Goal: Task Accomplishment & Management: Manage account settings

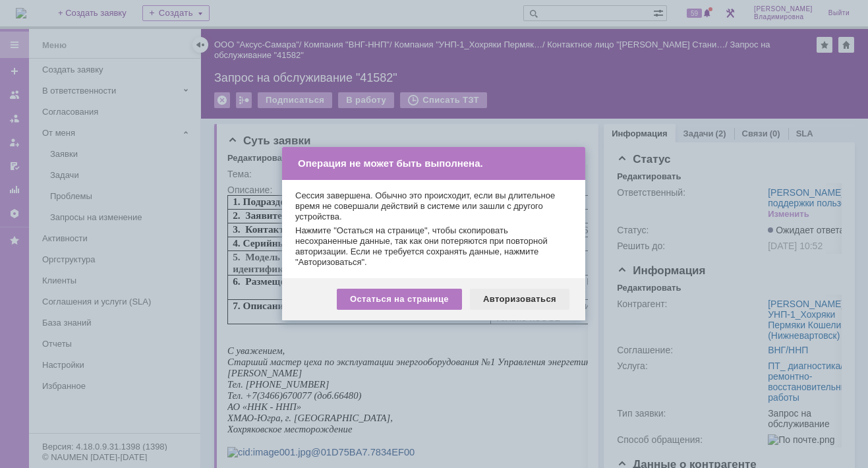
click at [529, 293] on div "Авторизоваться" at bounding box center [520, 299] width 100 height 21
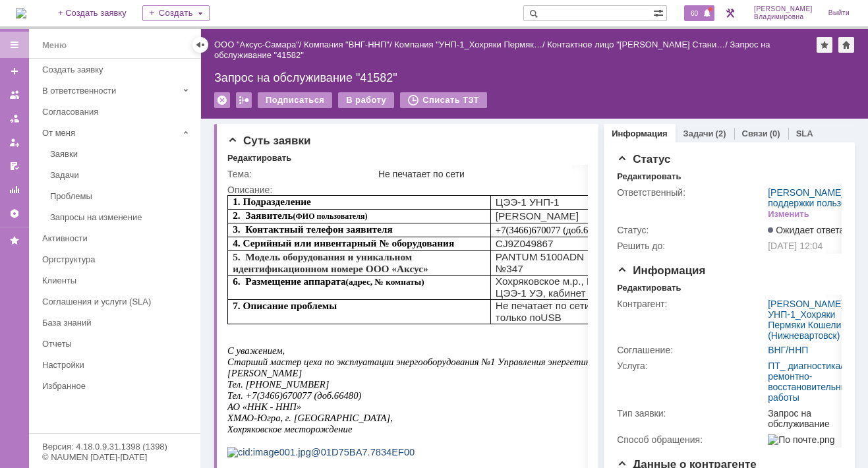
click at [700, 15] on span "60" at bounding box center [694, 13] width 15 height 9
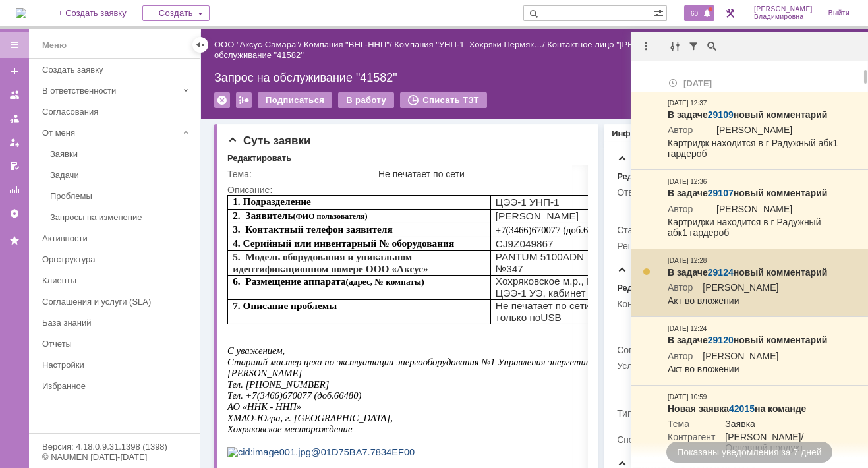
click at [726, 272] on link "29124" at bounding box center [721, 272] width 26 height 11
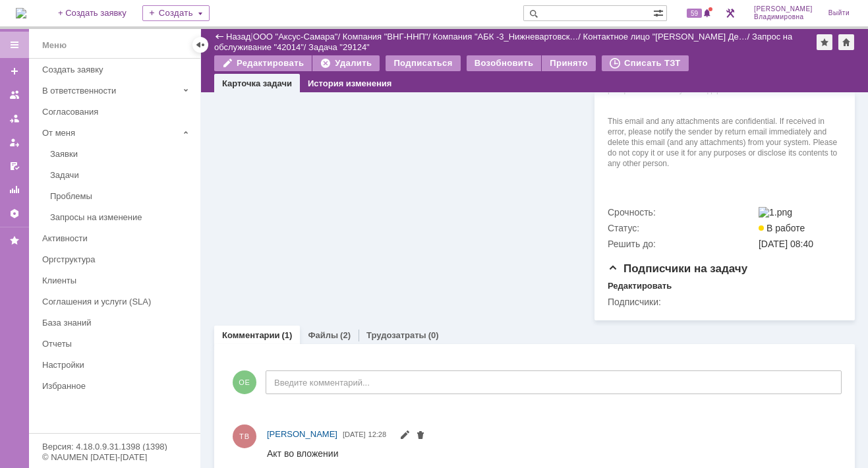
scroll to position [580, 0]
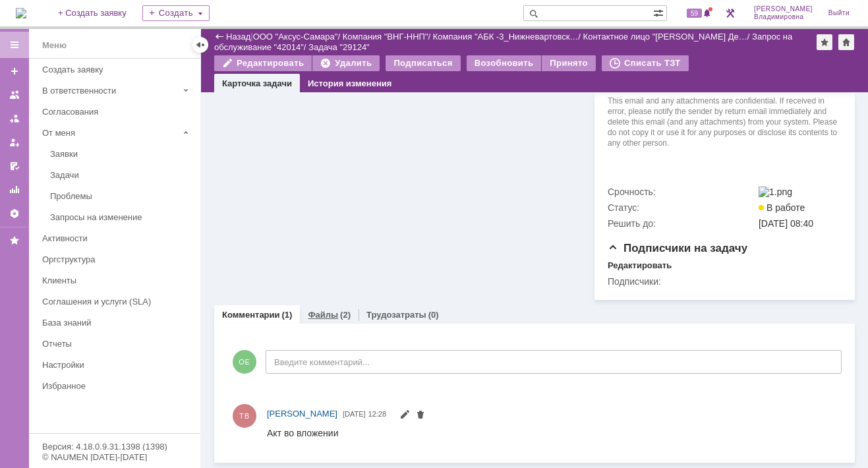
click at [316, 315] on link "Файлы" at bounding box center [323, 315] width 30 height 10
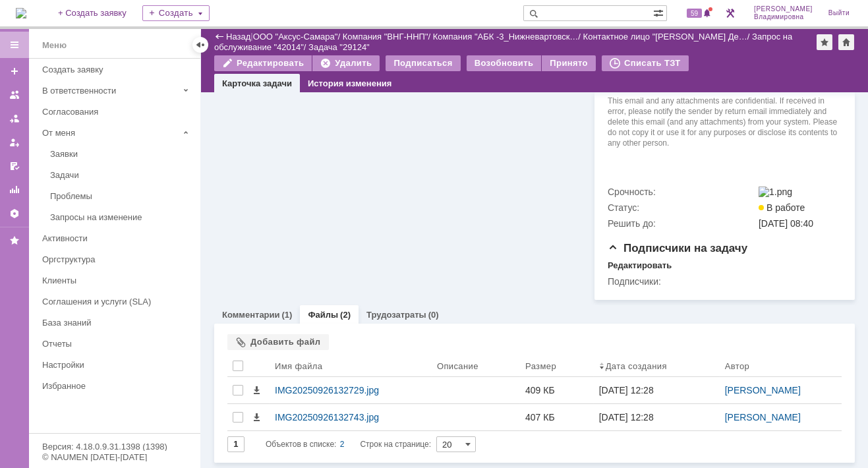
scroll to position [580, 0]
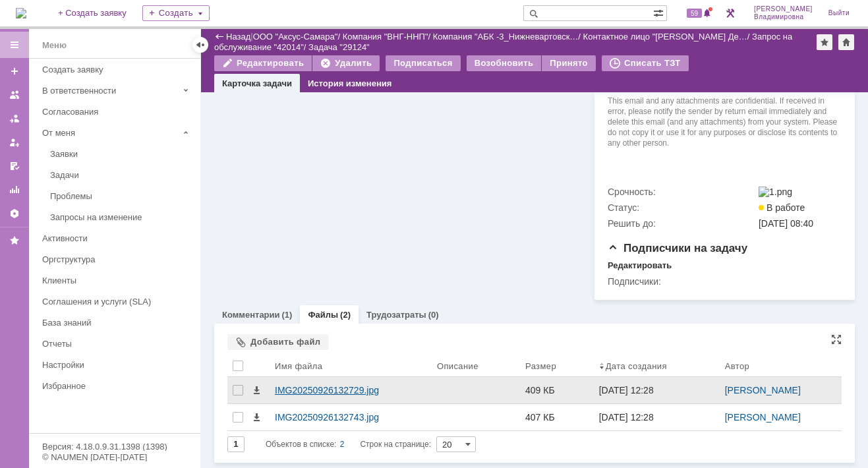
click at [309, 390] on div "IMG20250926132729.jpg" at bounding box center [351, 390] width 152 height 11
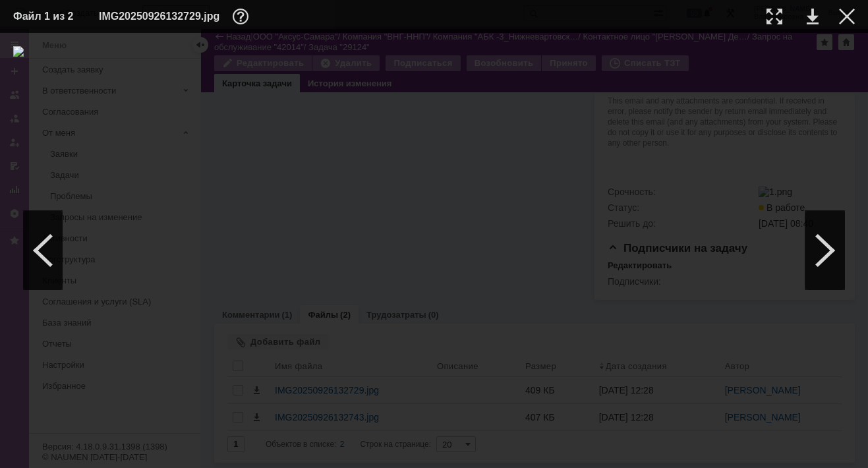
click at [137, 343] on div at bounding box center [434, 250] width 842 height 409
click at [139, 343] on div at bounding box center [434, 250] width 842 height 409
click at [719, 312] on div at bounding box center [434, 250] width 842 height 409
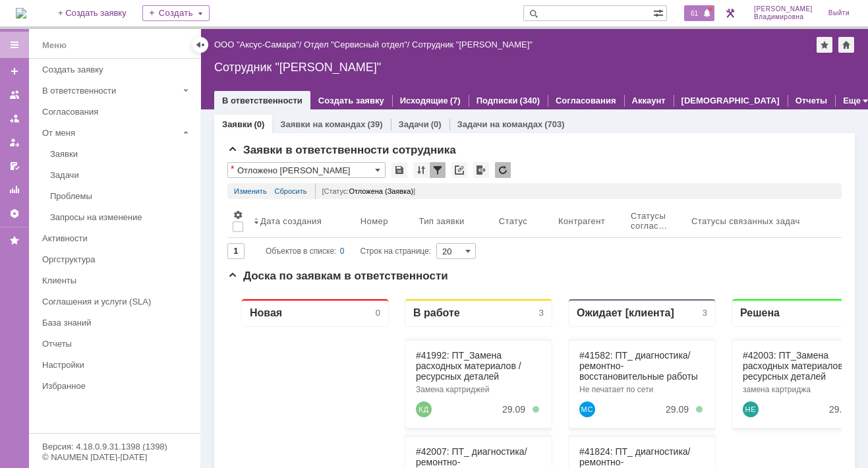
click at [702, 15] on span "61" at bounding box center [694, 13] width 15 height 9
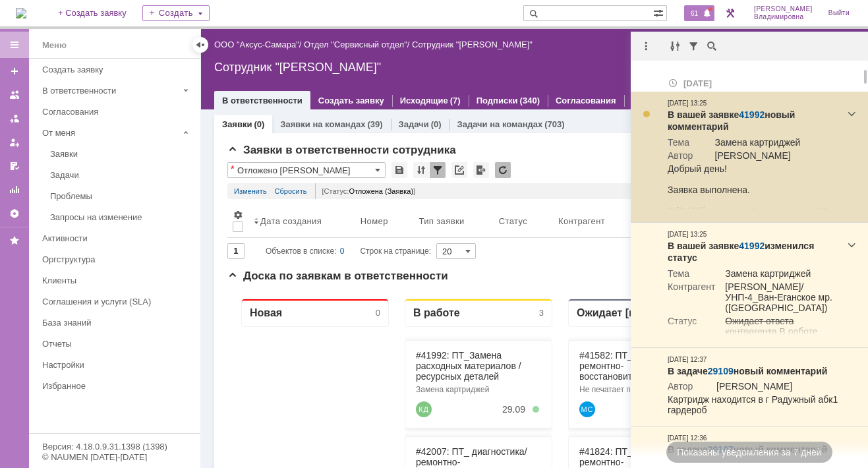
click at [748, 112] on link "41992" at bounding box center [752, 114] width 26 height 11
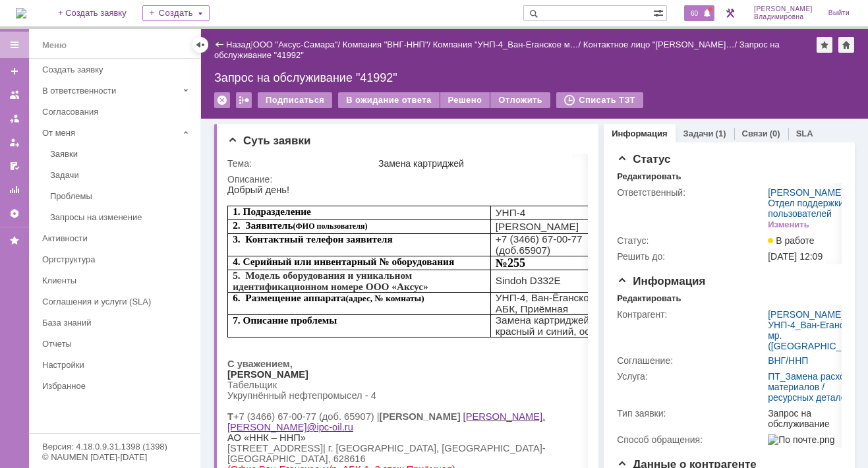
click at [702, 13] on span "60" at bounding box center [694, 13] width 15 height 9
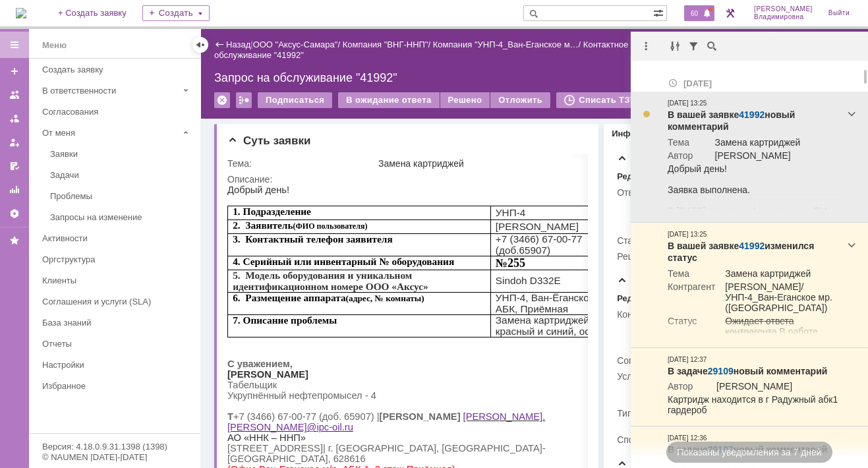
click at [753, 111] on link "41992" at bounding box center [752, 114] width 26 height 11
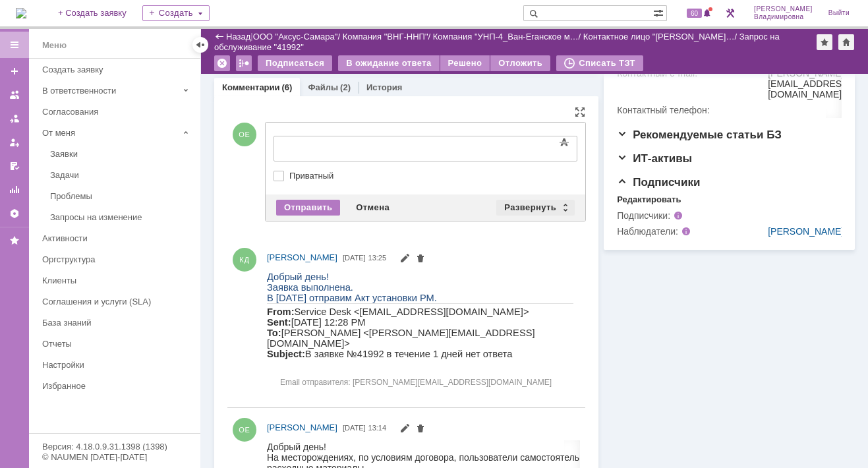
click at [535, 200] on div "Развернуть" at bounding box center [536, 208] width 78 height 16
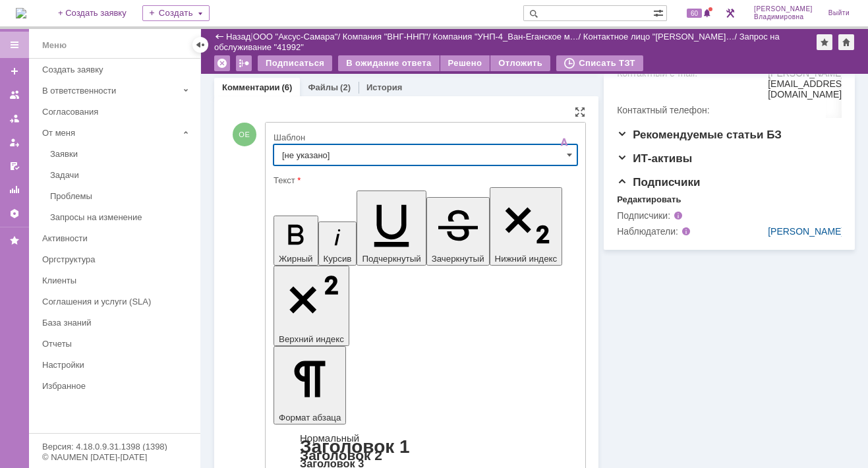
click at [290, 154] on input "[не указано]" at bounding box center [426, 154] width 304 height 21
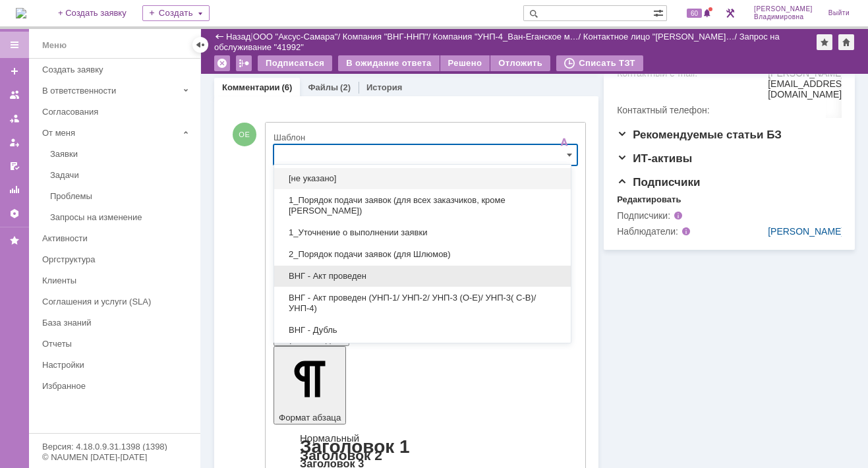
click at [326, 271] on span "ВНГ - Акт проведен" at bounding box center [422, 276] width 281 height 11
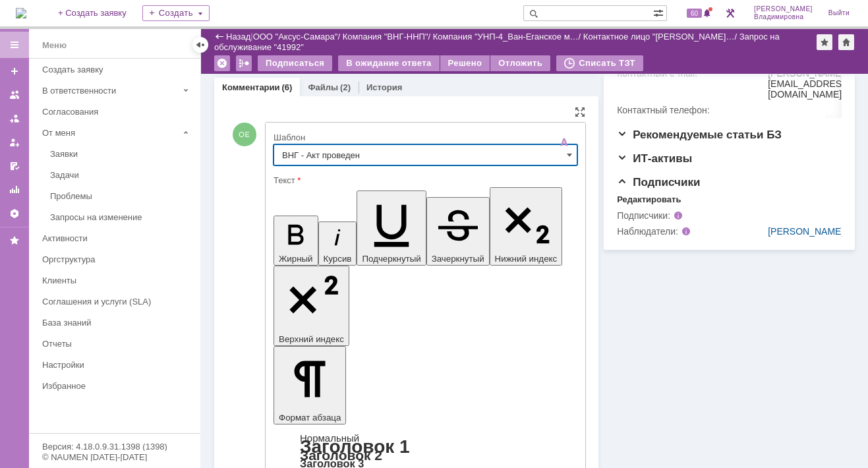
type input "ВНГ - Акт проведен"
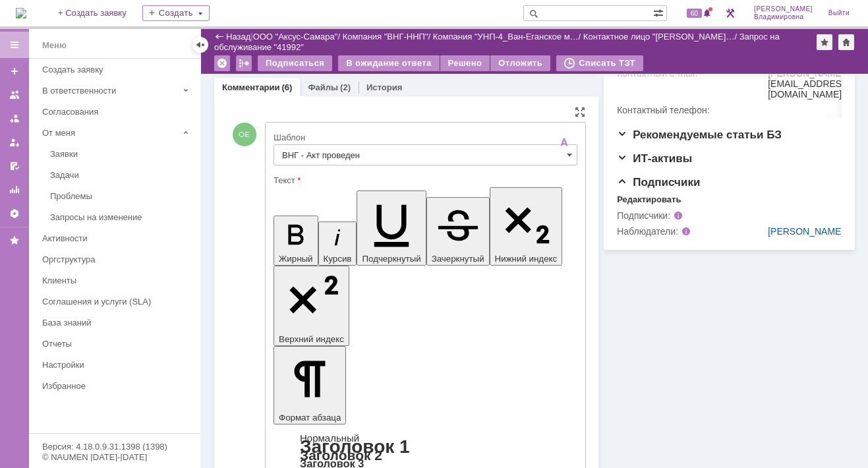
drag, startPoint x: 288, startPoint y: 2904, endPoint x: 329, endPoint y: 2920, distance: 43.8
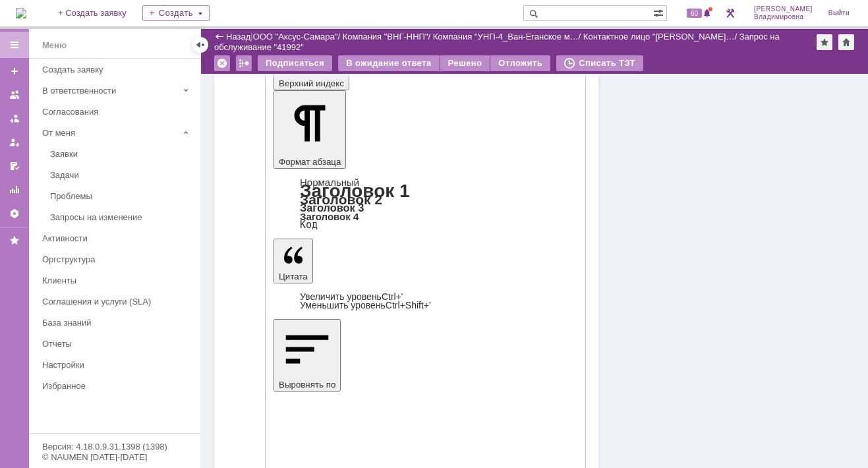
scroll to position [725, 0]
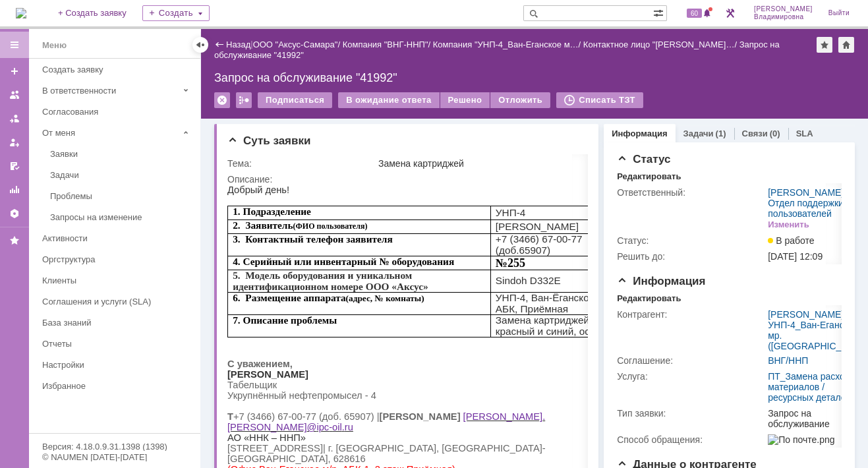
scroll to position [0, 0]
click at [389, 99] on div "В ожидание ответа" at bounding box center [388, 100] width 101 height 16
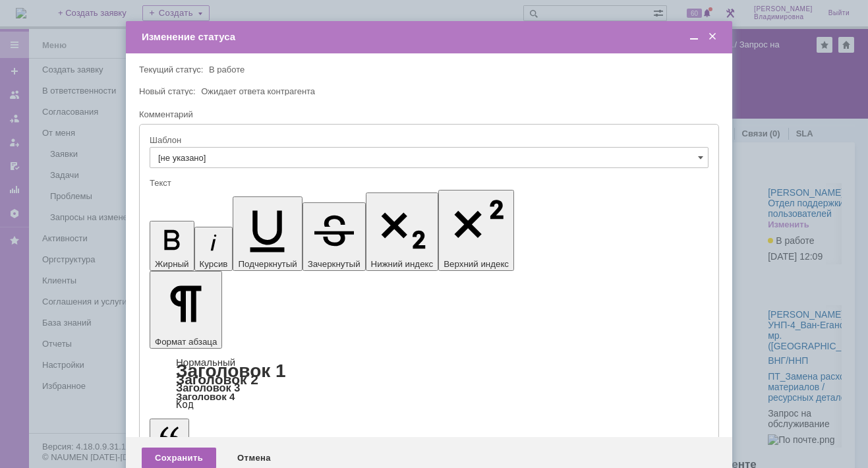
click at [175, 448] on div "Сохранить" at bounding box center [179, 458] width 75 height 21
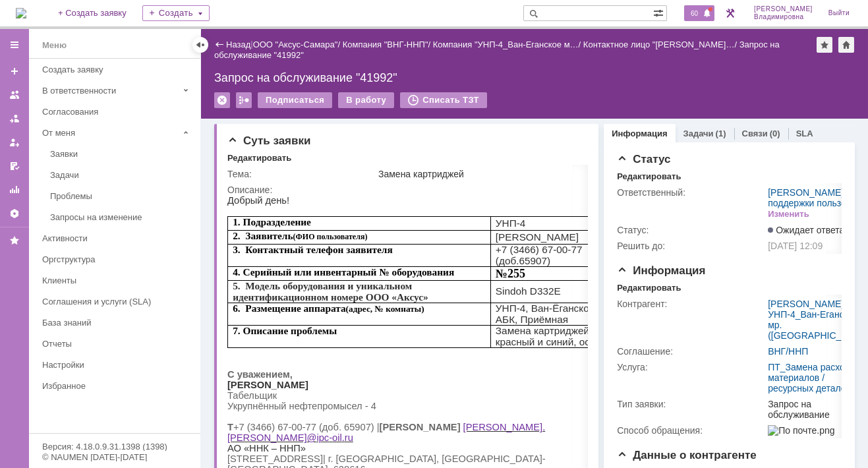
click at [698, 9] on span "60" at bounding box center [694, 13] width 15 height 9
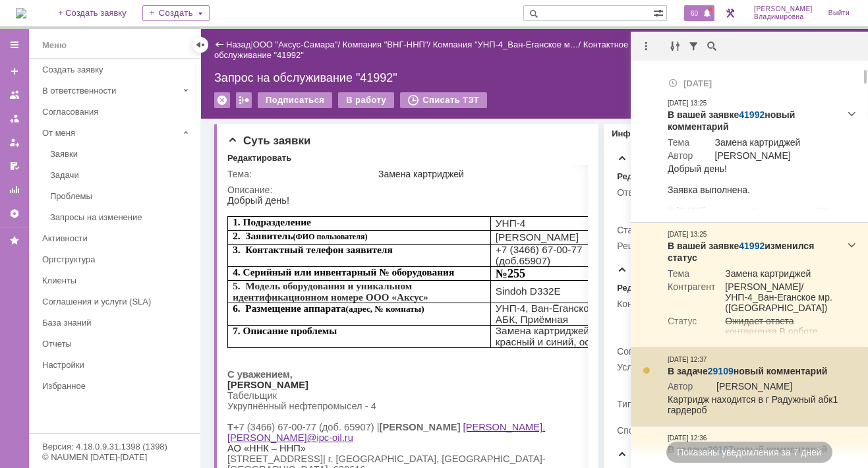
scroll to position [132, 0]
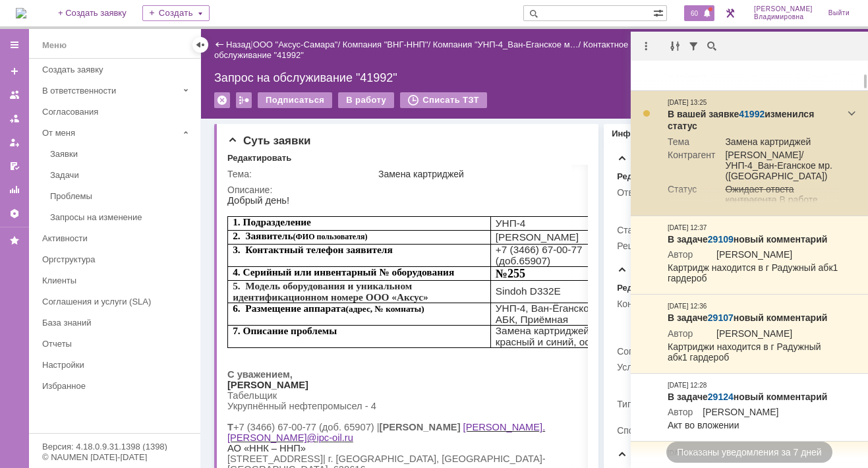
click at [755, 109] on link "41992" at bounding box center [752, 114] width 26 height 11
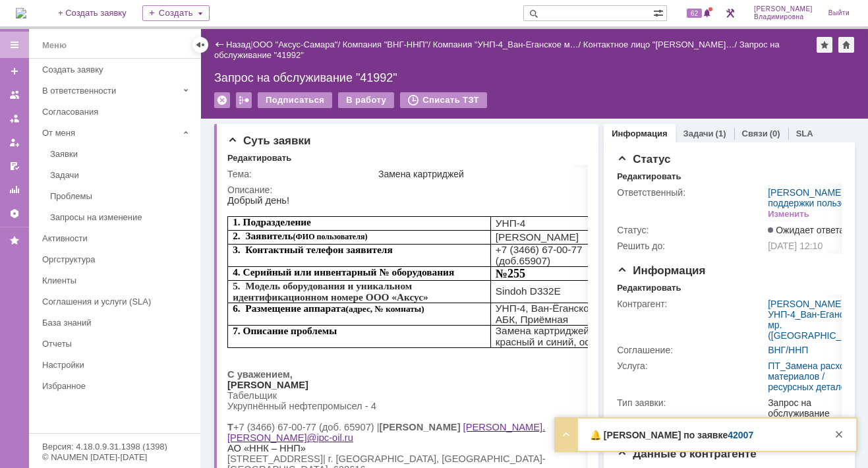
click at [679, 437] on strong "🔔 Скоро дедлайн по заявке 42007" at bounding box center [672, 435] width 164 height 11
click at [663, 431] on strong "🔔 Скоро дедлайн по заявке 42007" at bounding box center [672, 435] width 164 height 11
click at [658, 432] on strong "🔔 Скоро дедлайн по заявке 42007" at bounding box center [672, 435] width 164 height 11
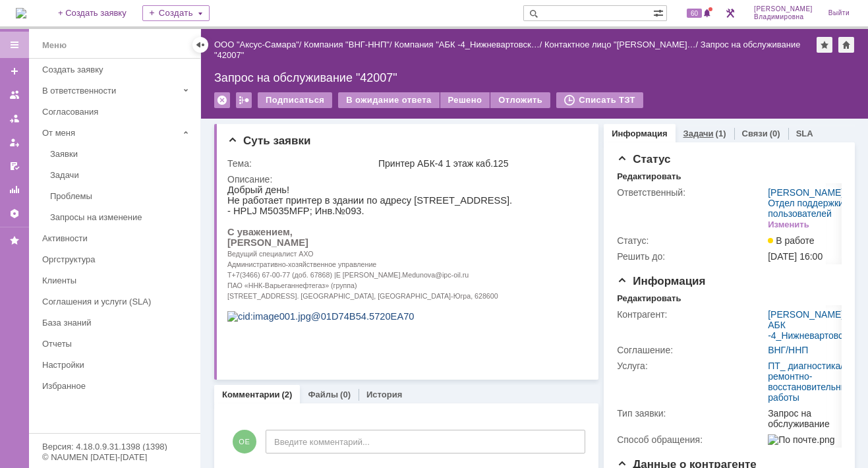
click at [684, 132] on link "Задачи" at bounding box center [699, 134] width 30 height 10
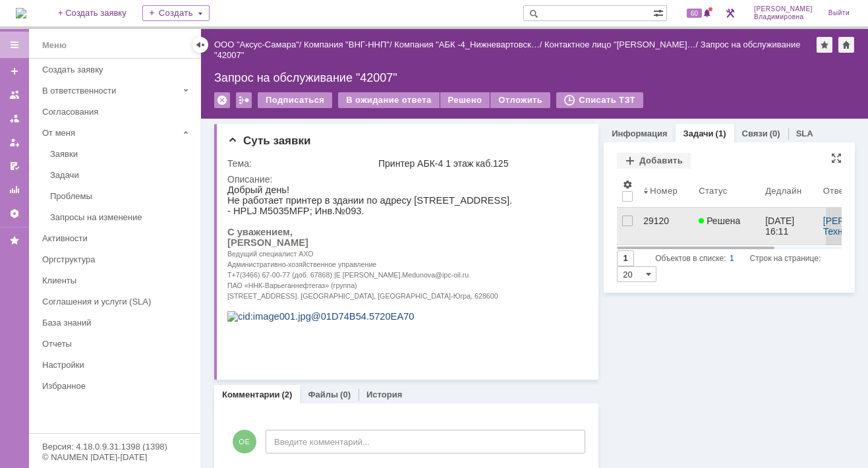
click at [647, 214] on link "29120" at bounding box center [665, 226] width 55 height 37
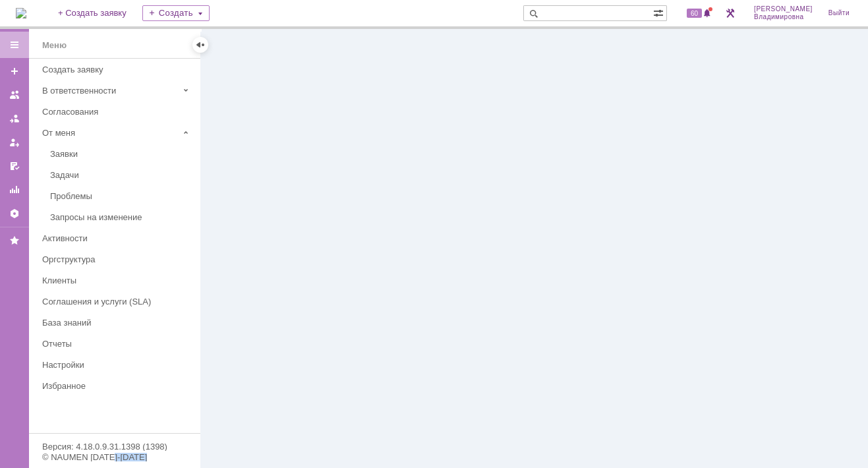
click at [647, 214] on div at bounding box center [534, 248] width 667 height 439
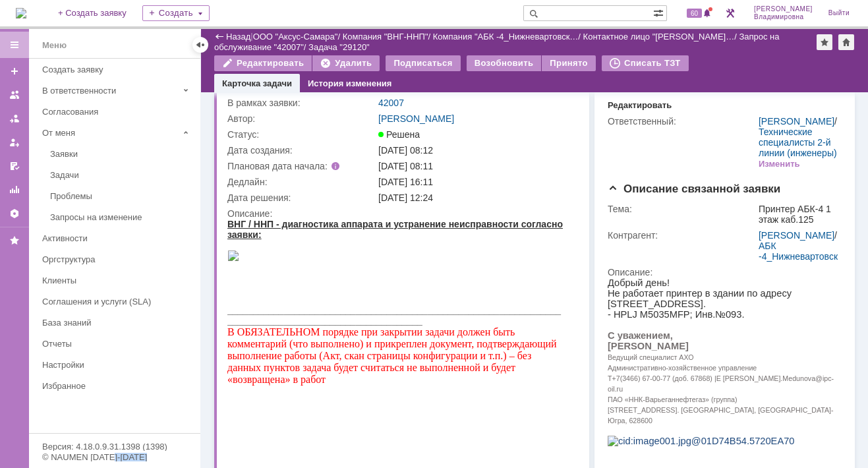
scroll to position [126, 0]
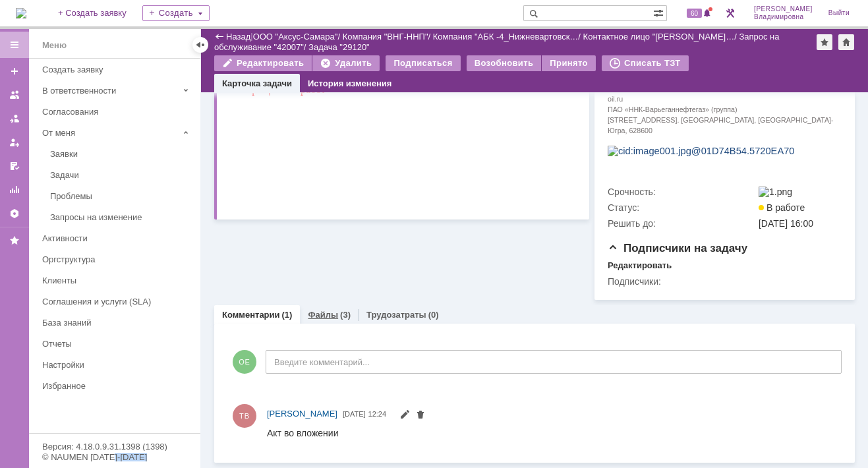
click at [317, 312] on link "Файлы" at bounding box center [323, 315] width 30 height 10
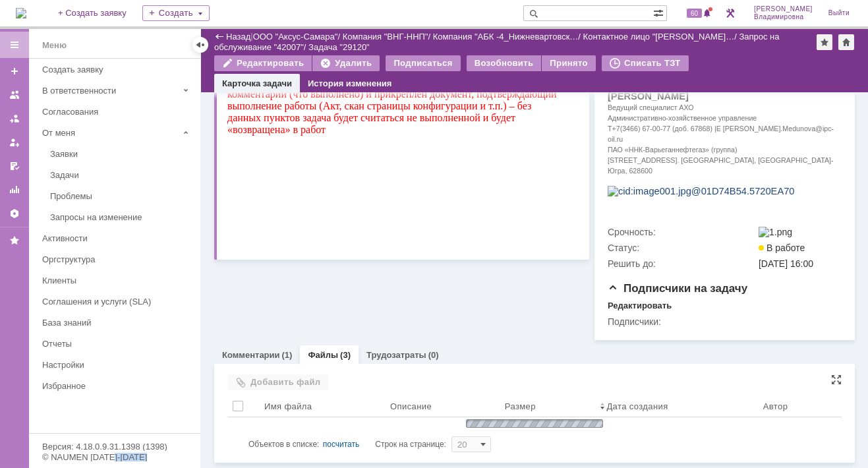
scroll to position [380, 0]
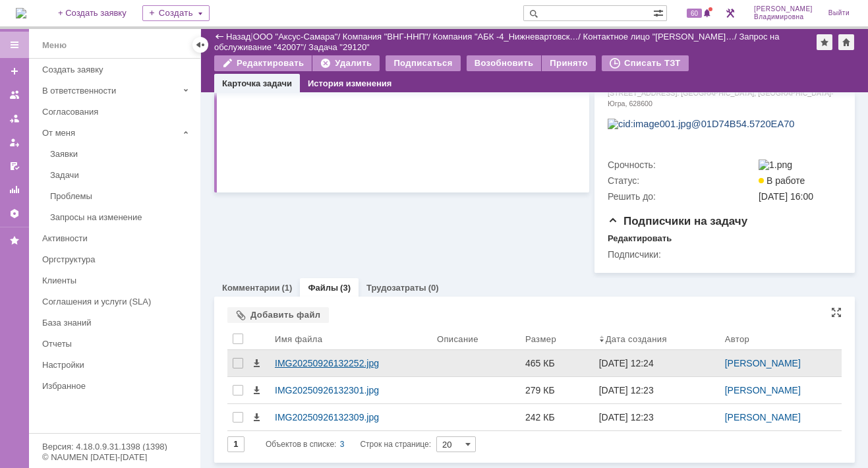
click at [317, 369] on div "IMG20250926132252.jpg" at bounding box center [351, 363] width 152 height 11
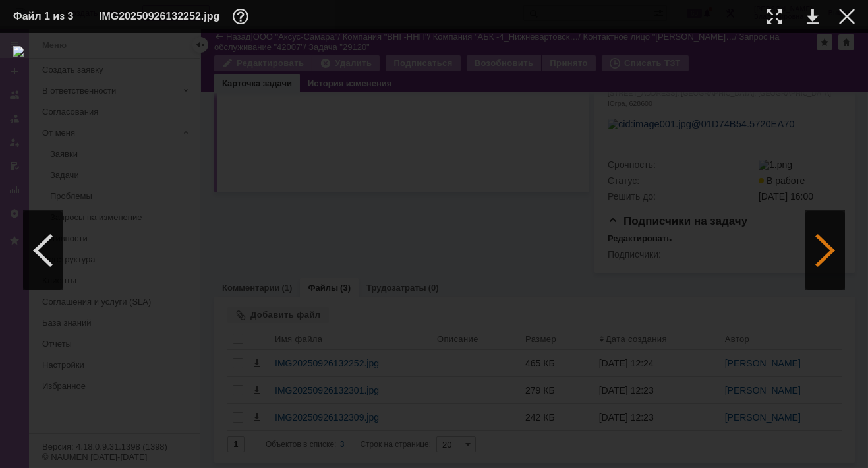
click at [820, 247] on div at bounding box center [826, 250] width 40 height 79
click at [853, 12] on div at bounding box center [847, 17] width 16 height 16
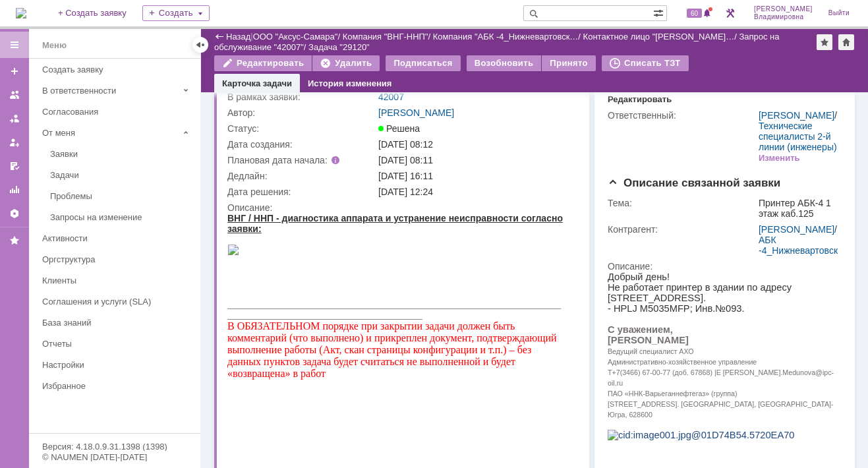
scroll to position [0, 0]
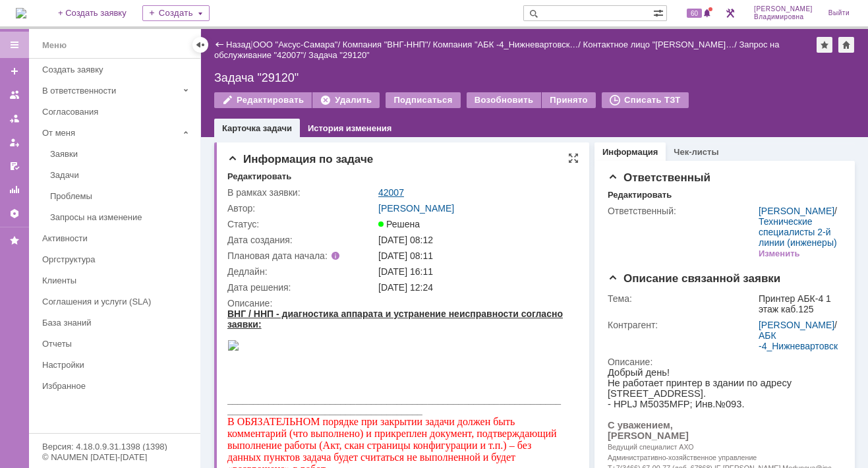
click at [398, 191] on link "42007" at bounding box center [391, 192] width 26 height 11
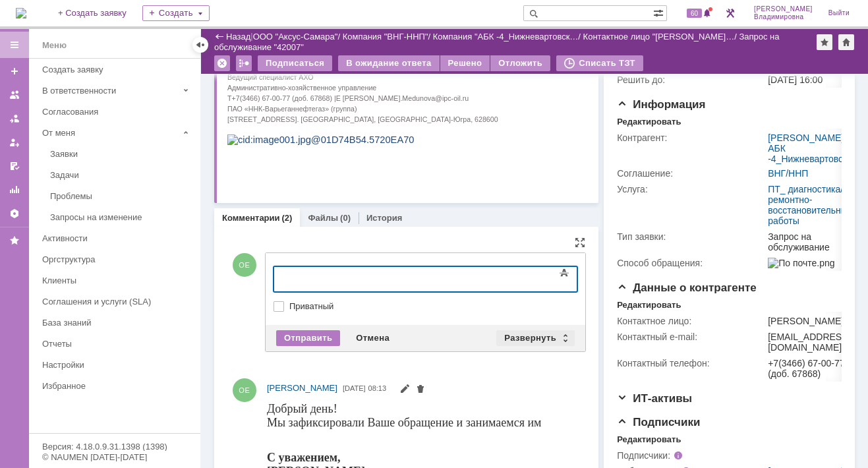
click at [512, 338] on div "Развернуть" at bounding box center [536, 338] width 78 height 16
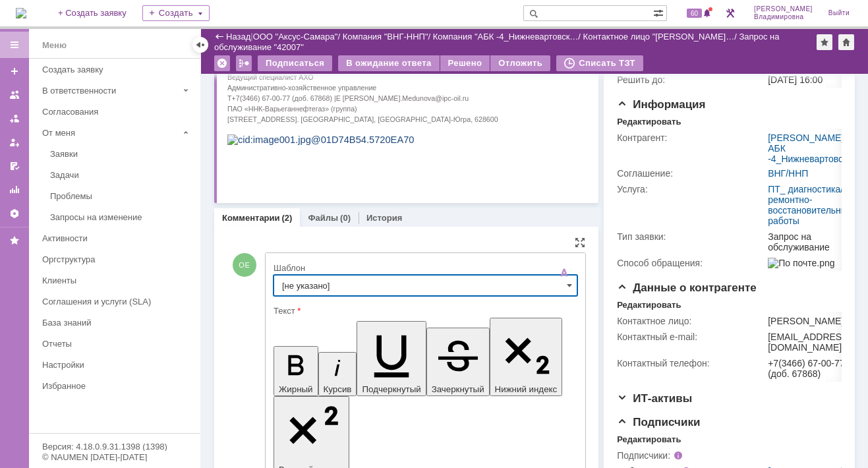
click at [304, 284] on input "[не указано]" at bounding box center [426, 285] width 304 height 21
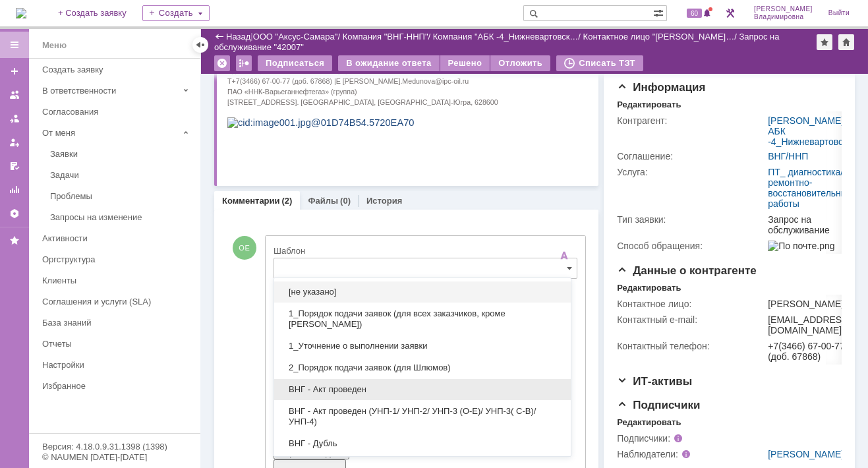
drag, startPoint x: 344, startPoint y: 390, endPoint x: 70, endPoint y: 49, distance: 437.6
click at [344, 390] on span "ВНГ - Акт проведен" at bounding box center [422, 389] width 281 height 11
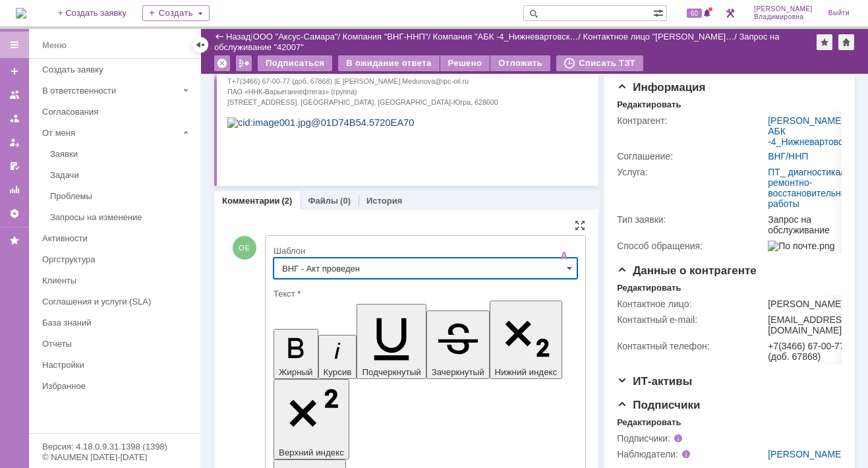
type input "ВНГ - Акт проведен"
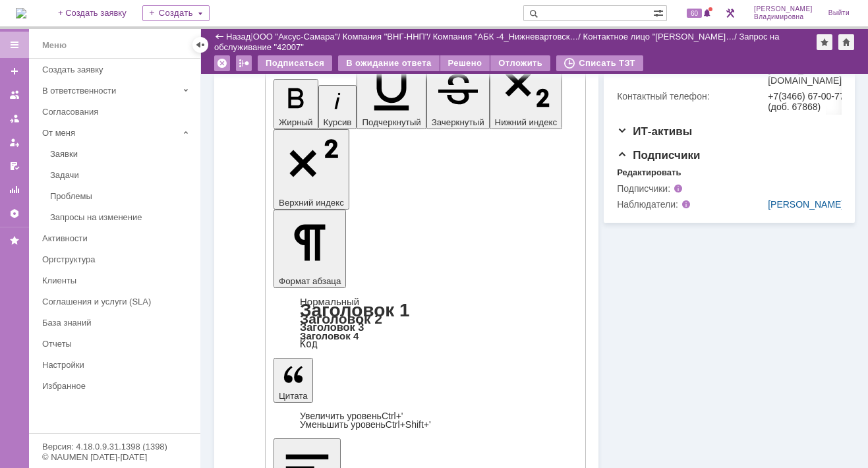
scroll to position [479, 0]
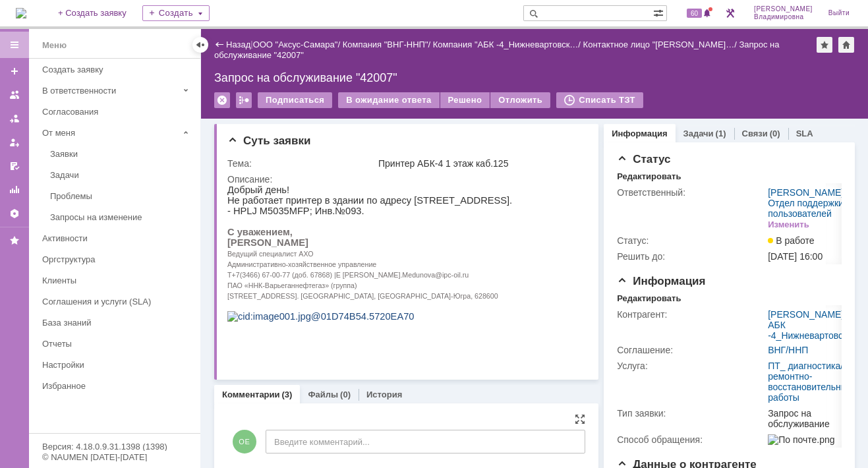
scroll to position [0, 0]
click at [452, 98] on div "Решено" at bounding box center [465, 100] width 50 height 16
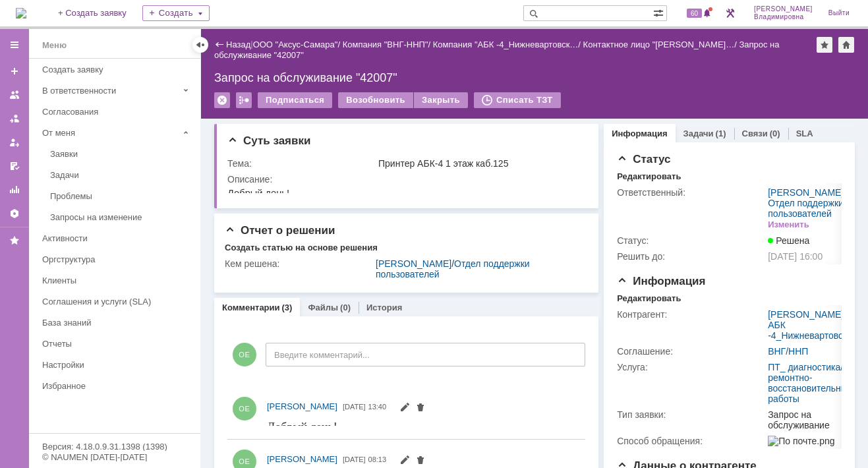
click at [26, 8] on img at bounding box center [21, 13] width 11 height 11
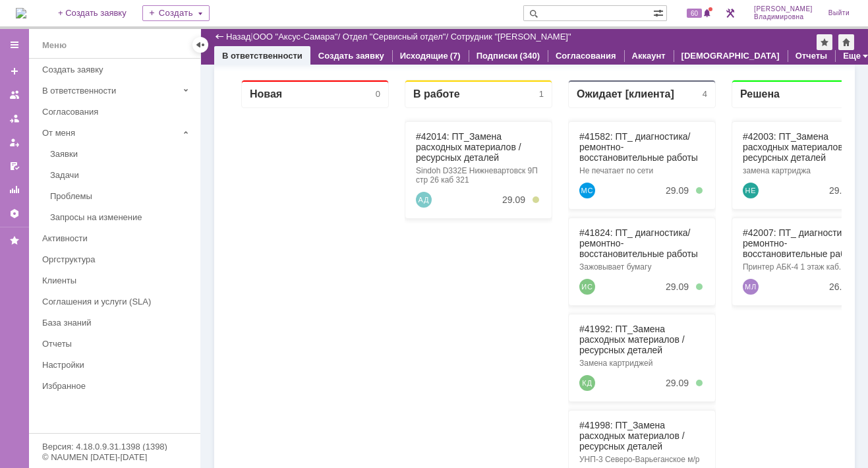
scroll to position [198, 0]
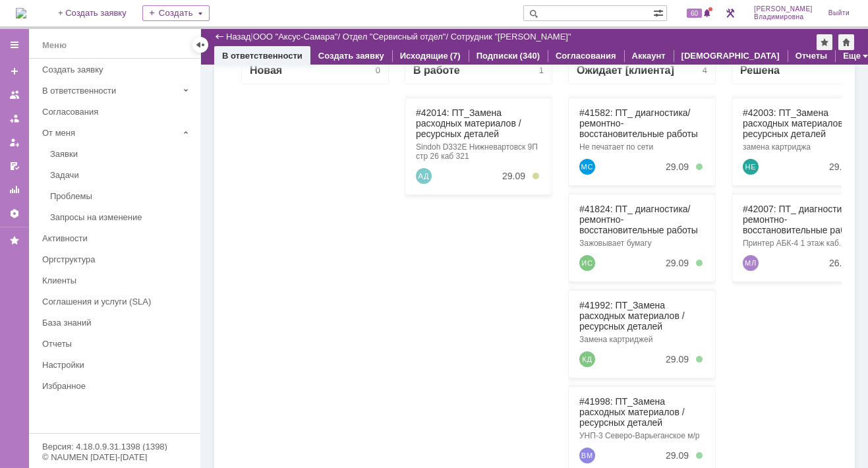
click at [286, 220] on div at bounding box center [315, 323] width 148 height 478
click at [567, 12] on input "text" at bounding box center [589, 13] width 130 height 16
type input "41824"
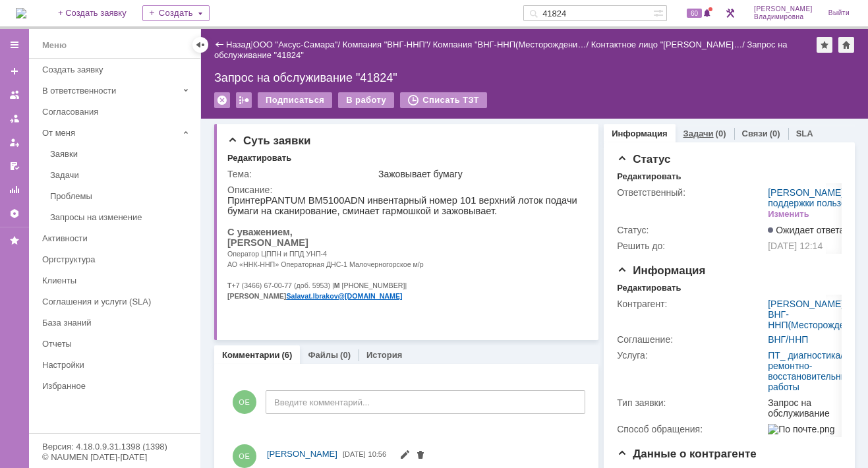
click at [686, 131] on link "Задачи" at bounding box center [699, 134] width 30 height 10
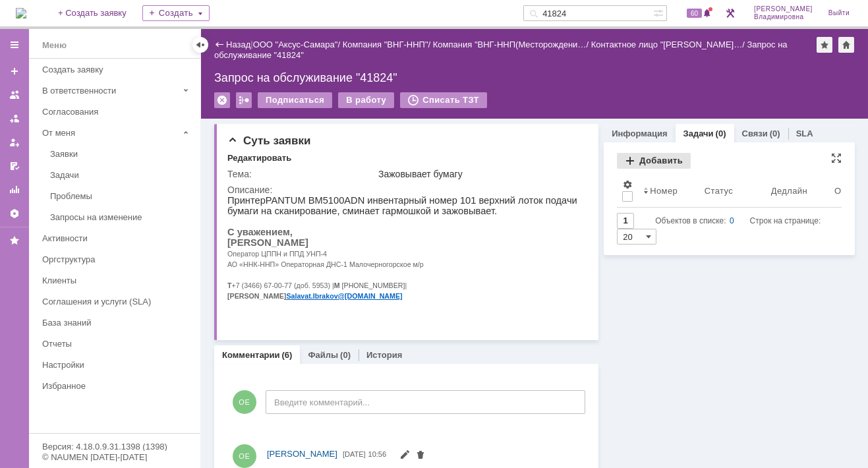
click at [648, 158] on div "Добавить" at bounding box center [654, 161] width 74 height 16
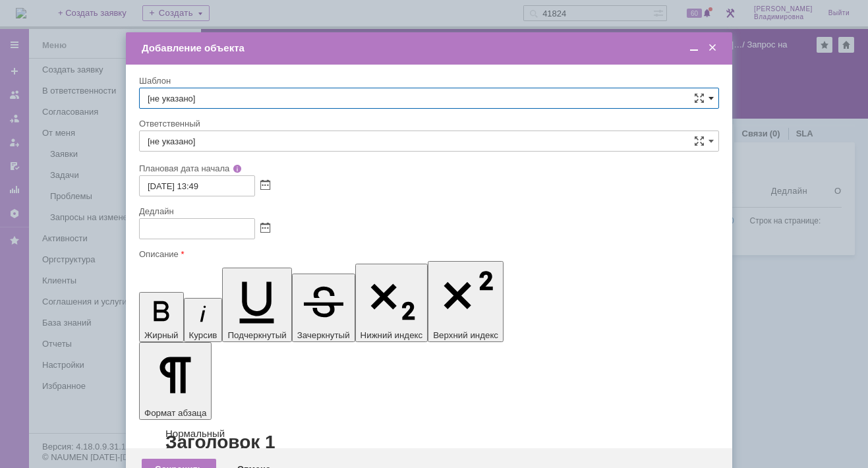
click at [711, 96] on span at bounding box center [711, 98] width 5 height 11
click at [203, 214] on span "ВНГ / ННП - диагностика, ремонт без использования ЗИП (Инцидент)" at bounding box center [429, 219] width 563 height 11
type input "ВНГ / ННП - диагностика, ремонт без использования ЗИП (Инцидент)"
type input "[PERSON_NAME]"
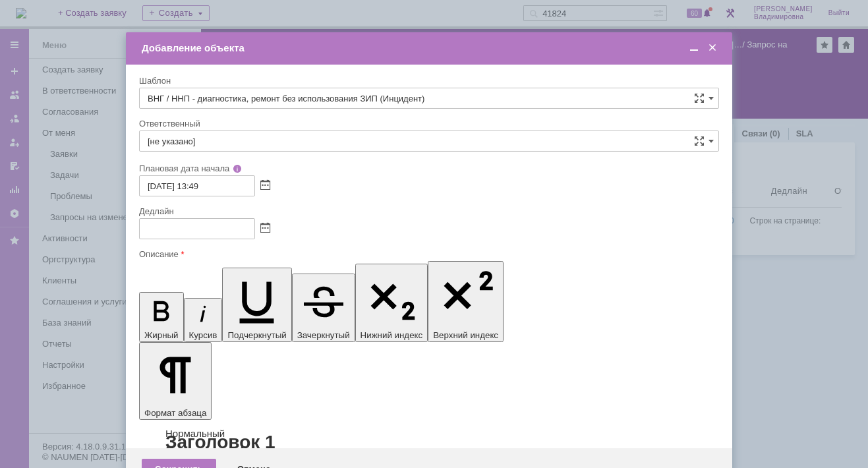
type input "26.09.2025 18:49"
click at [707, 93] on input "ВНГ / ННП - диагностика, ремонт без использования ЗИП (Инцидент)" at bounding box center [429, 98] width 580 height 21
click at [241, 165] on span "ВНГ / ННП - диагностика, ремонт без использования ЗИП (Запрос на обслуживание)" at bounding box center [429, 170] width 563 height 11
type input "ВНГ / ННП - диагностика, ремонт без использования ЗИП (Запрос на обслуживание)"
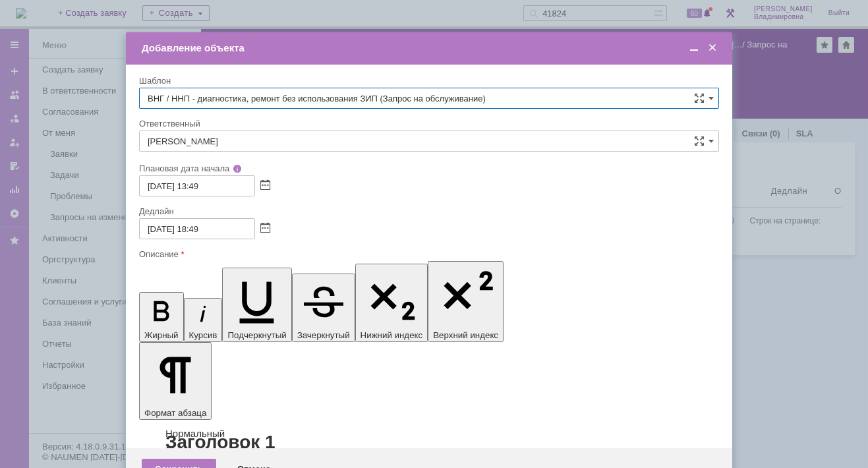
type input "26.09.2025 21:49"
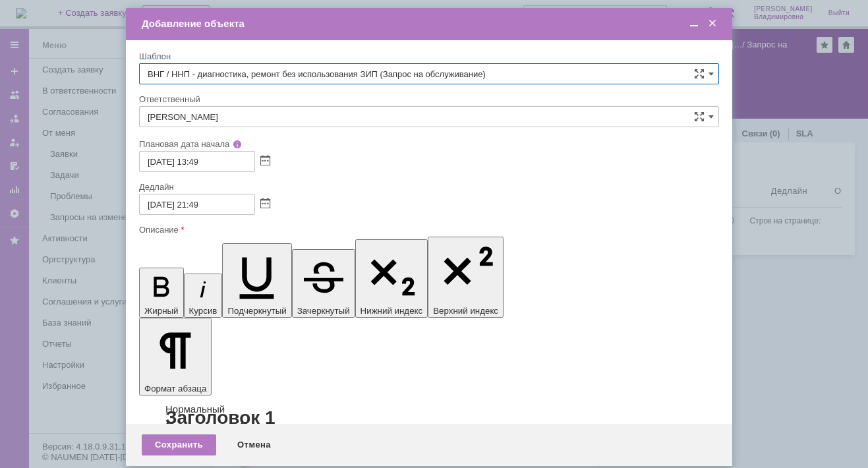
type input "ВНГ / ННП - диагностика, ремонт без использования ЗИП (Запрос на обслуживание)"
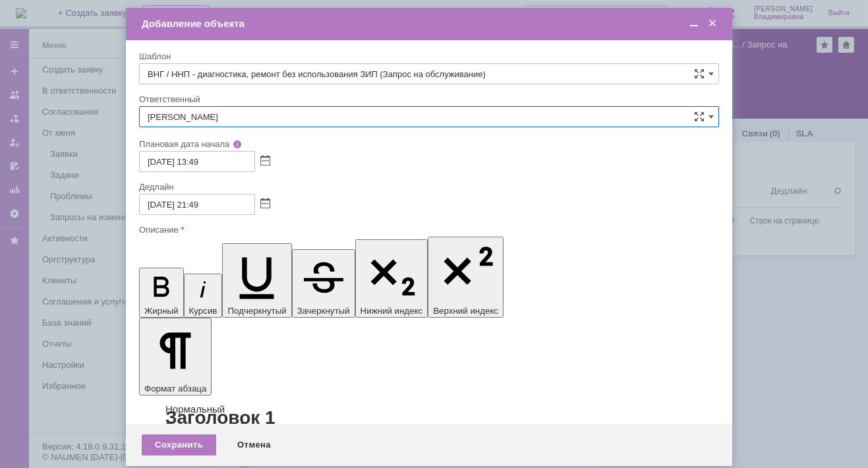
click at [299, 121] on input "[PERSON_NAME]" at bounding box center [429, 116] width 580 height 21
click at [274, 212] on span "[PERSON_NAME]" at bounding box center [429, 213] width 563 height 11
type input "[PERSON_NAME]"
click at [265, 200] on span at bounding box center [265, 204] width 10 height 11
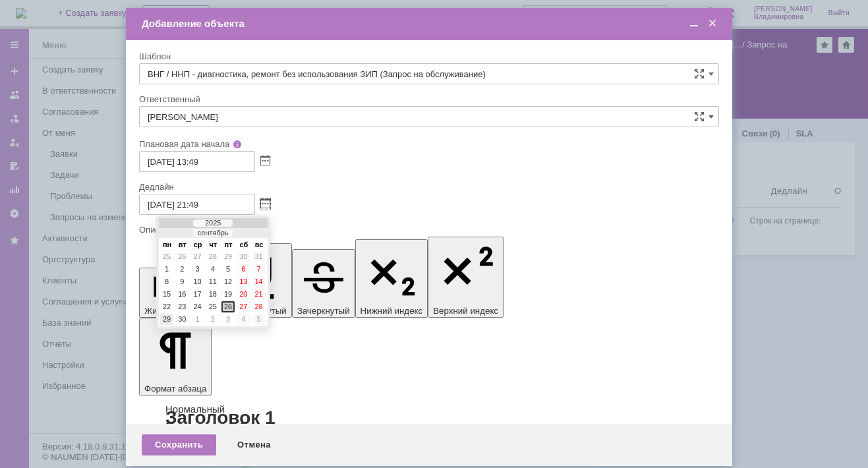
click at [169, 314] on div "29" at bounding box center [166, 319] width 13 height 11
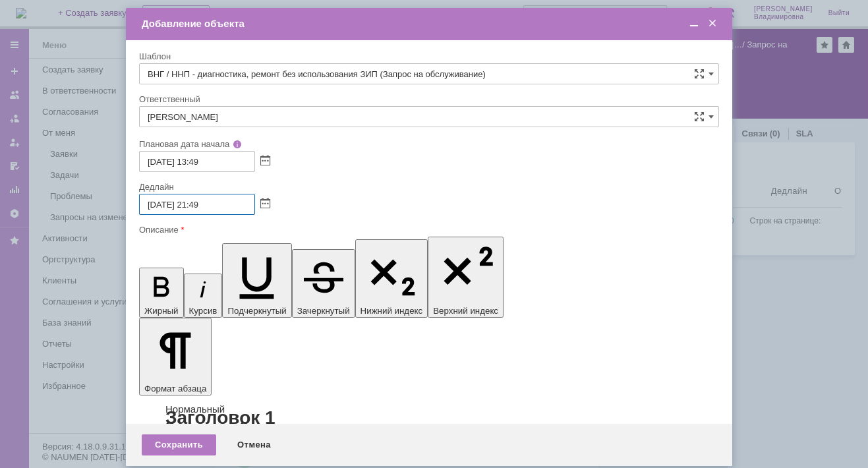
click at [191, 207] on input "29.09.2025 21:49" at bounding box center [197, 204] width 116 height 21
drag, startPoint x: 193, startPoint y: 202, endPoint x: 201, endPoint y: 203, distance: 8.0
click at [201, 203] on input "29.09.2025 21:49" at bounding box center [197, 204] width 116 height 21
type input "29.09.2025 17:49"
click at [692, 23] on span at bounding box center [694, 24] width 13 height 12
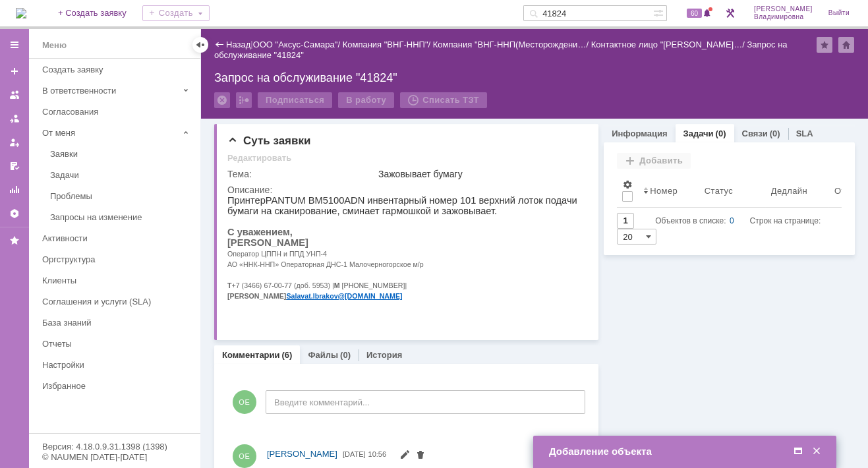
click at [798, 451] on span at bounding box center [798, 452] width 13 height 12
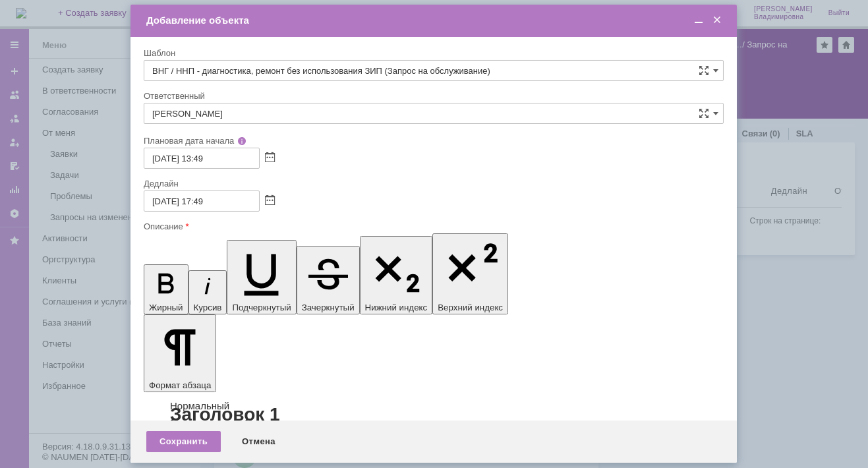
scroll to position [0, 0]
click at [183, 445] on div "Сохранить" at bounding box center [183, 441] width 75 height 21
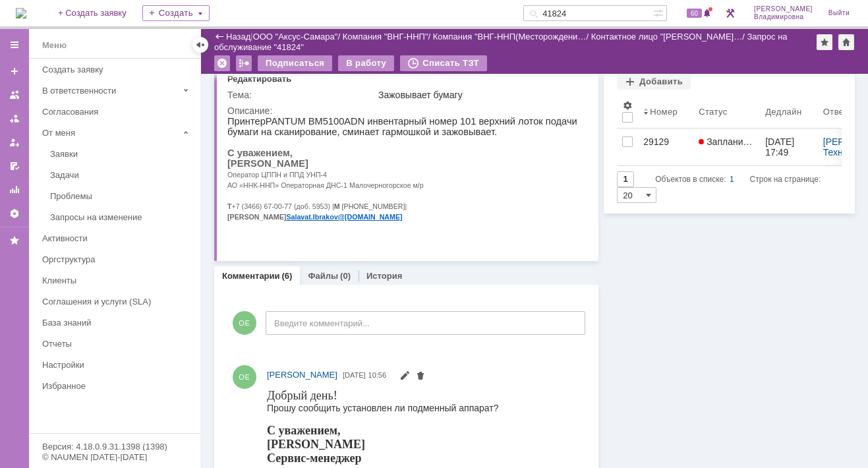
scroll to position [0, 0]
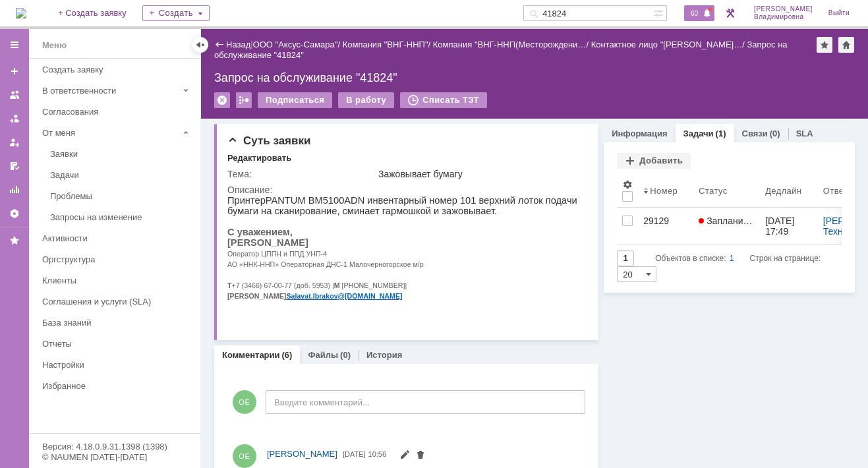
click at [703, 7] on div "60" at bounding box center [699, 13] width 30 height 16
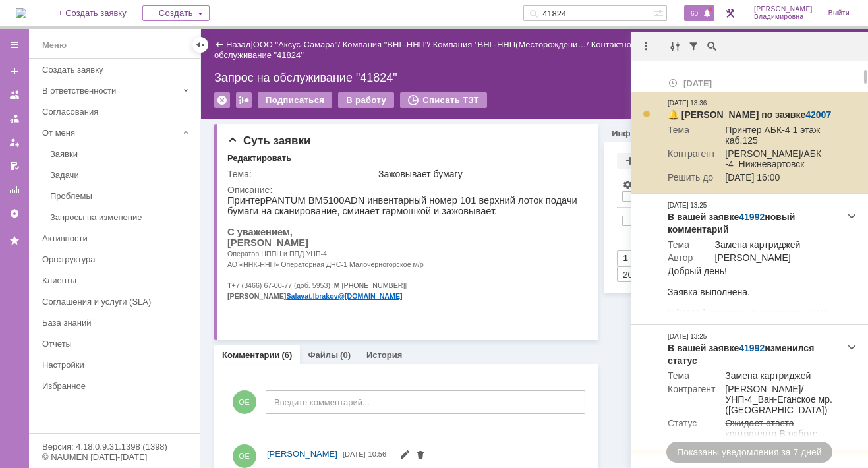
click at [807, 113] on link "42007" at bounding box center [819, 114] width 26 height 11
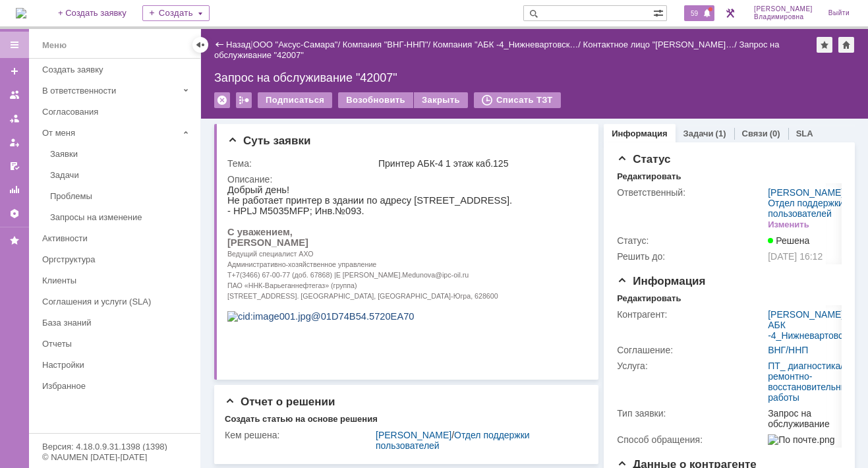
click at [702, 11] on span "59" at bounding box center [694, 13] width 15 height 9
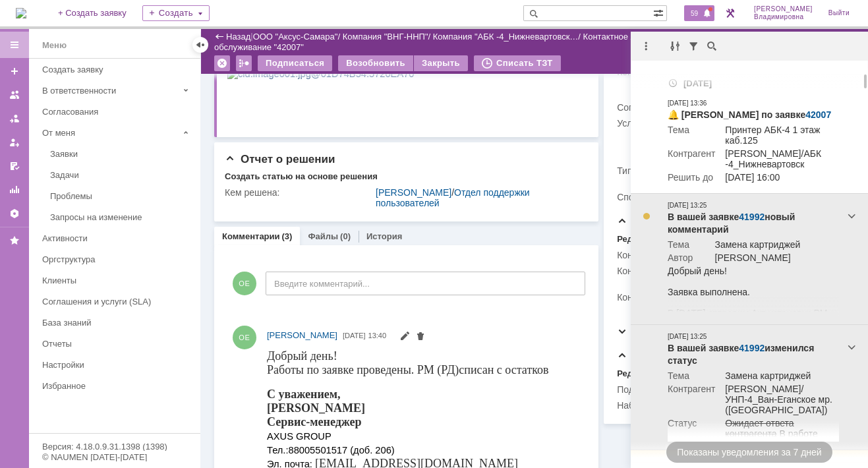
scroll to position [198, 0]
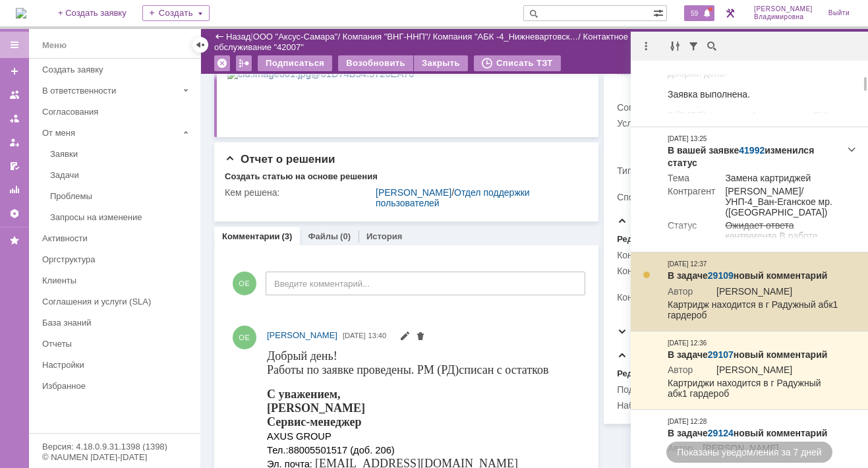
click at [725, 281] on link "29109" at bounding box center [721, 275] width 26 height 11
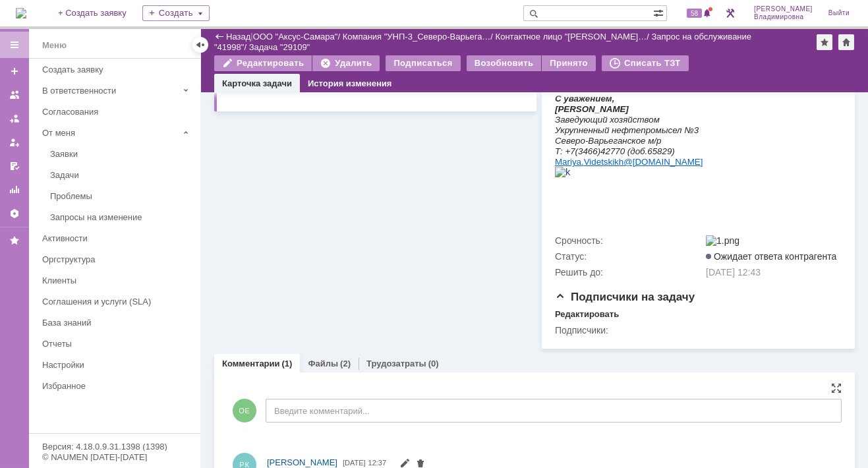
scroll to position [344, 0]
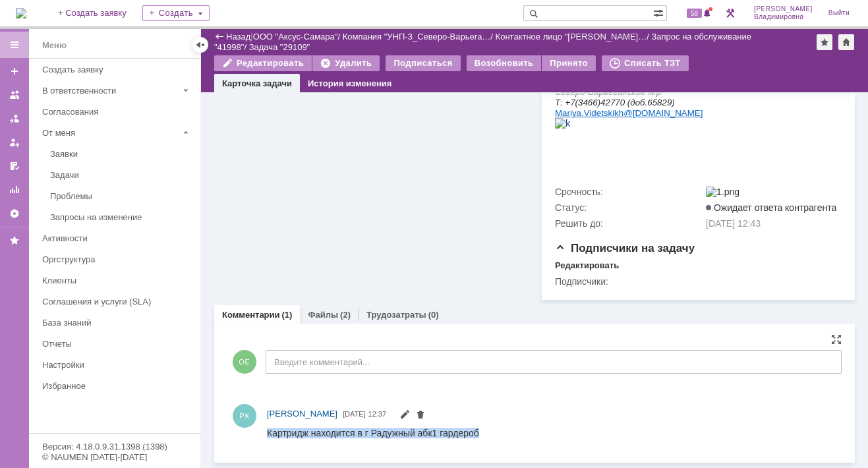
drag, startPoint x: 268, startPoint y: 433, endPoint x: 484, endPoint y: 431, distance: 215.6
click at [484, 431] on html "Картридж находится в г Радужный абк1 гардероб" at bounding box center [546, 433] width 559 height 12
copy div "Картридж находится в г Радужный абк1 гардероб"
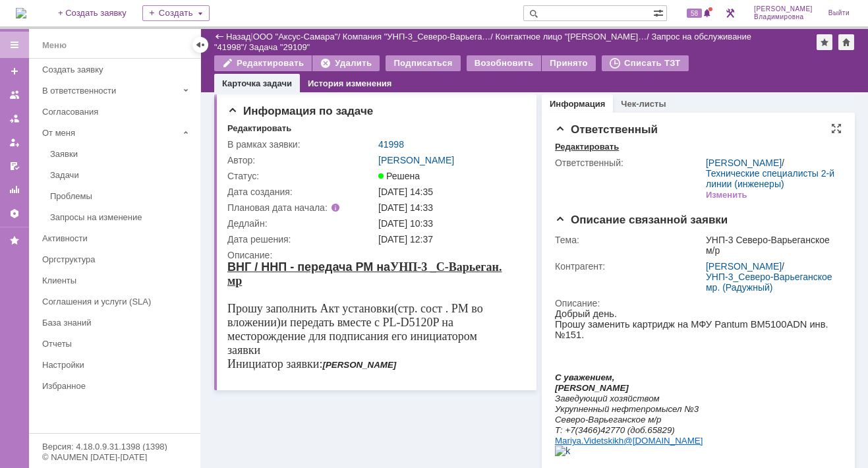
scroll to position [0, 0]
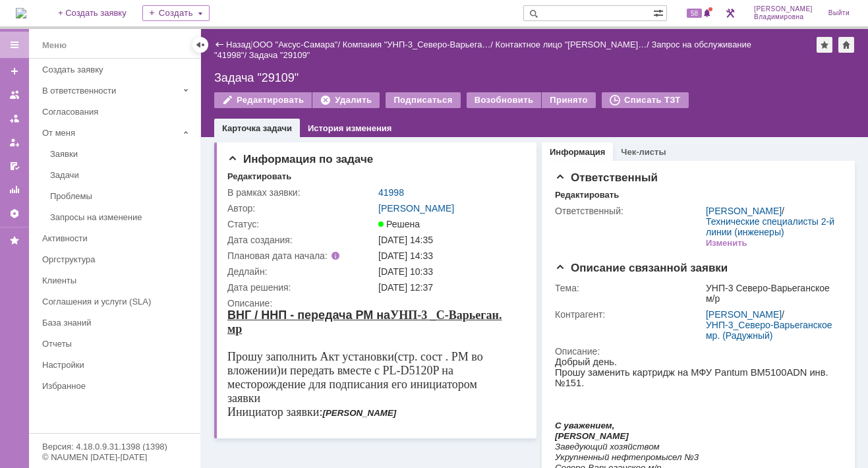
click at [394, 189] on link "41998" at bounding box center [391, 192] width 26 height 11
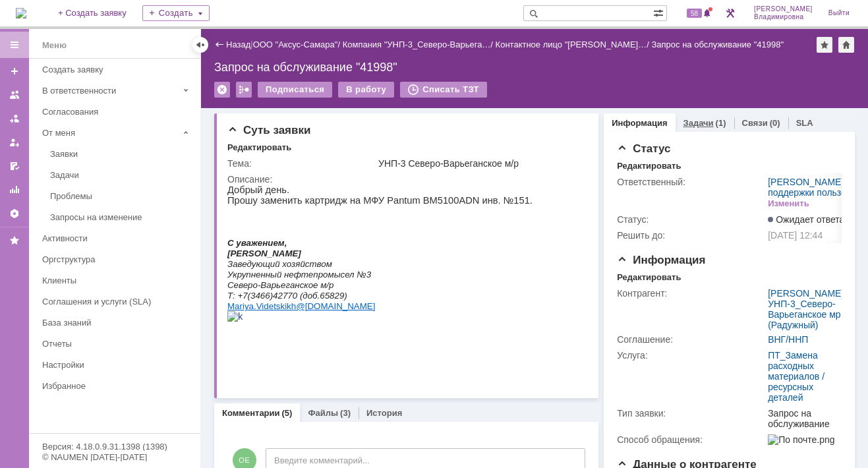
click at [688, 119] on link "Задачи" at bounding box center [699, 123] width 30 height 10
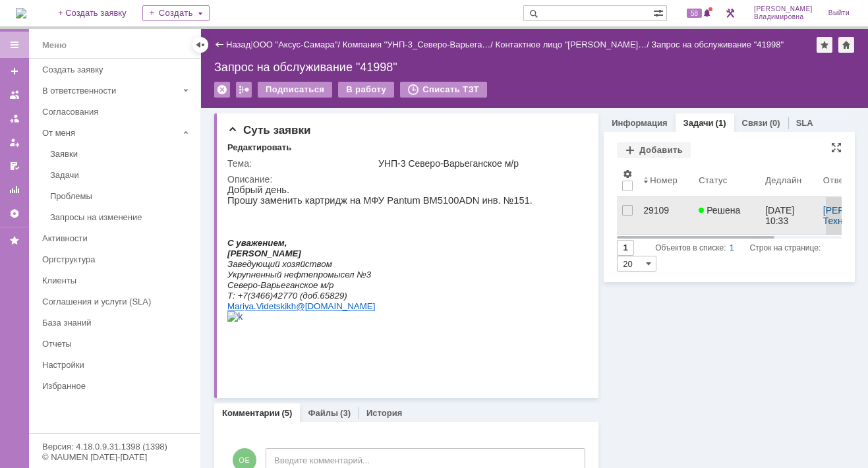
click at [644, 206] on div "29109" at bounding box center [666, 210] width 45 height 11
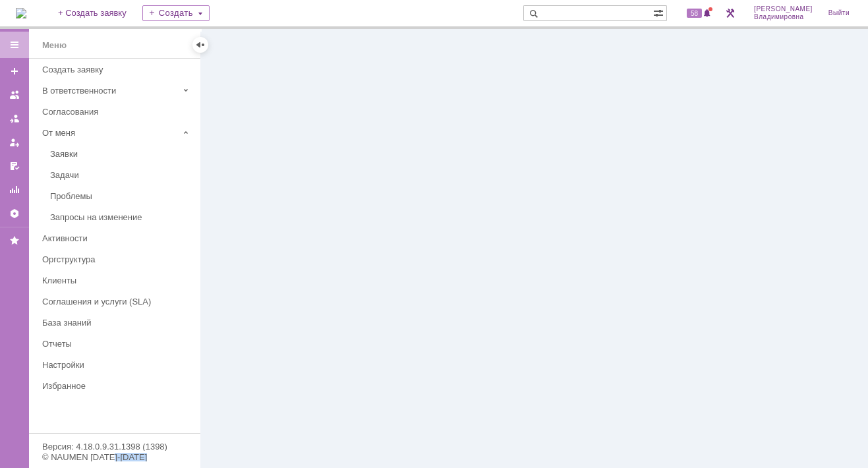
click at [638, 206] on div at bounding box center [534, 248] width 667 height 439
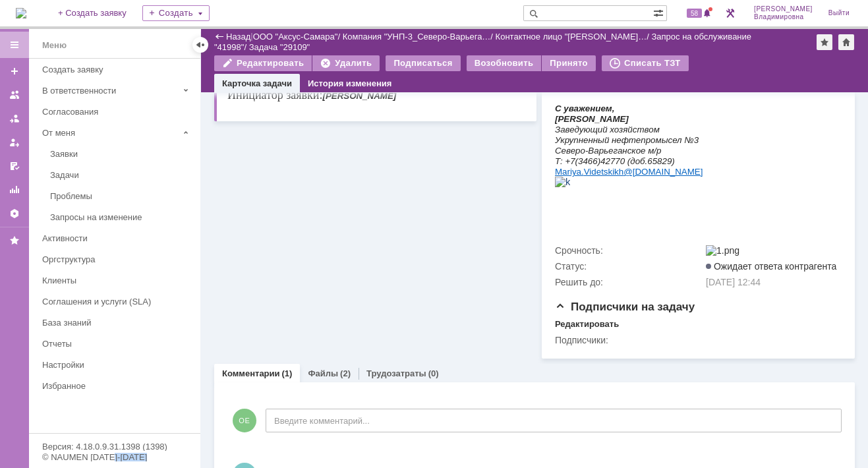
scroll to position [344, 0]
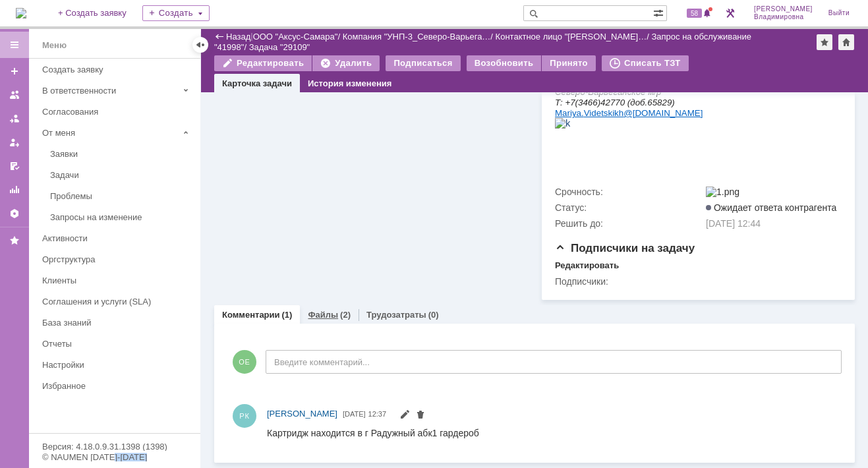
click at [324, 315] on link "Файлы" at bounding box center [323, 315] width 30 height 10
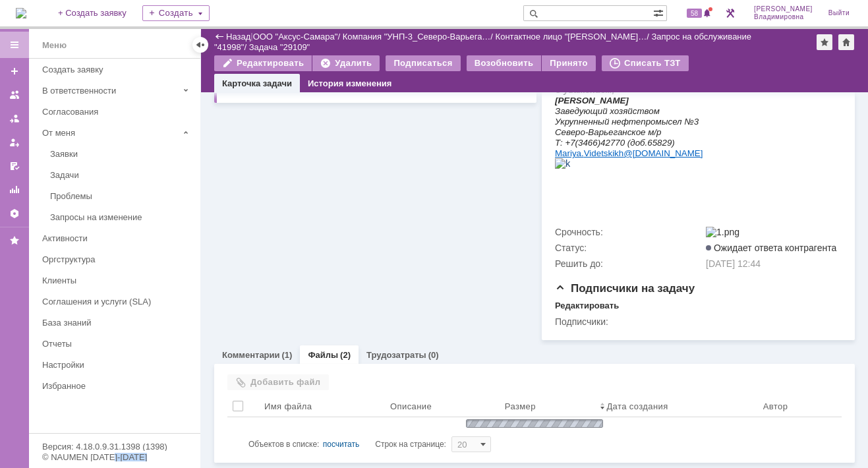
scroll to position [344, 0]
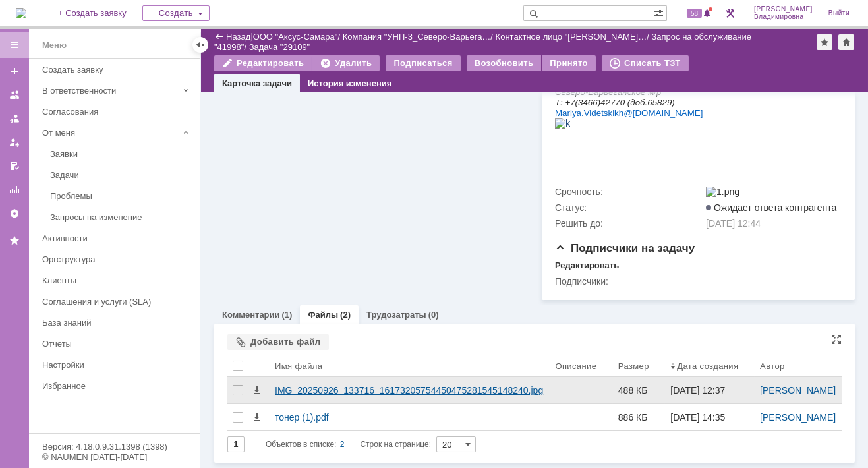
click at [310, 396] on div "IMG_20250926_133716_16173205754450475281545148240.jpg" at bounding box center [410, 390] width 270 height 11
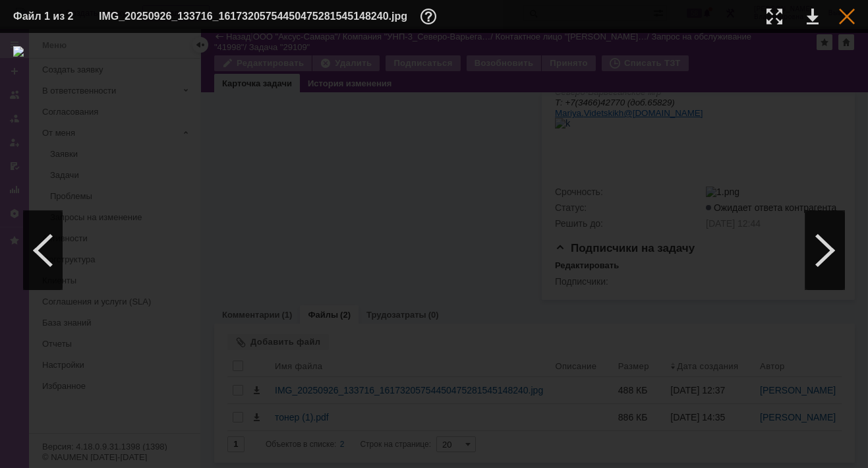
click at [844, 15] on div at bounding box center [847, 17] width 16 height 16
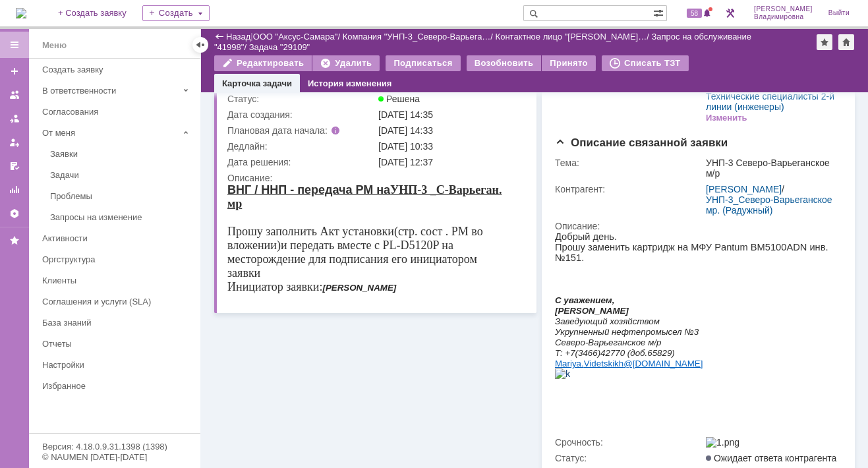
scroll to position [375, 0]
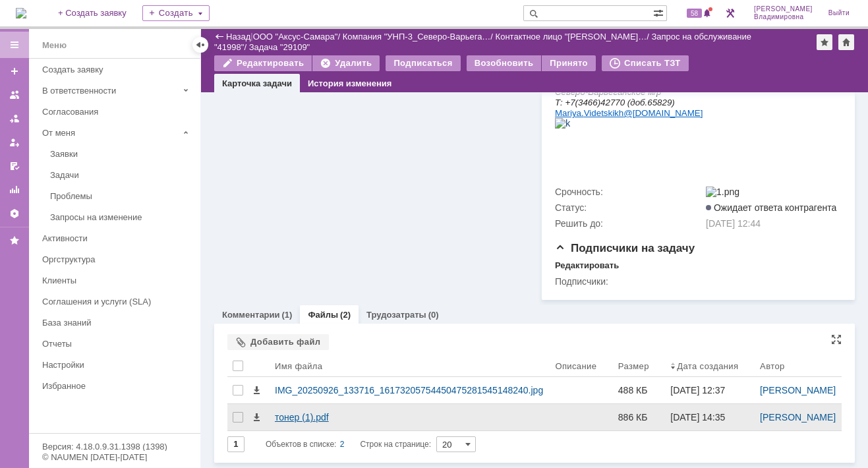
click at [309, 412] on div "тонер (1).pdf" at bounding box center [410, 417] width 270 height 11
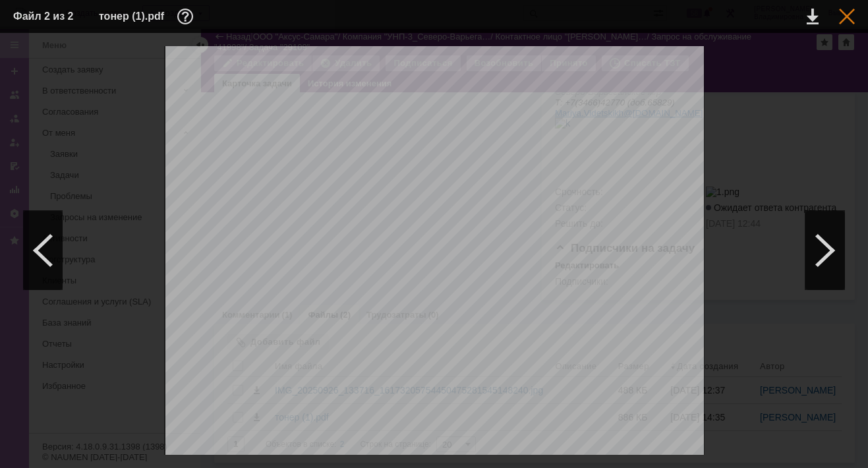
click at [849, 20] on div at bounding box center [847, 17] width 16 height 16
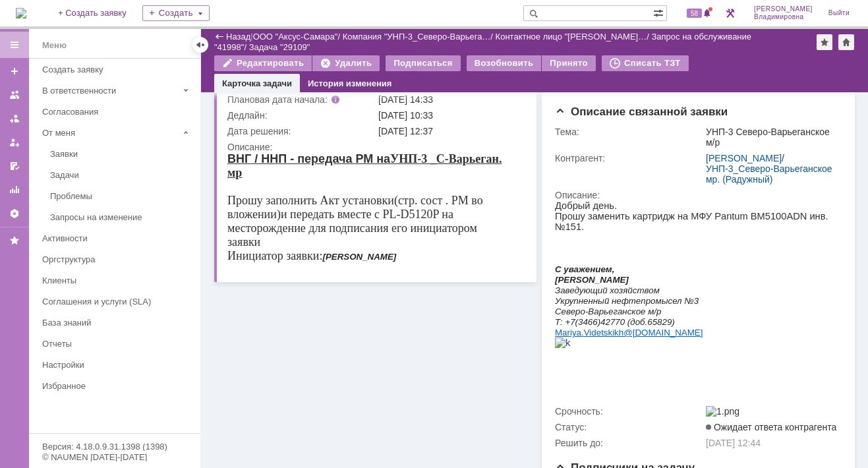
scroll to position [0, 0]
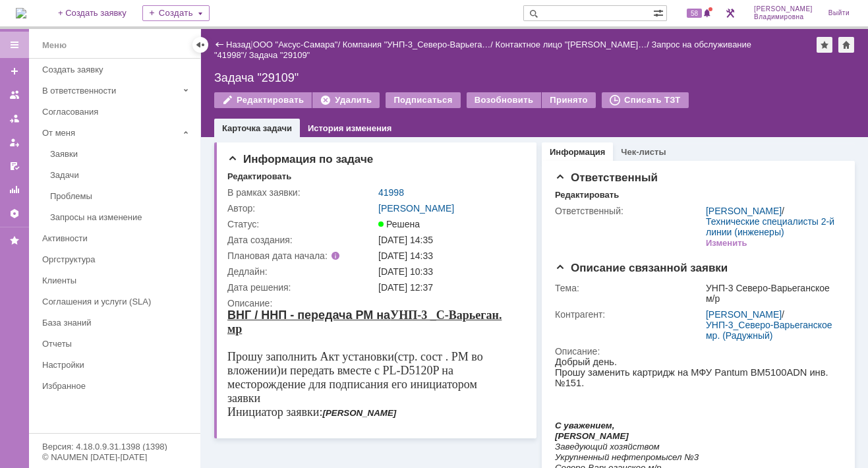
click at [396, 191] on link "41998" at bounding box center [391, 192] width 26 height 11
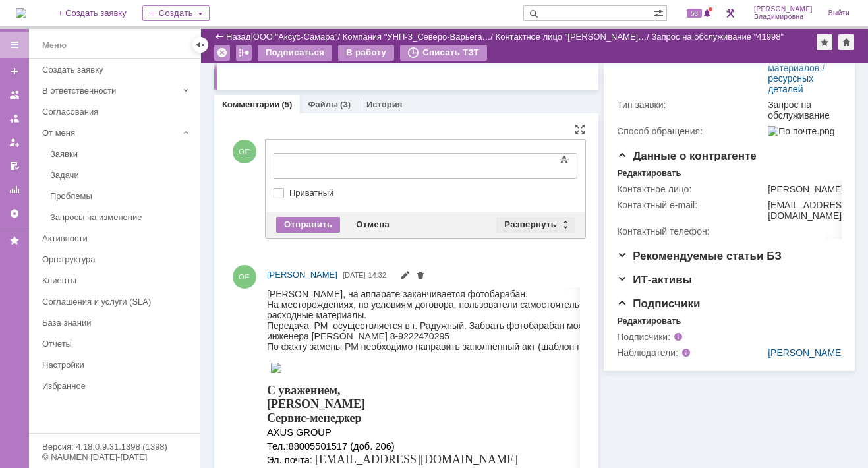
click at [526, 222] on div "Развернуть" at bounding box center [536, 225] width 78 height 16
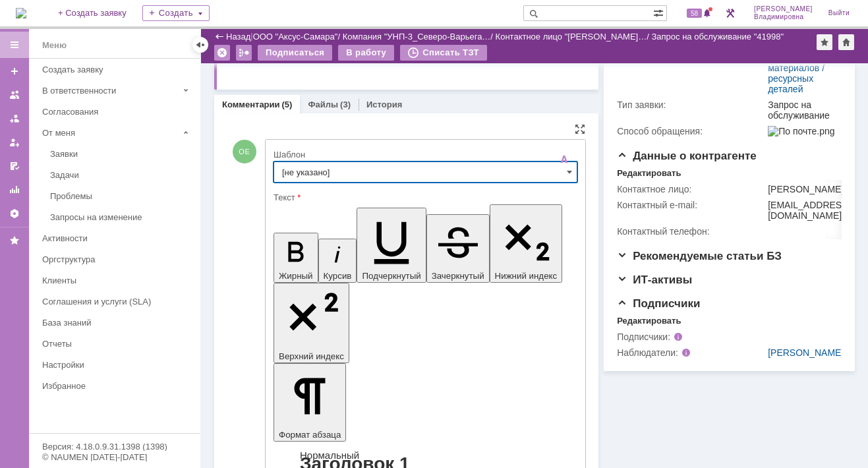
click at [302, 169] on input "[не указано]" at bounding box center [426, 172] width 304 height 21
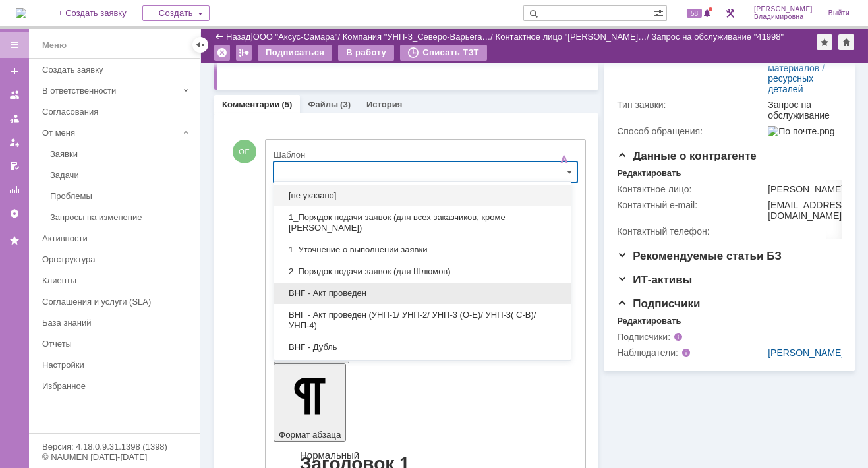
click at [339, 291] on span "ВНГ - Акт проведен" at bounding box center [422, 293] width 281 height 11
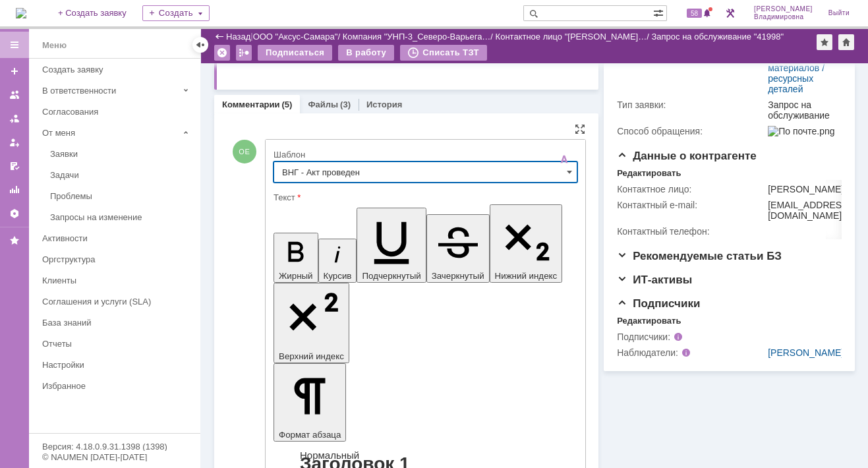
type input "ВНГ - Акт проведен"
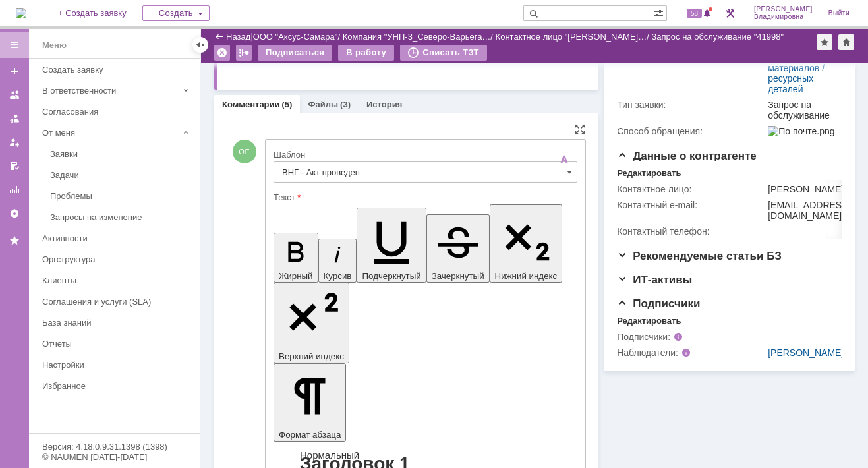
drag, startPoint x: 286, startPoint y: 2924, endPoint x: 344, endPoint y: 2940, distance: 59.5
drag, startPoint x: 288, startPoint y: 2919, endPoint x: 328, endPoint y: 2920, distance: 39.6
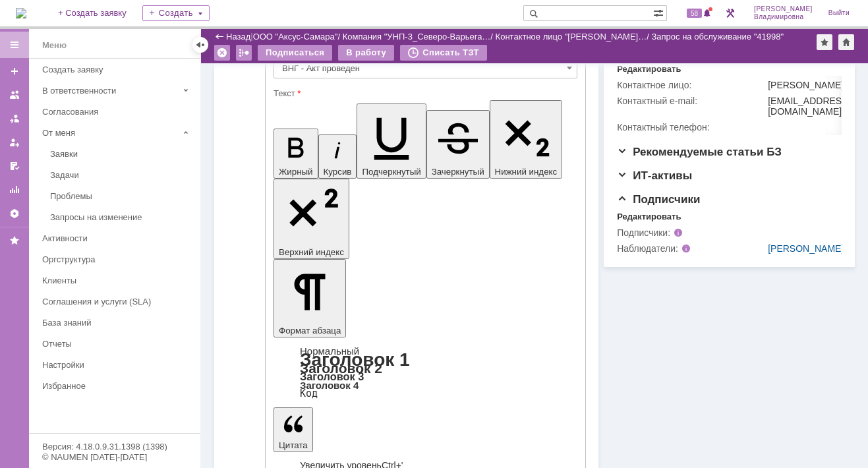
scroll to position [528, 0]
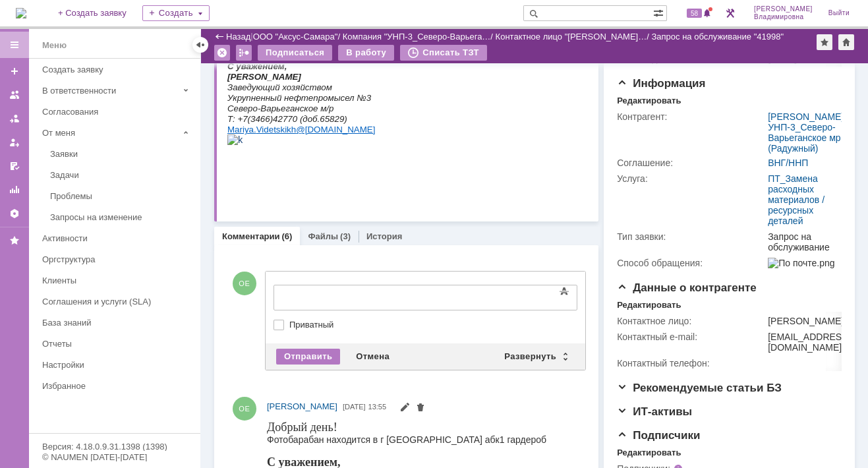
scroll to position [0, 0]
click at [535, 350] on div "Развернуть" at bounding box center [536, 357] width 78 height 16
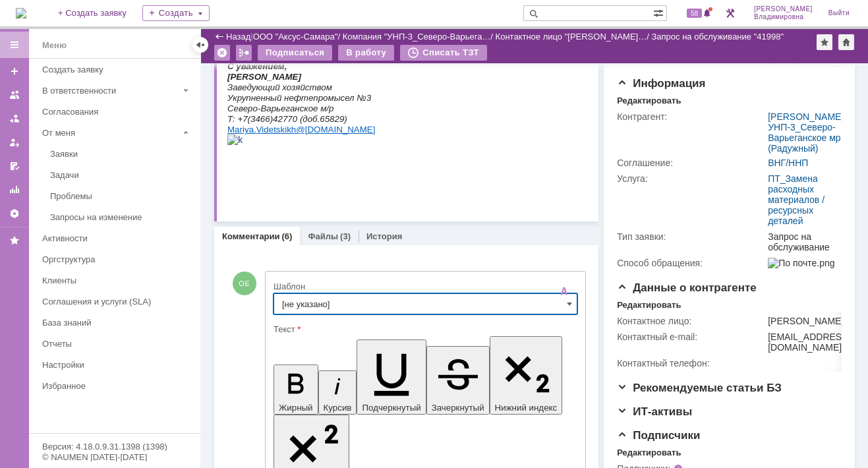
click at [317, 304] on input "[не указано]" at bounding box center [426, 303] width 304 height 21
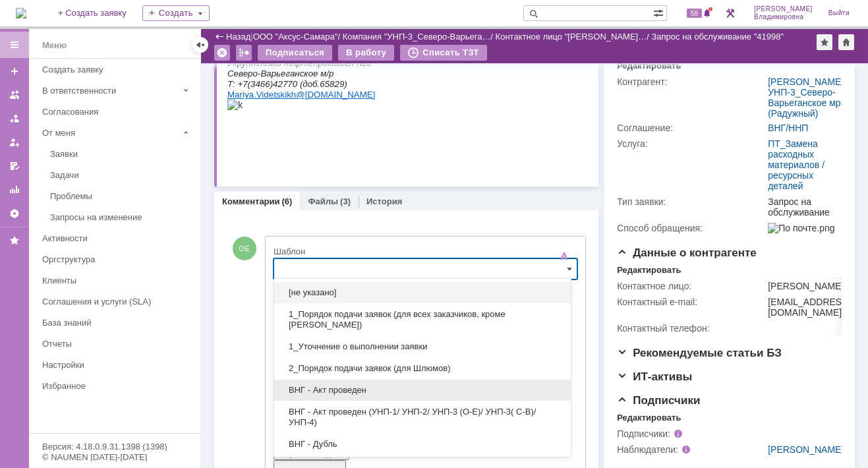
scroll to position [198, 0]
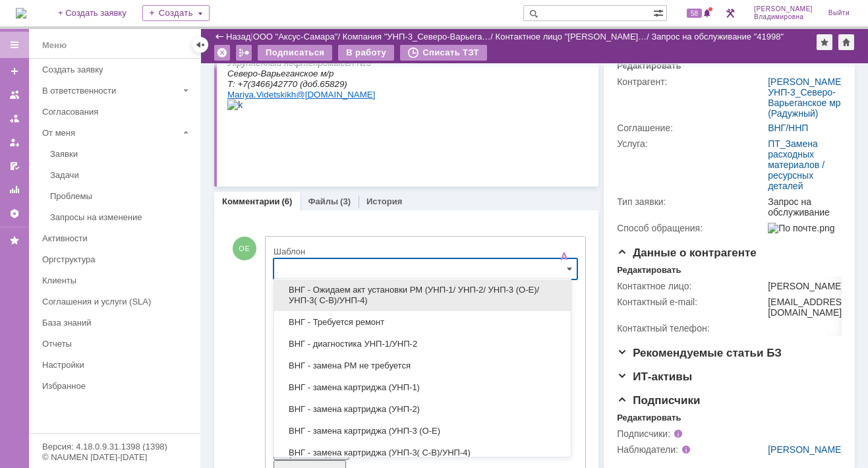
click at [352, 289] on span "ВНГ - Ожидаем акт установки РМ (УНП-1/ УНП-2/ УНП-3 (О-Е)/ УНП-3( С-В)/УНП-4)" at bounding box center [422, 295] width 281 height 21
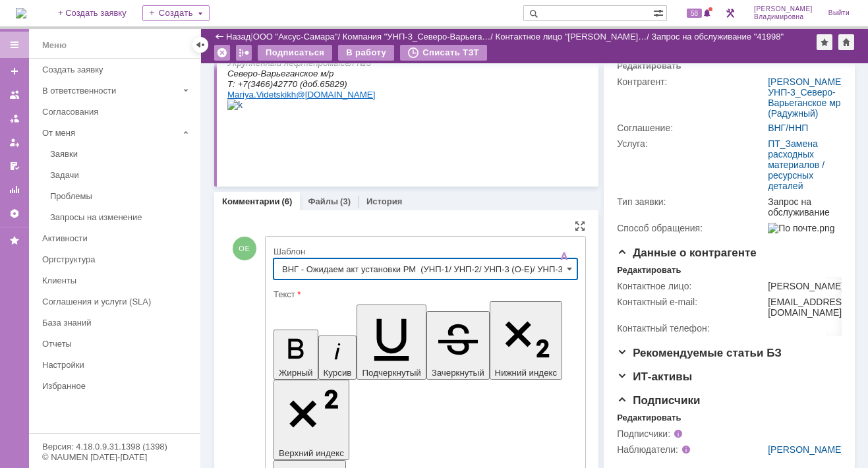
type input "ВНГ - Ожидаем акт установки РМ (УНП-1/ УНП-2/ УНП-3 (О-Е)/ УНП-3( С-В)/УНП-4)"
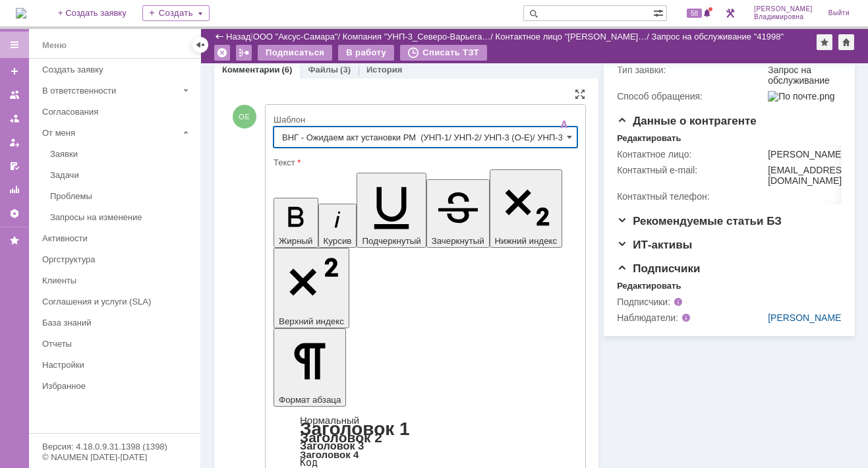
scroll to position [431, 0]
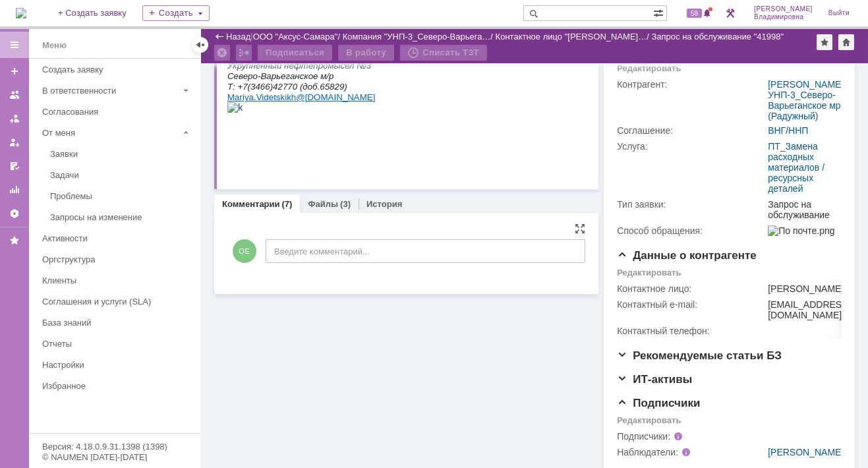
scroll to position [0, 0]
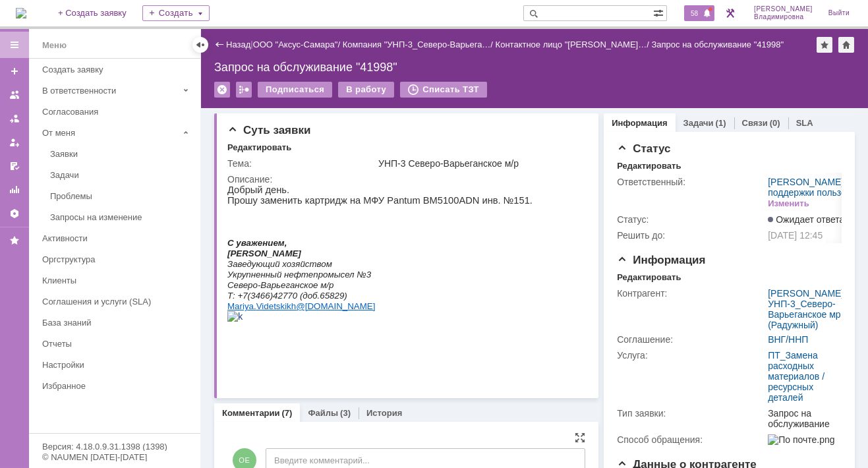
click at [698, 13] on span "58" at bounding box center [694, 13] width 15 height 9
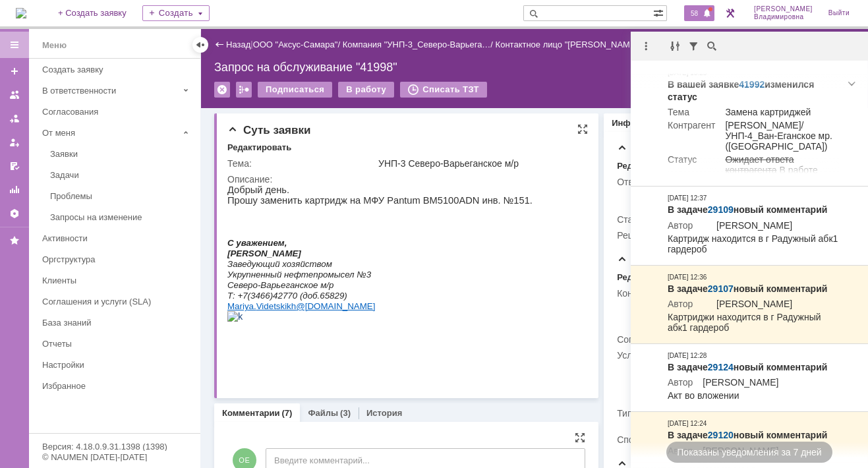
click at [407, 311] on p "Mariya . Videtskikh @ipc-oil.ru" at bounding box center [379, 306] width 305 height 11
click at [542, 277] on html "Добрый день. Прошу заменить картридж на МФУ Pantum BM 5100 ADN инв. №151. С ува…" at bounding box center [402, 264] width 351 height 158
drag, startPoint x: 590, startPoint y: 87, endPoint x: 597, endPoint y: 88, distance: 7.4
click at [590, 86] on div "Подписаться В работу Списать ТЗТ" at bounding box center [534, 96] width 641 height 28
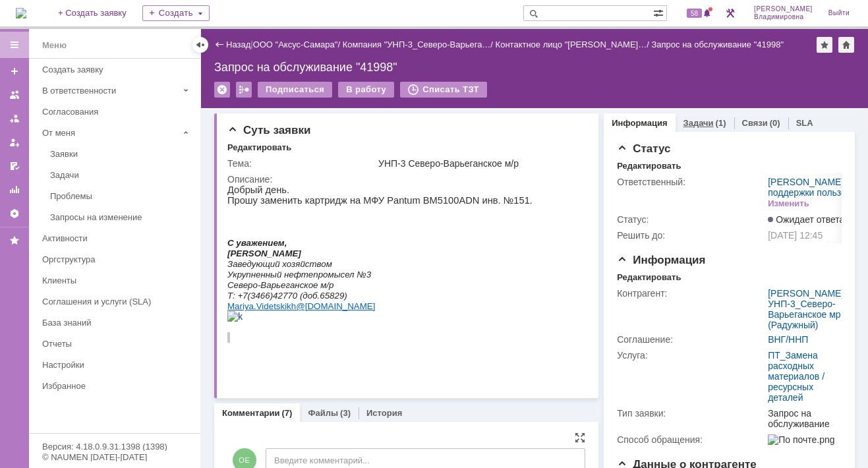
click at [694, 119] on link "Задачи" at bounding box center [699, 123] width 30 height 10
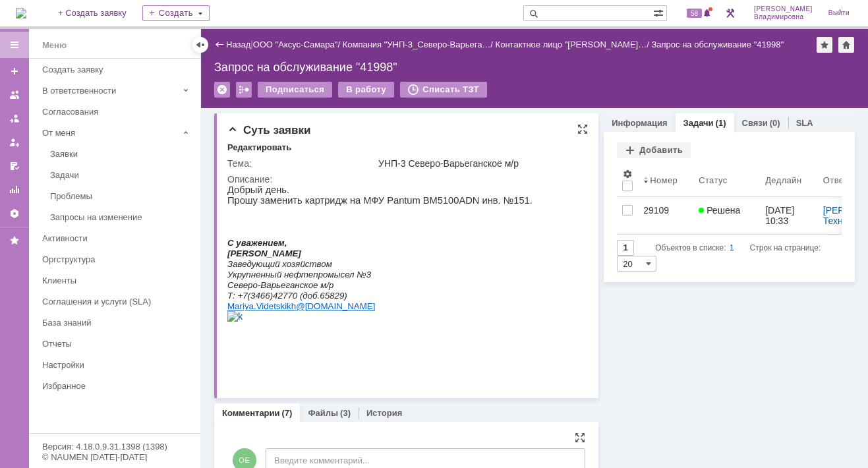
click at [516, 230] on html "Добрый день. Прошу заменить картридж на МФУ Pantum BM 5100 ADN инв. №151. С ува…" at bounding box center [402, 264] width 351 height 158
click at [568, 12] on input "text" at bounding box center [589, 13] width 130 height 16
type input "29107"
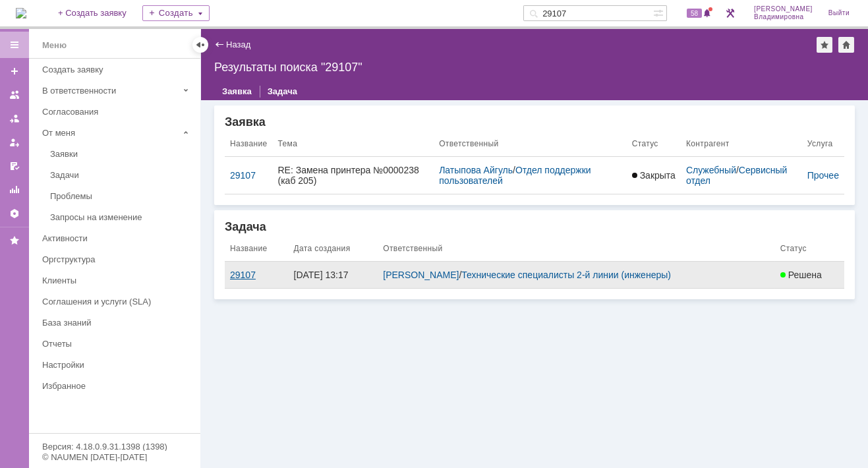
click at [246, 271] on div "29107" at bounding box center [256, 275] width 53 height 11
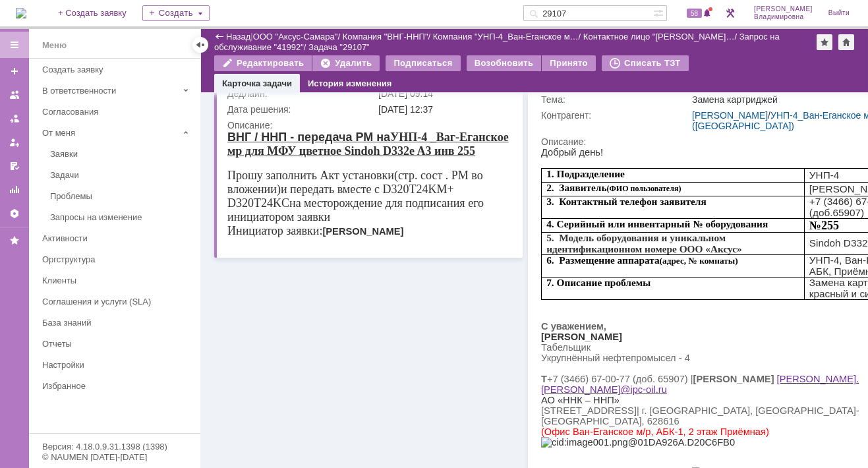
scroll to position [132, 0]
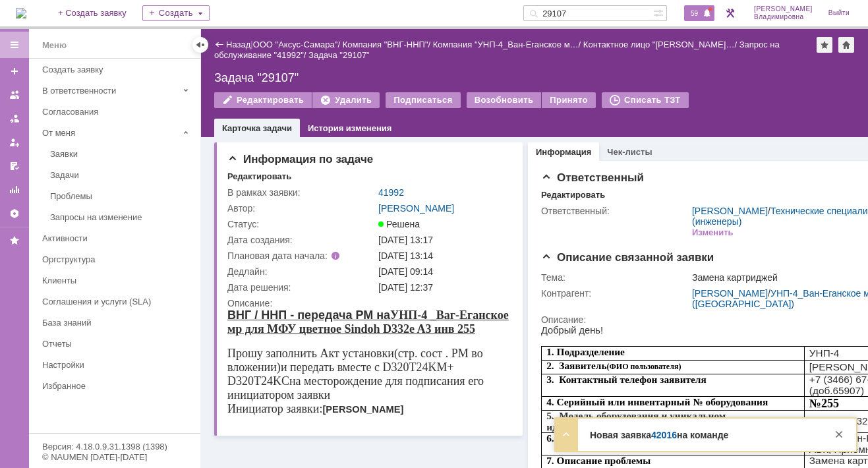
click at [702, 13] on span "59" at bounding box center [694, 13] width 15 height 9
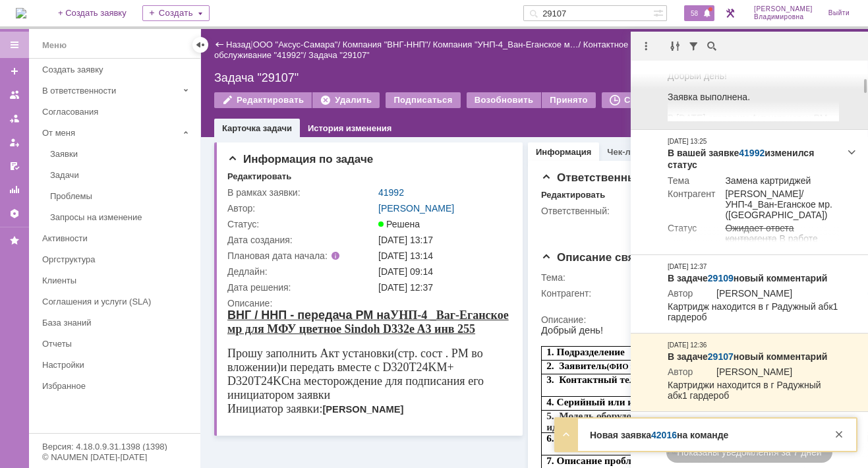
scroll to position [0, 0]
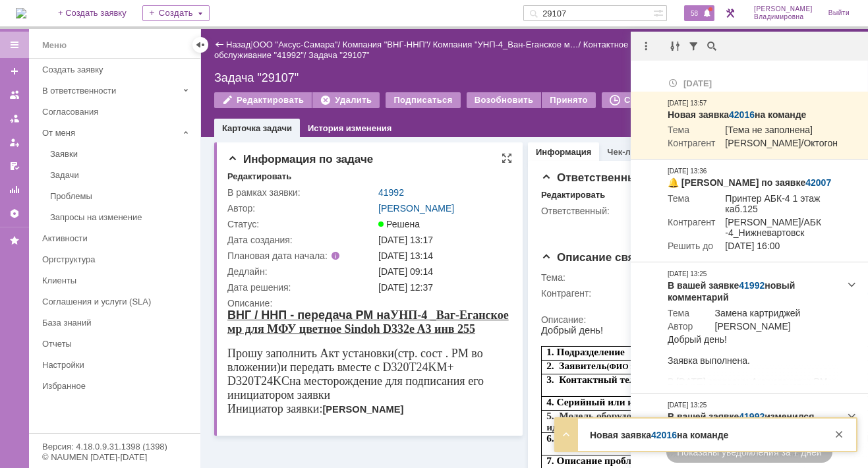
click at [481, 201] on td "Орлова Елена Владимировна" at bounding box center [444, 208] width 136 height 16
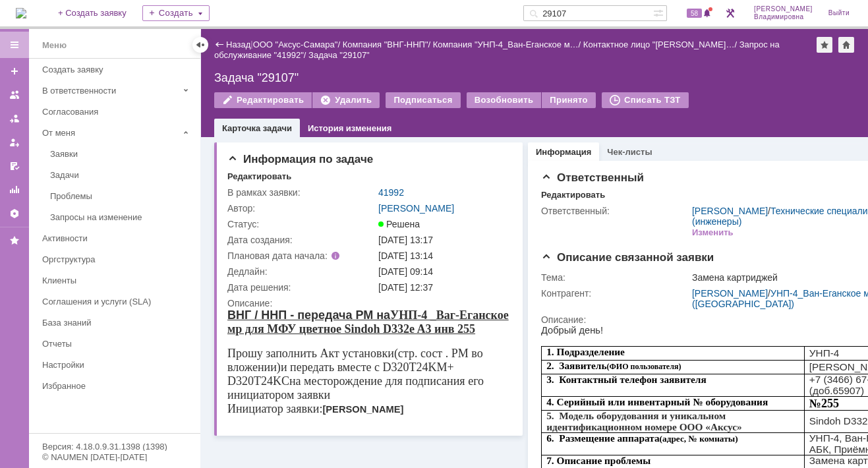
click at [26, 8] on img at bounding box center [21, 13] width 11 height 11
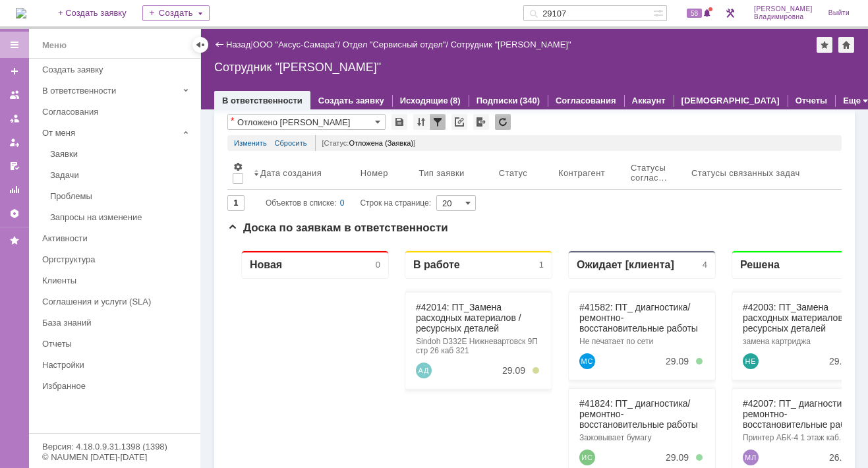
scroll to position [66, 0]
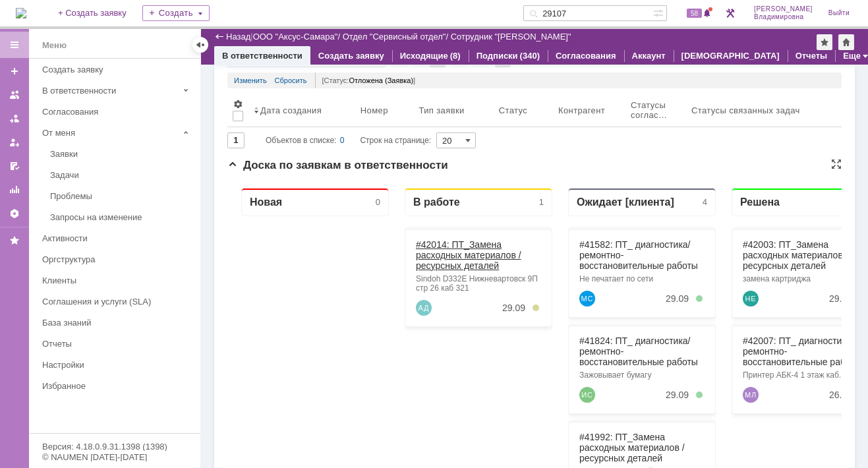
click at [443, 245] on link "#42014: ПТ_Замена расходных материалов / ресурсных деталей" at bounding box center [469, 255] width 106 height 32
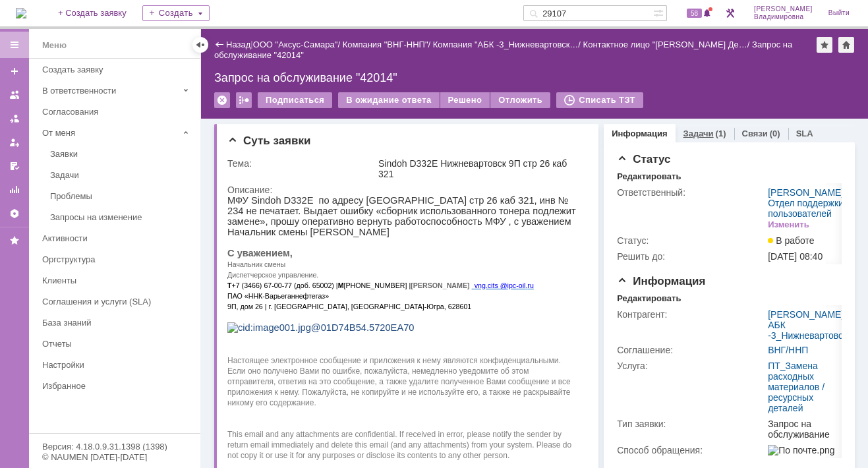
click at [691, 129] on link "Задачи" at bounding box center [699, 134] width 30 height 10
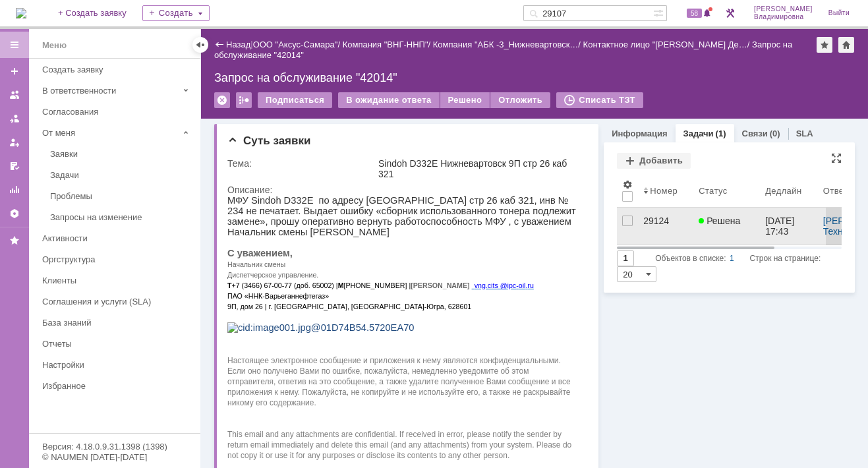
click at [646, 220] on div "29124" at bounding box center [666, 221] width 45 height 11
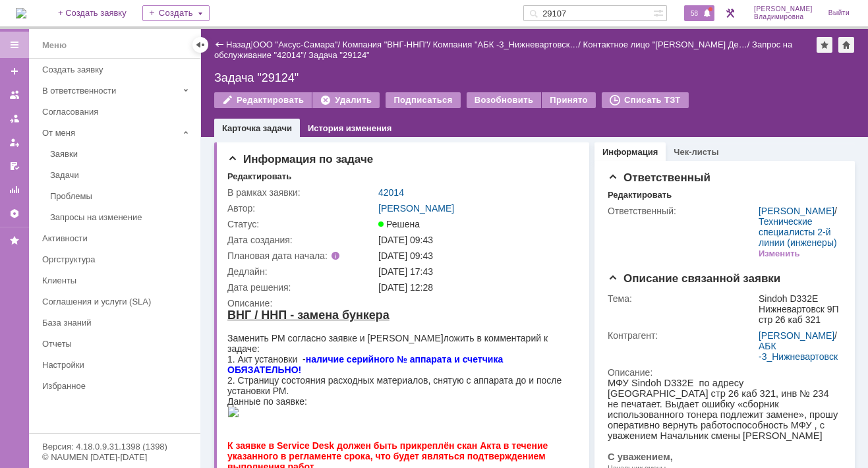
click at [696, 13] on span "58" at bounding box center [694, 13] width 15 height 9
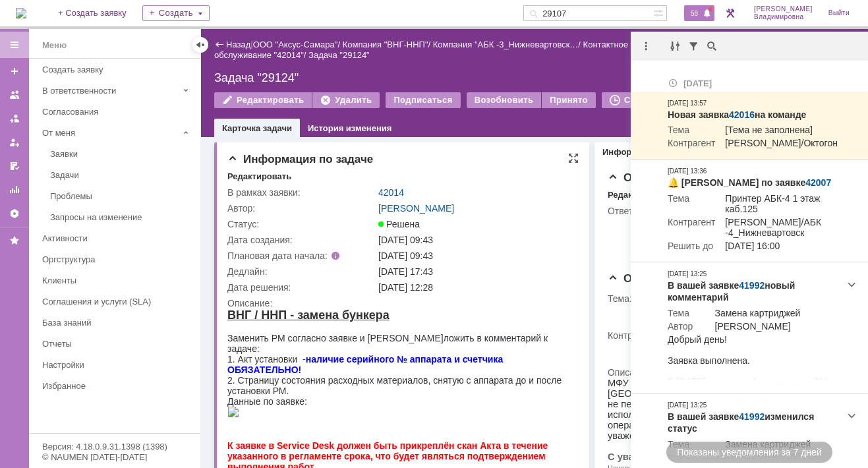
click at [488, 161] on div "Информация по задаче" at bounding box center [402, 159] width 351 height 13
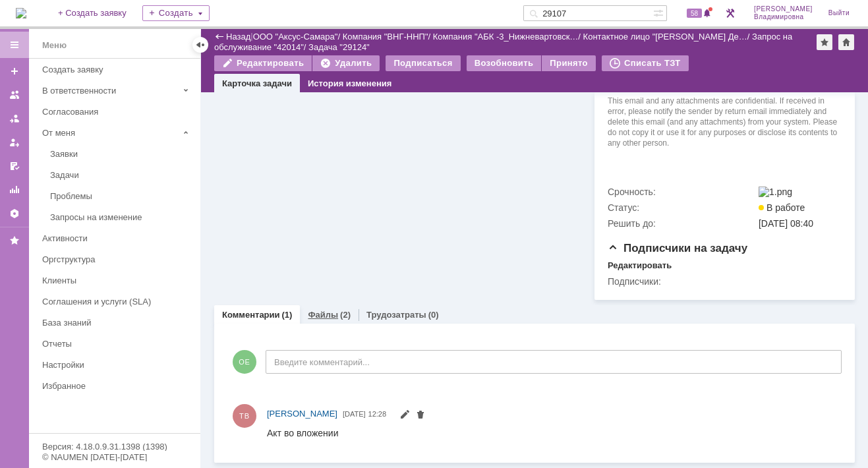
scroll to position [580, 0]
click at [328, 309] on div "Файлы (2)" at bounding box center [329, 314] width 59 height 19
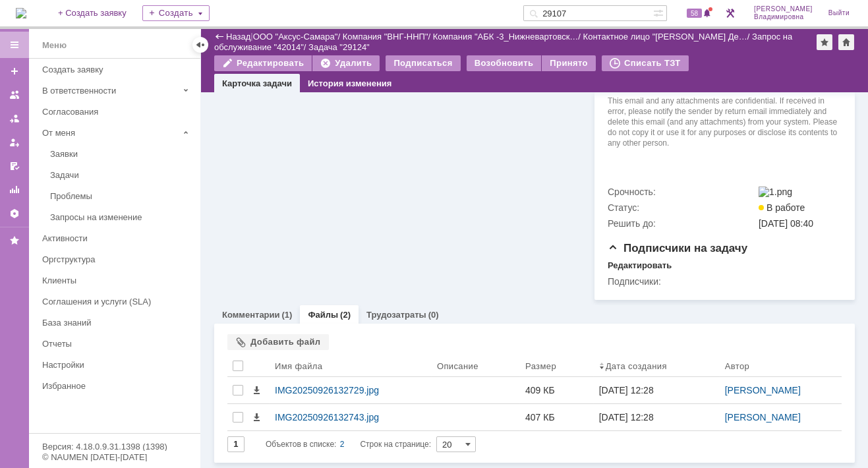
scroll to position [580, 0]
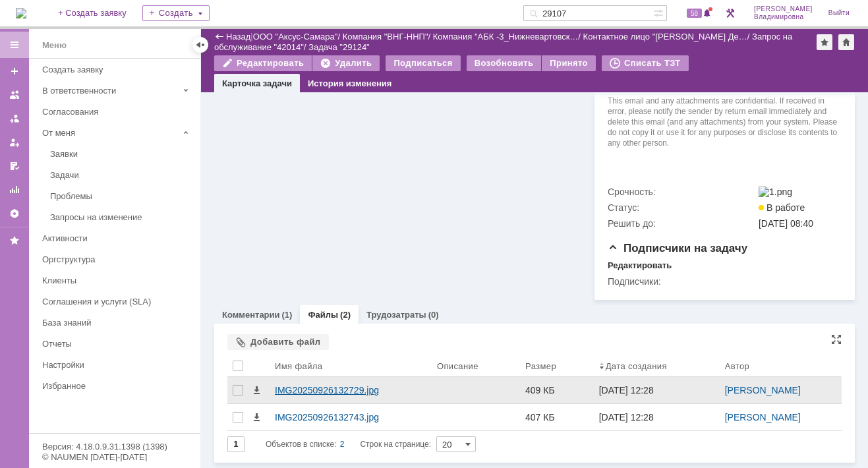
click at [291, 389] on div "IMG20250926132729.jpg" at bounding box center [351, 390] width 152 height 11
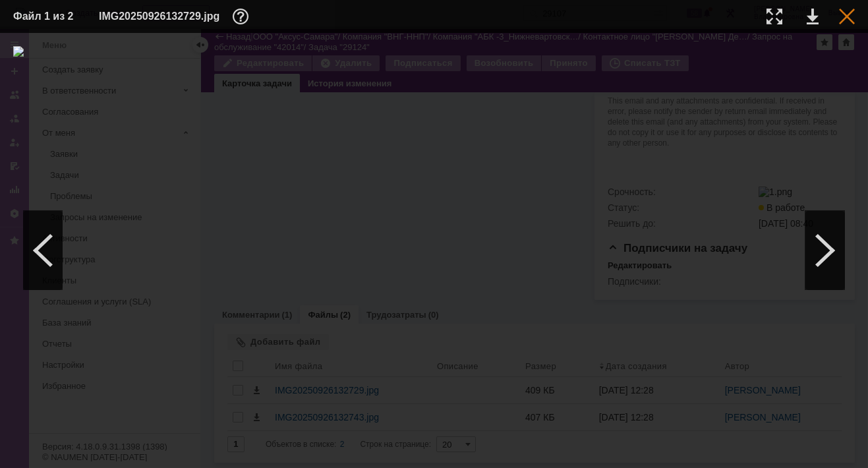
click at [851, 13] on div at bounding box center [847, 17] width 16 height 16
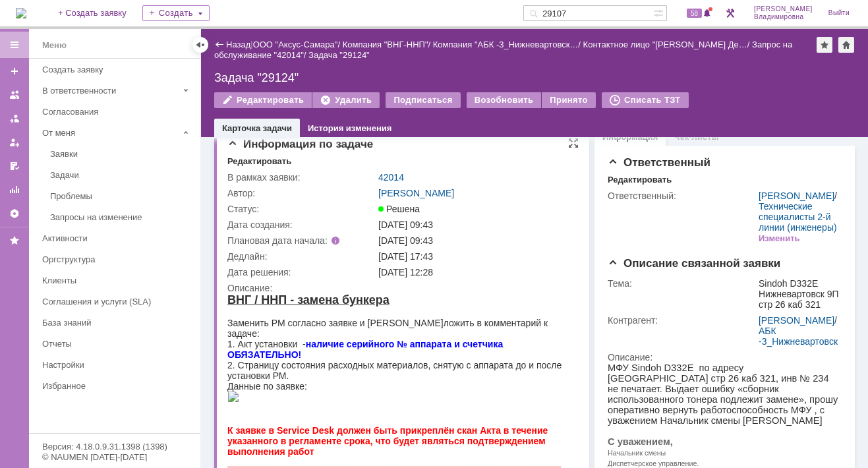
scroll to position [0, 0]
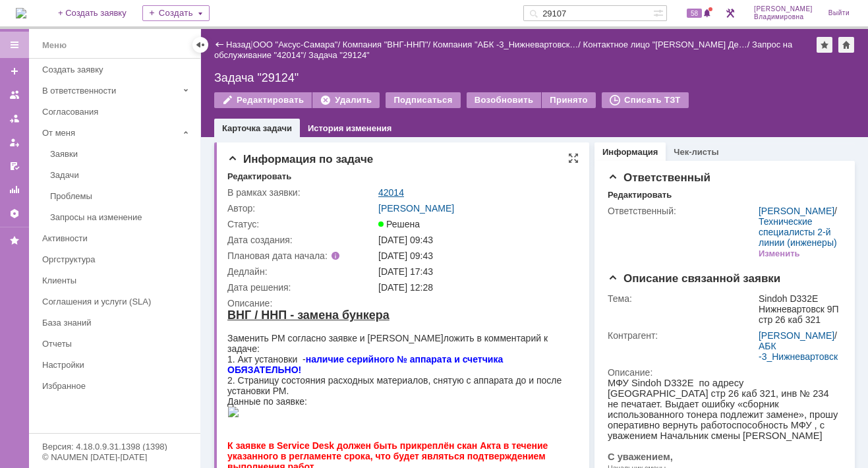
click at [401, 191] on link "42014" at bounding box center [391, 192] width 26 height 11
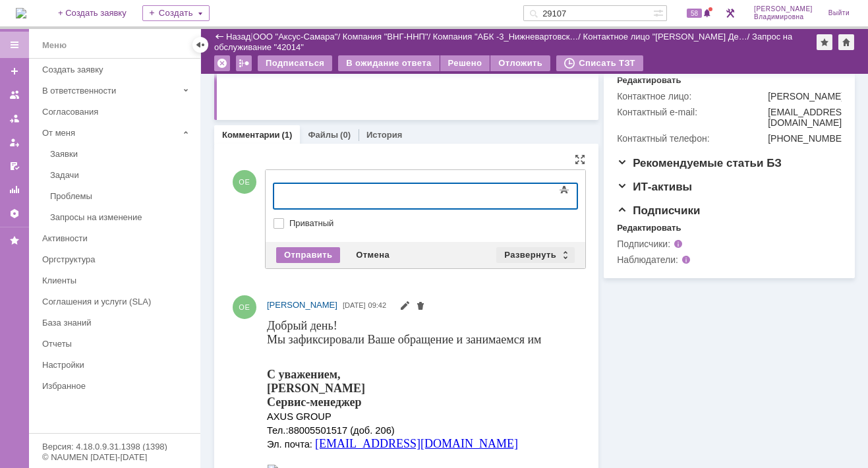
click at [528, 251] on div "Развернуть" at bounding box center [536, 255] width 78 height 16
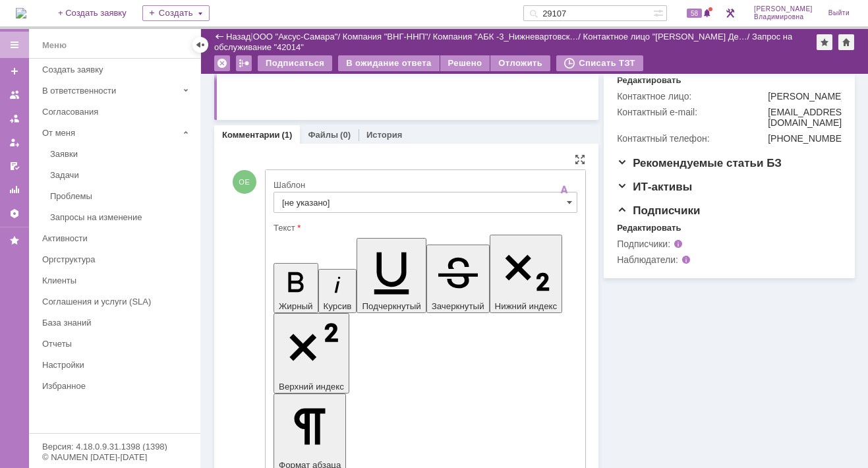
click at [302, 198] on input "[не указано]" at bounding box center [426, 202] width 304 height 21
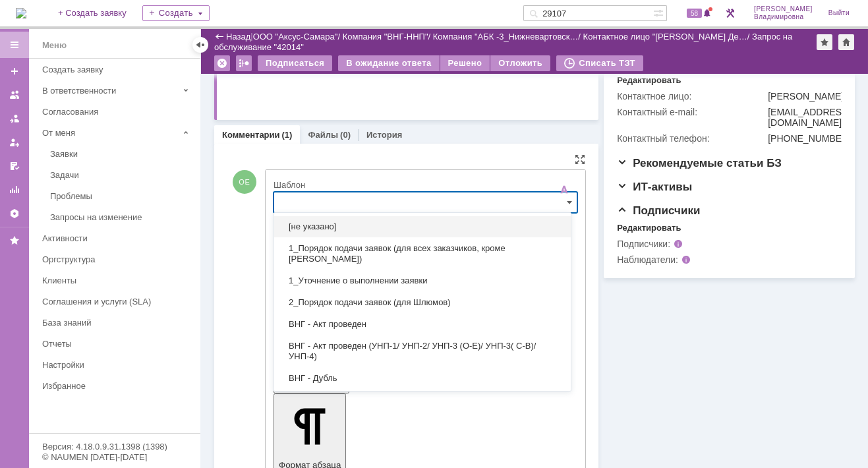
scroll to position [367, 0]
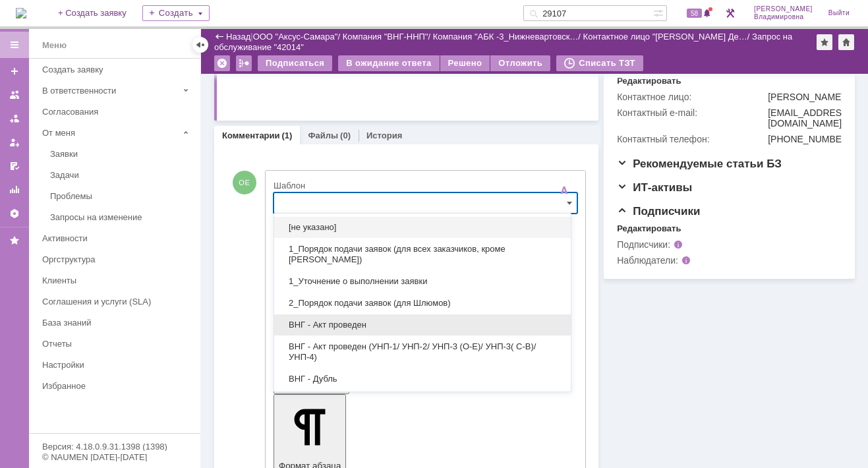
click at [342, 320] on span "ВНГ - Акт проведен" at bounding box center [422, 325] width 281 height 11
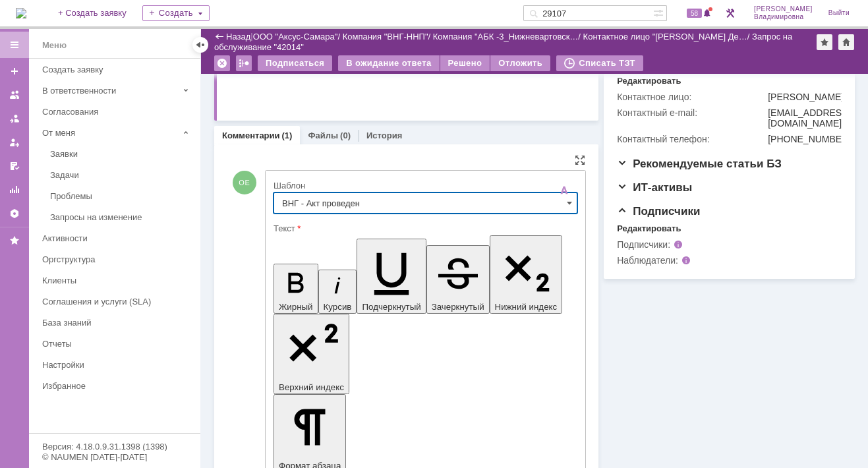
type input "ВНГ - Акт проведен"
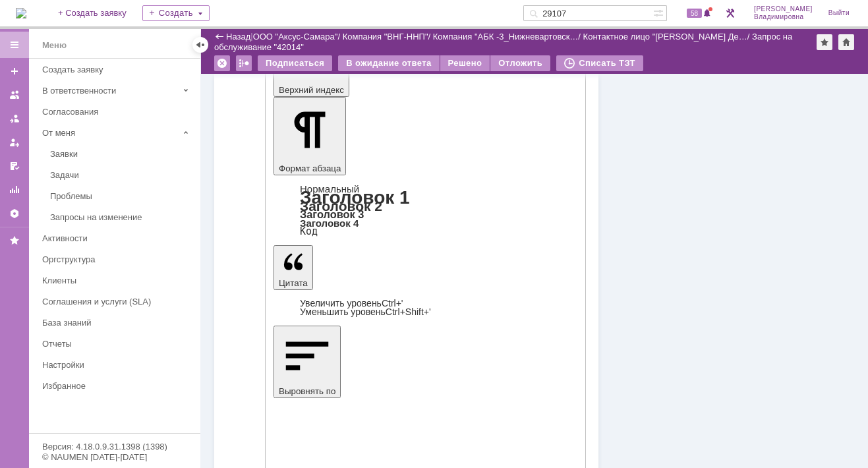
scroll to position [696, 0]
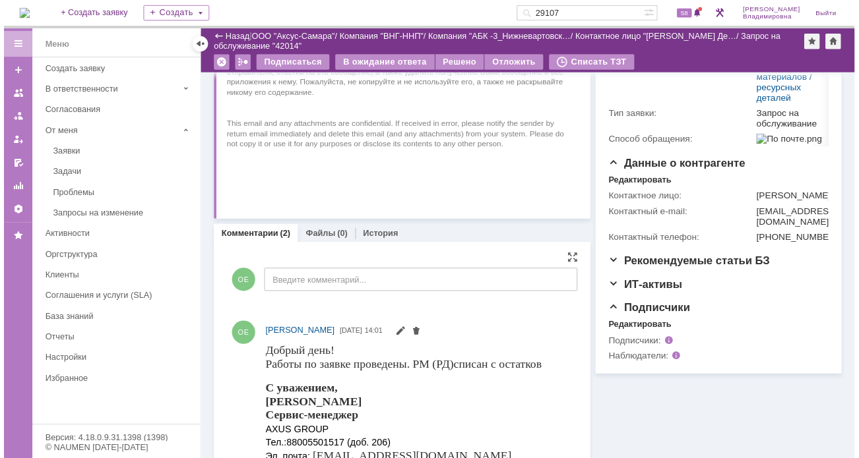
scroll to position [528, 0]
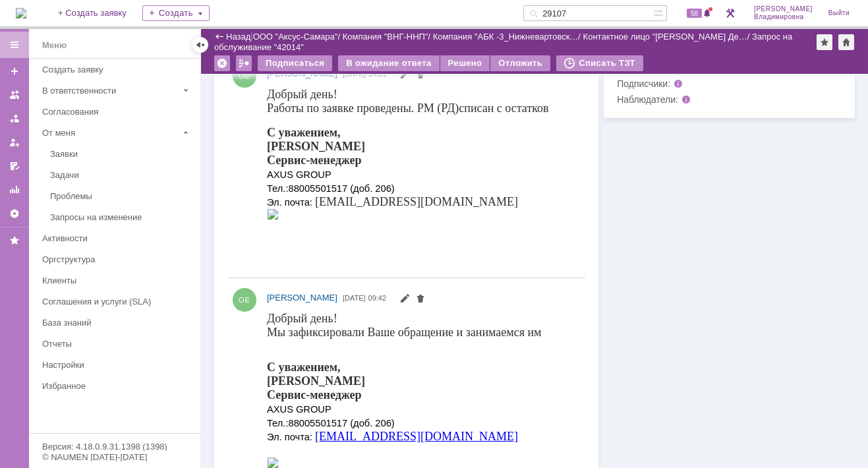
click at [630, 73] on div "Редактировать" at bounding box center [649, 68] width 64 height 11
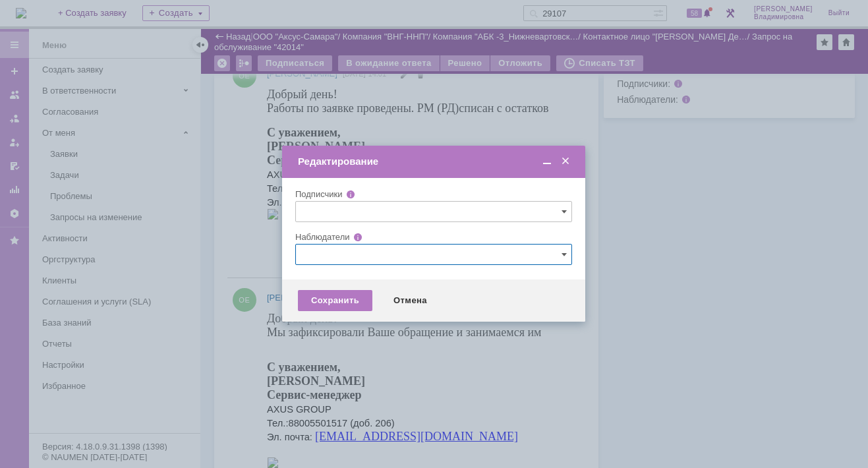
click at [337, 252] on input "text" at bounding box center [433, 254] width 277 height 21
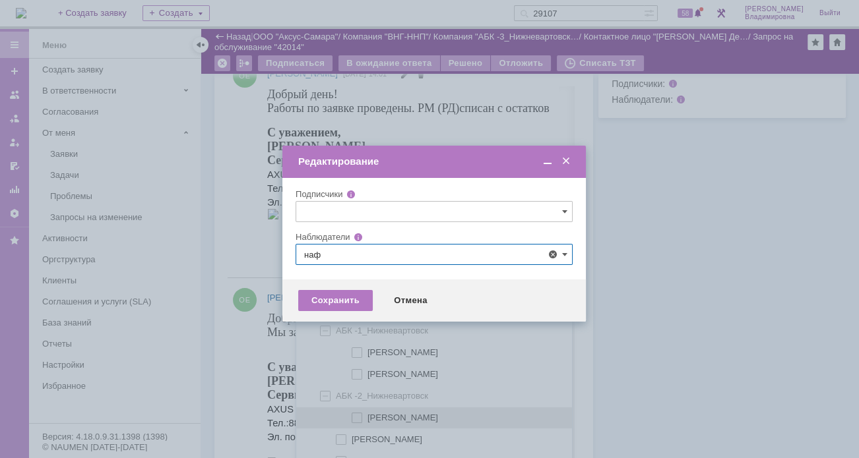
scroll to position [27, 0]
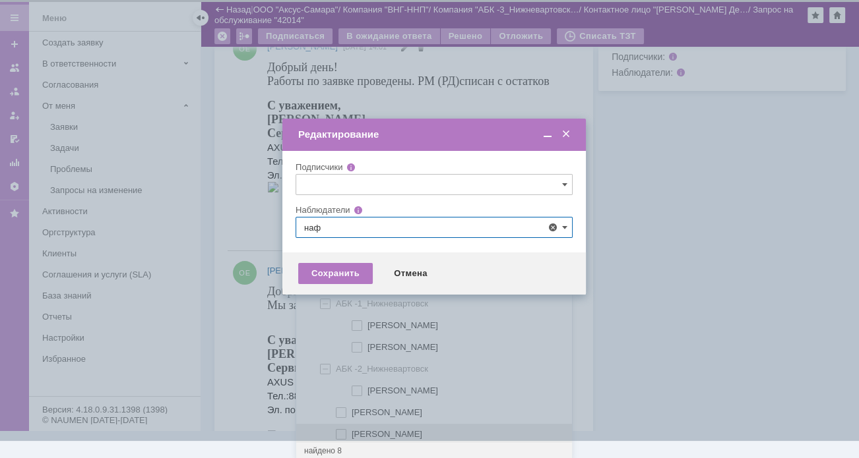
click at [351, 431] on span at bounding box center [351, 432] width 0 height 7
click at [340, 431] on input "Нафикова Евгения" at bounding box center [342, 435] width 9 height 9
type input "Нафикова Евгения"
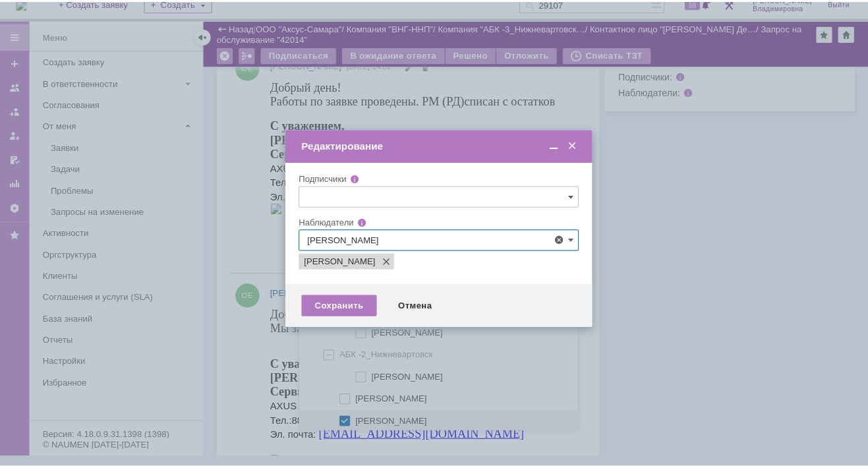
scroll to position [0, 0]
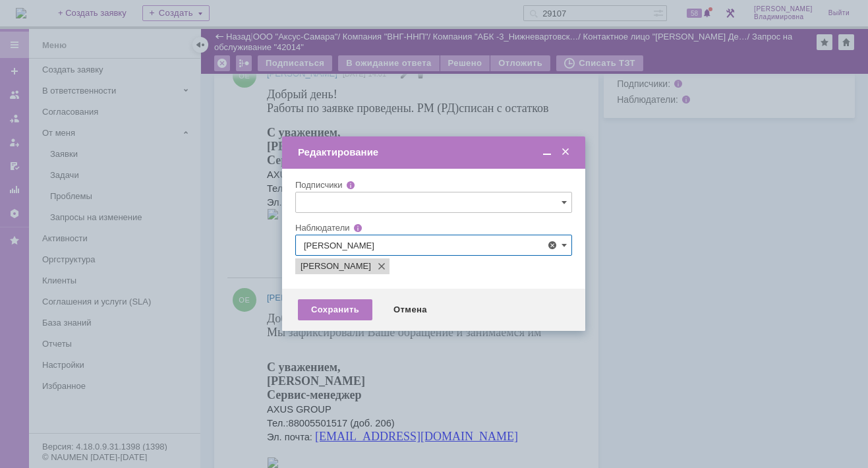
click at [241, 351] on div at bounding box center [434, 234] width 868 height 468
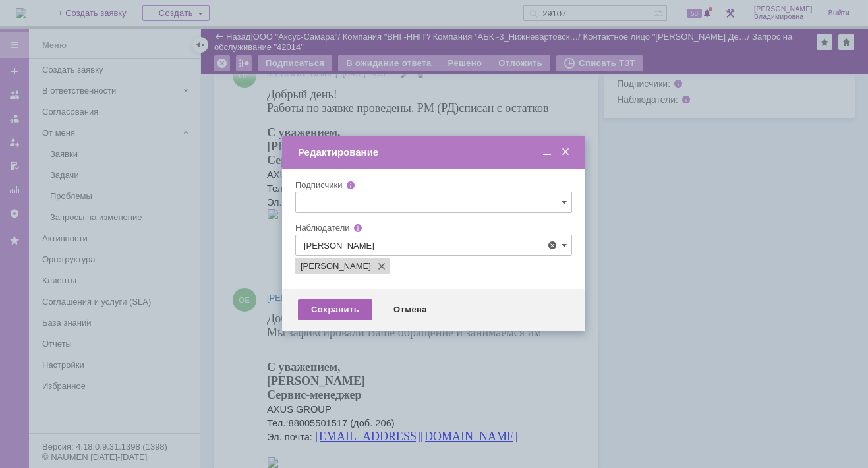
click at [344, 310] on div "Сохранить" at bounding box center [335, 309] width 75 height 21
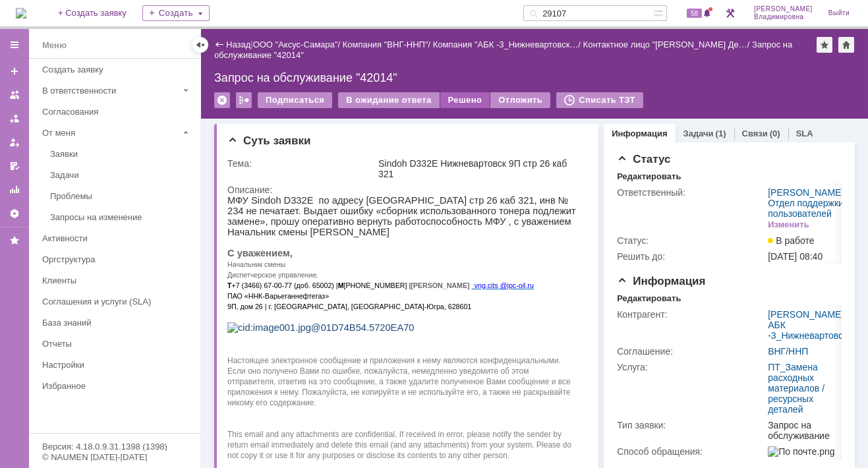
click at [457, 95] on div "Решено" at bounding box center [465, 100] width 50 height 16
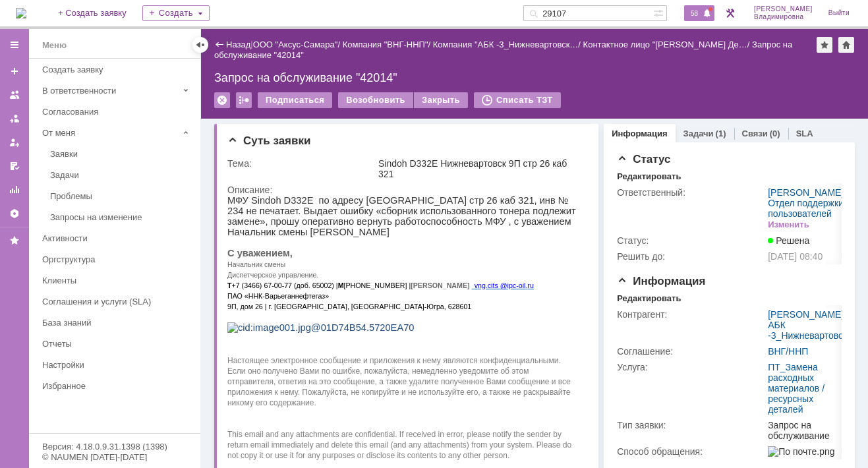
click at [702, 9] on span "58" at bounding box center [694, 13] width 15 height 9
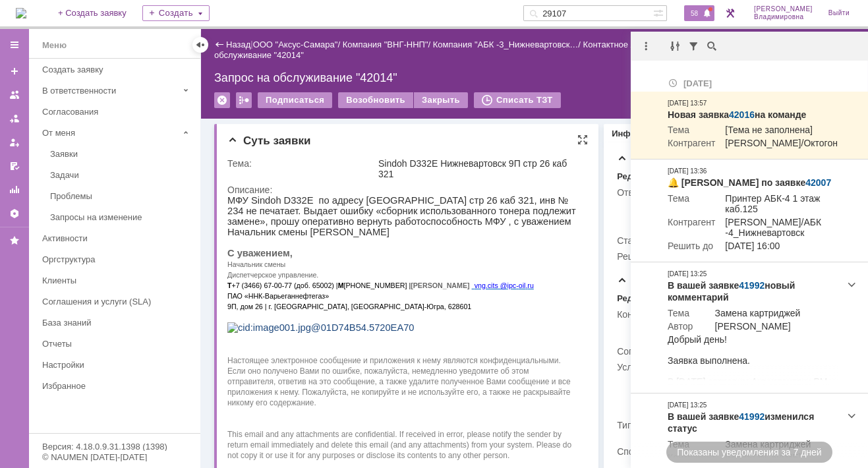
click at [496, 178] on div "Sindoh D332E Нижневартовск 9П стр 26 каб 321" at bounding box center [480, 168] width 204 height 21
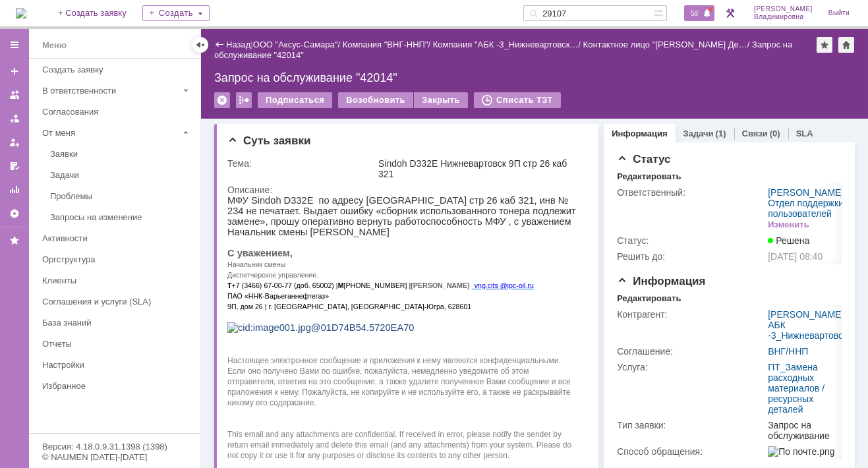
click at [702, 9] on span "58" at bounding box center [694, 13] width 15 height 9
drag, startPoint x: 590, startPoint y: 11, endPoint x: 531, endPoint y: 11, distance: 58.7
click at [531, 11] on div "На домашнюю + Создать заявку Создать 29107 58 Орлова Елена Владимировна Выйти" at bounding box center [434, 14] width 868 height 29
type input "41582"
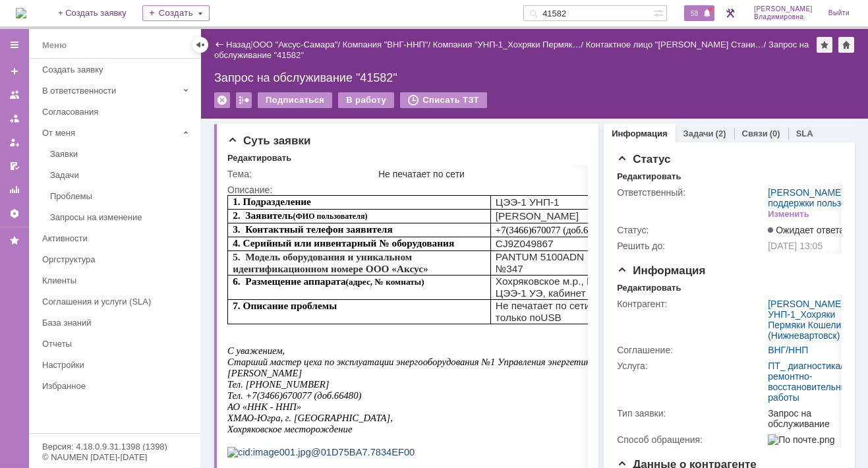
click at [702, 13] on span "58" at bounding box center [694, 13] width 15 height 9
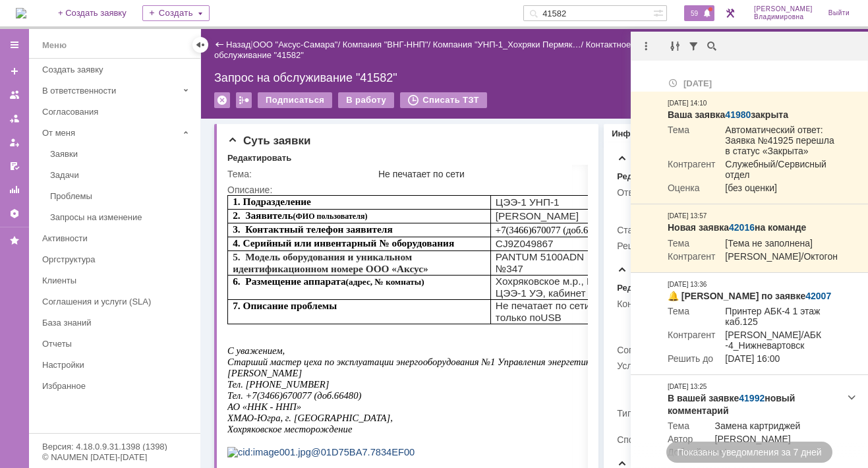
click at [706, 7] on div "59" at bounding box center [699, 13] width 30 height 16
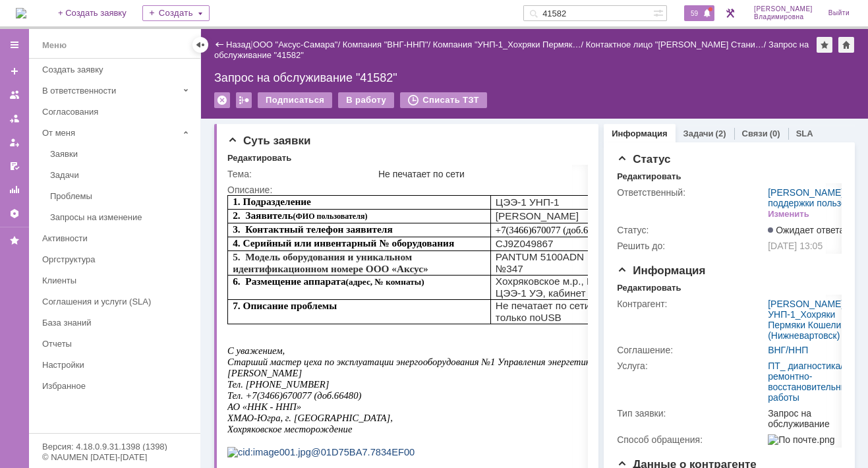
click at [697, 10] on span "59" at bounding box center [694, 13] width 15 height 9
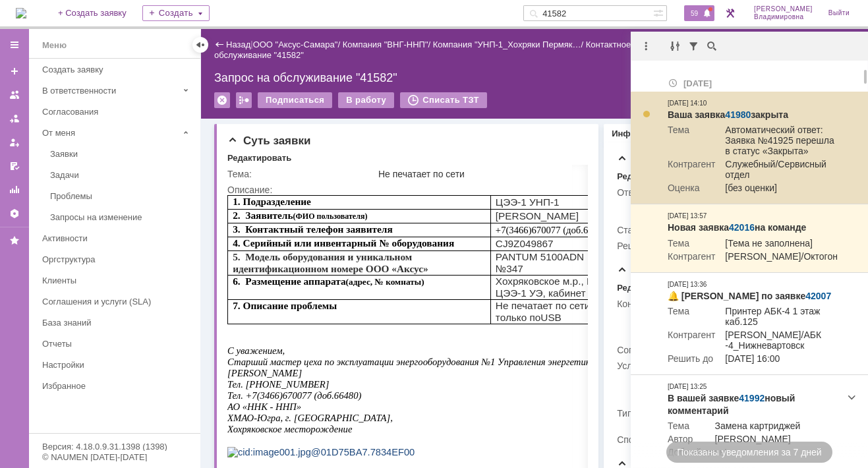
click at [739, 111] on link "41980" at bounding box center [738, 114] width 26 height 11
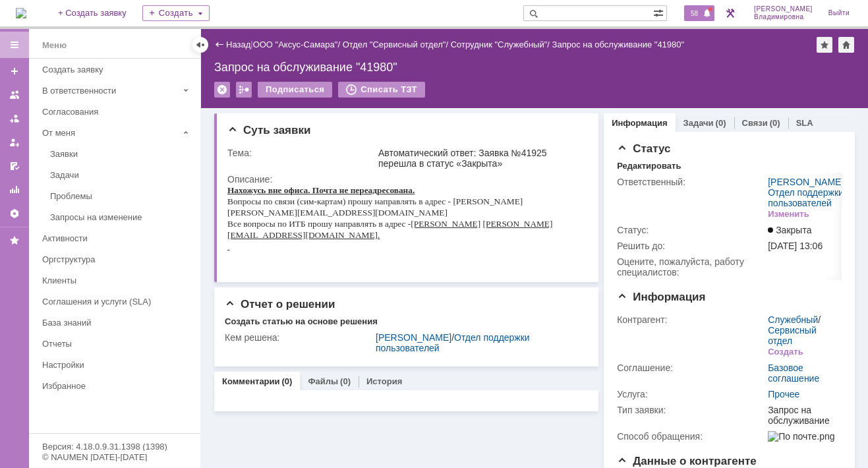
click at [697, 11] on span "58" at bounding box center [694, 13] width 15 height 9
click at [570, 9] on input "text" at bounding box center [589, 13] width 130 height 16
type input "41582"
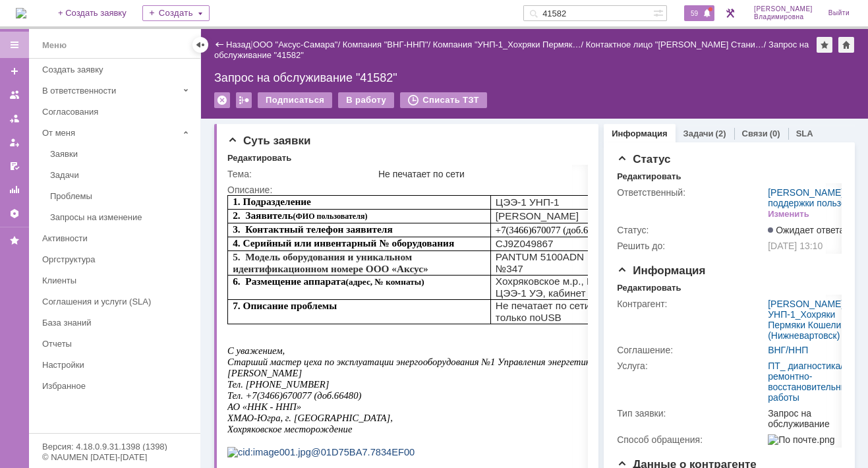
click at [698, 9] on span "59" at bounding box center [694, 13] width 15 height 9
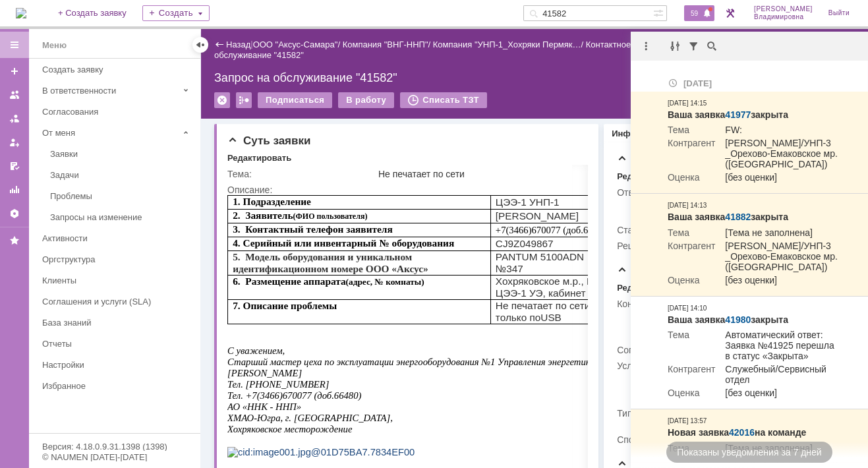
click at [704, 7] on div "59" at bounding box center [699, 13] width 30 height 16
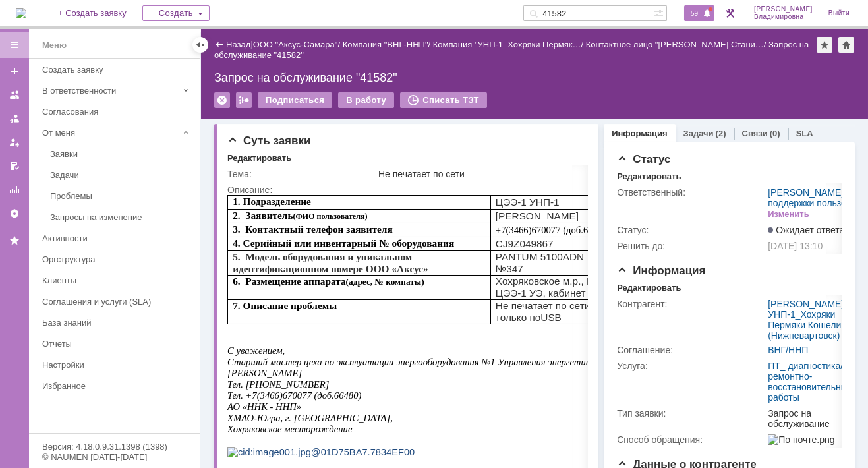
click at [702, 15] on span "59" at bounding box center [694, 13] width 15 height 9
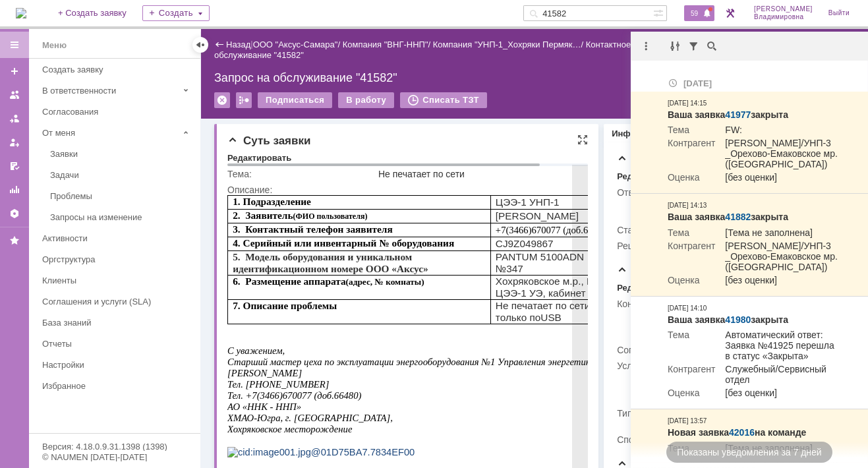
click at [412, 390] on p "Тел. [PHONE_NUMBER]" at bounding box center [432, 384] width 411 height 11
click at [495, 264] on td "PANTUM 5100ADN №3 47" at bounding box center [565, 263] width 148 height 24
drag, startPoint x: 495, startPoint y: 266, endPoint x: 528, endPoint y: 281, distance: 36.0
click at [528, 276] on td "PANTUM 5100ADN №3 47" at bounding box center [565, 263] width 148 height 24
copy td "PANTUM 5100ADN №3 47"
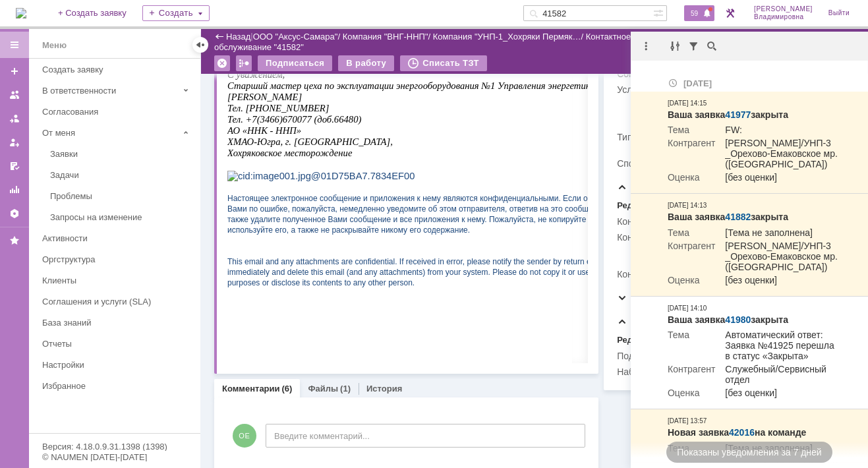
scroll to position [264, 0]
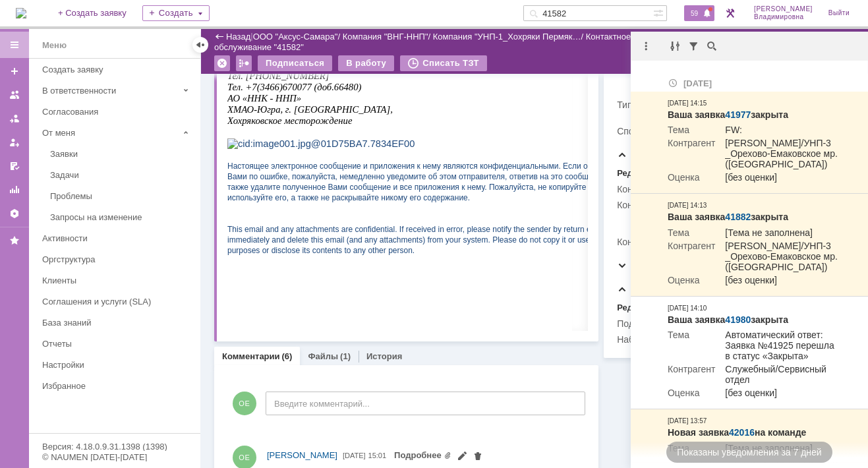
click at [467, 351] on div "Комментарии (6) Файлы (1) История" at bounding box center [406, 356] width 384 height 18
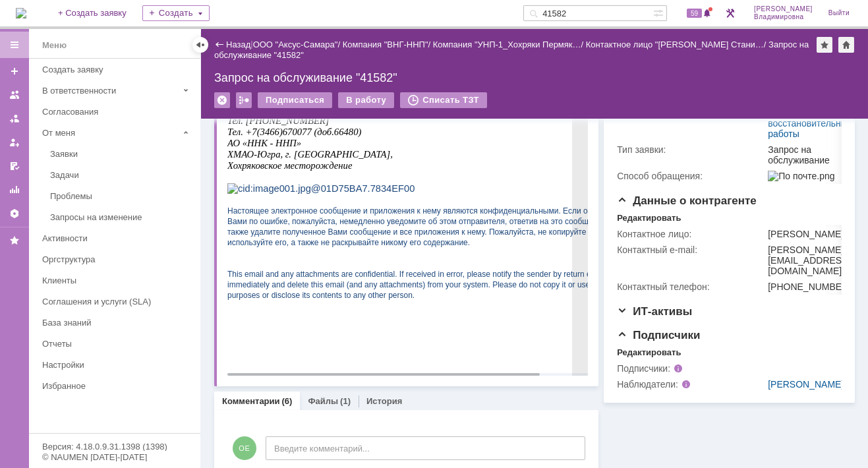
scroll to position [0, 0]
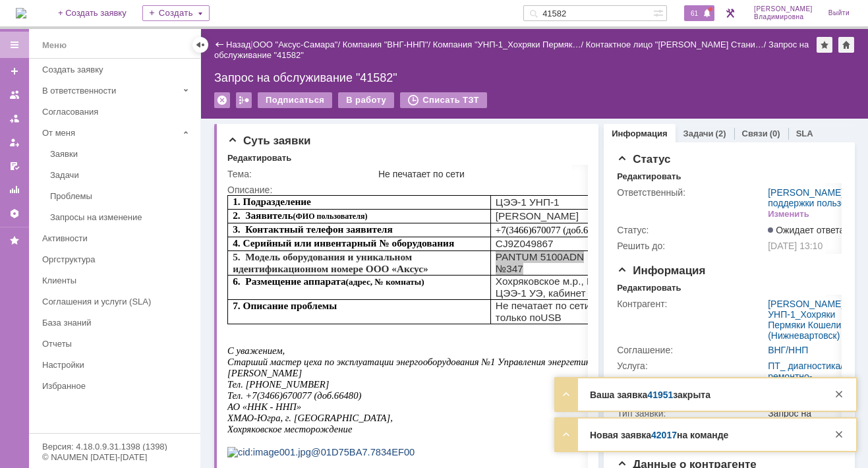
click at [702, 13] on span "61" at bounding box center [694, 13] width 15 height 9
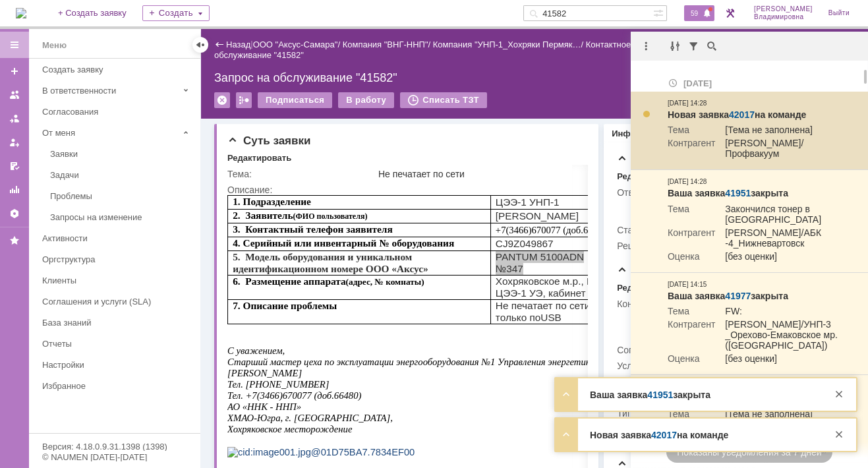
click at [746, 113] on link "42017" at bounding box center [742, 114] width 26 height 11
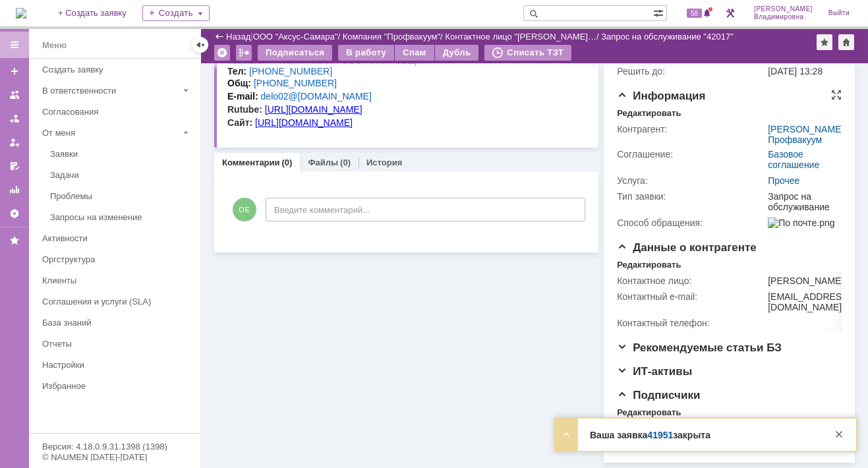
scroll to position [186, 0]
click at [793, 143] on link "Профвакуум" at bounding box center [795, 140] width 54 height 11
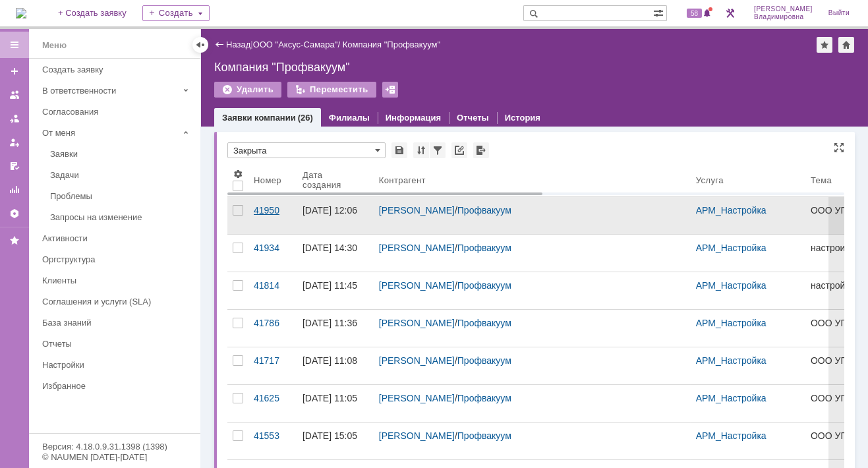
click at [266, 209] on div "41950" at bounding box center [273, 210] width 38 height 11
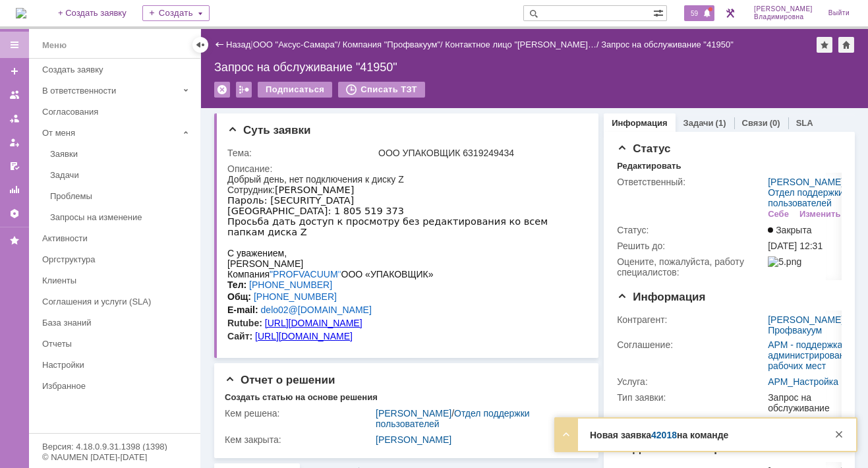
click at [698, 15] on span "59" at bounding box center [694, 13] width 15 height 9
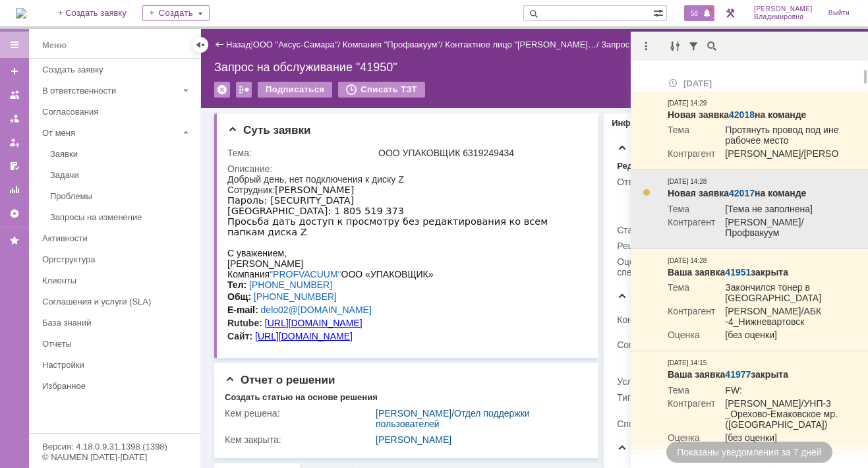
click at [742, 198] on link "42017" at bounding box center [742, 193] width 26 height 11
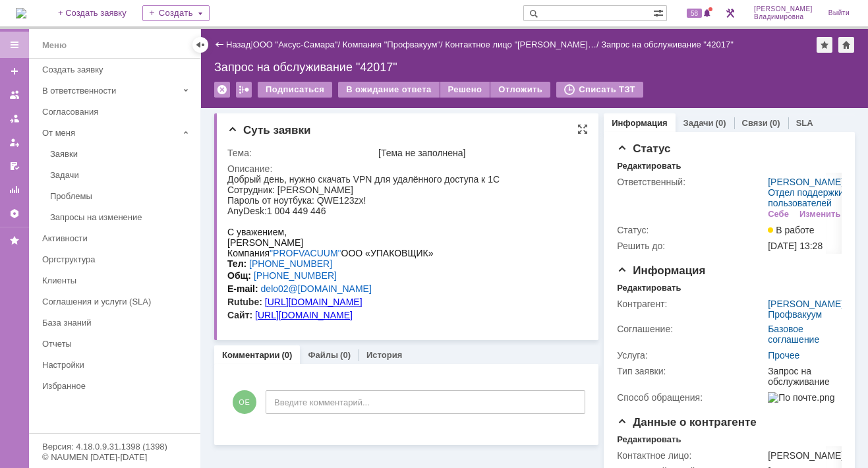
click at [458, 218] on div at bounding box center [363, 221] width 272 height 11
click at [26, 14] on img at bounding box center [21, 13] width 11 height 11
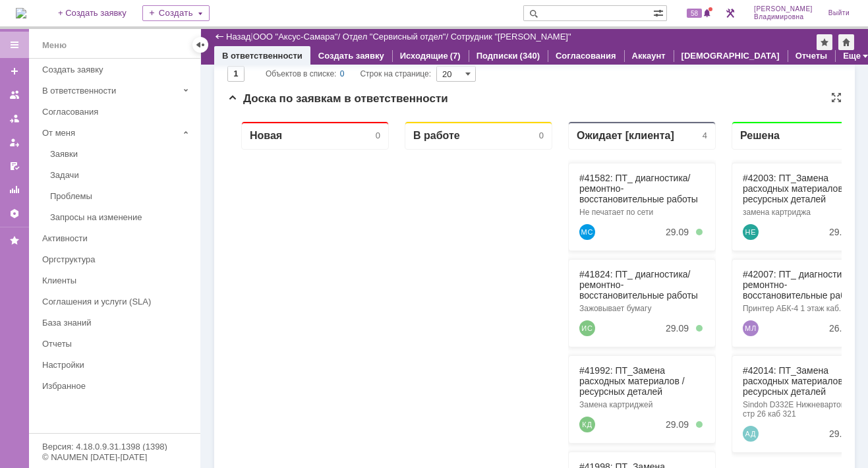
scroll to position [132, 0]
click at [66, 173] on div "Задачи" at bounding box center [121, 175] width 142 height 10
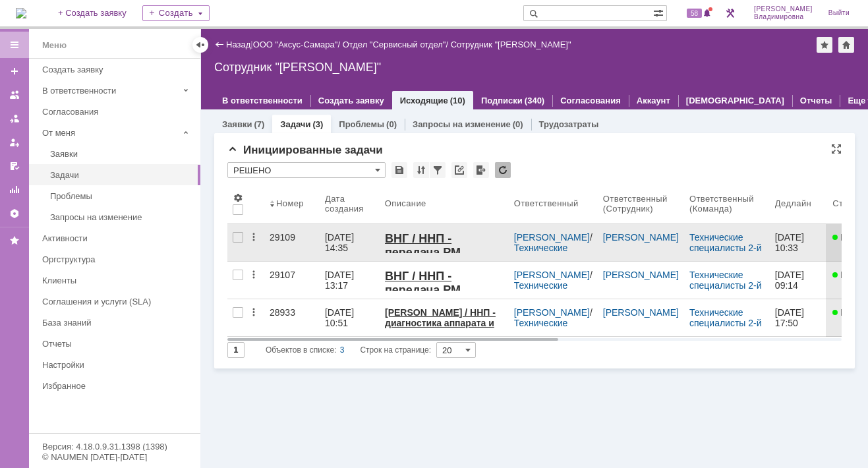
click at [277, 237] on div "29109" at bounding box center [292, 237] width 45 height 11
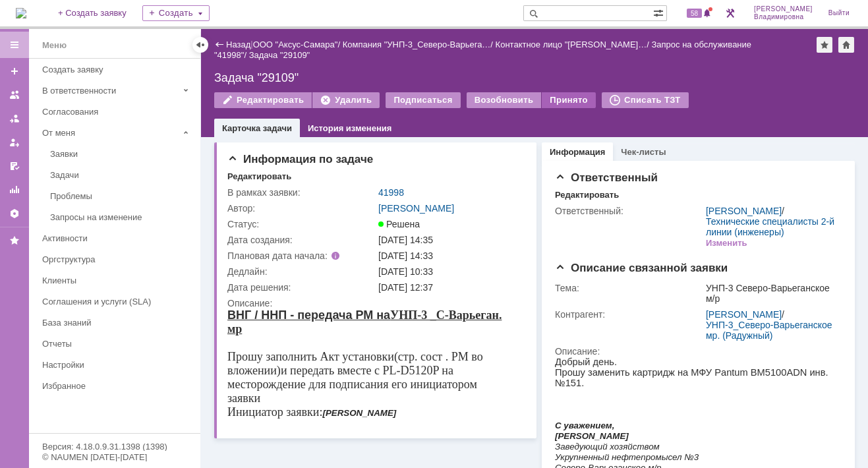
click at [554, 98] on div "Принято" at bounding box center [569, 100] width 54 height 16
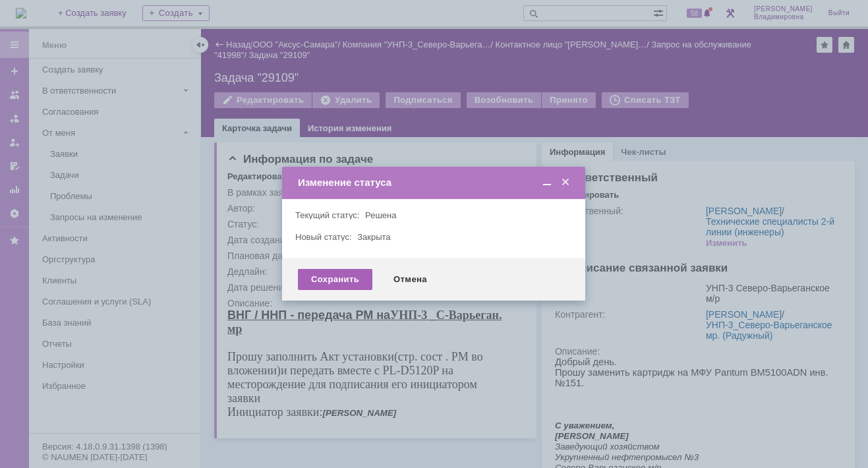
click at [341, 277] on div "Сохранить" at bounding box center [335, 279] width 75 height 21
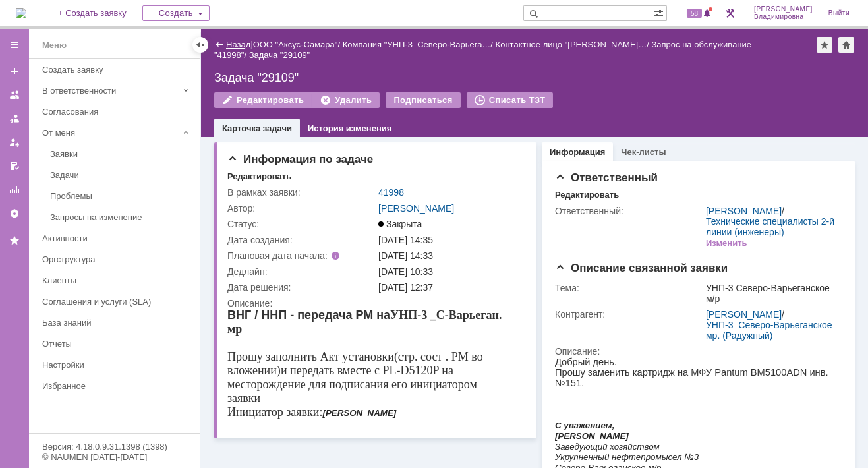
click at [229, 42] on link "Назад" at bounding box center [238, 45] width 24 height 10
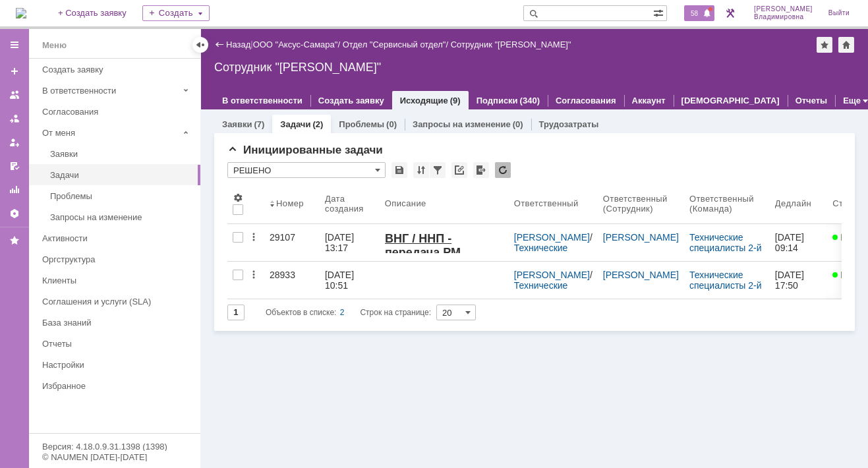
click at [702, 14] on span "58" at bounding box center [694, 13] width 15 height 9
click at [562, 159] on div "Инициированные задачи * РЕШЕНО Результаты поиска: 1 Объектов в списке: 2 Строк …" at bounding box center [534, 237] width 615 height 187
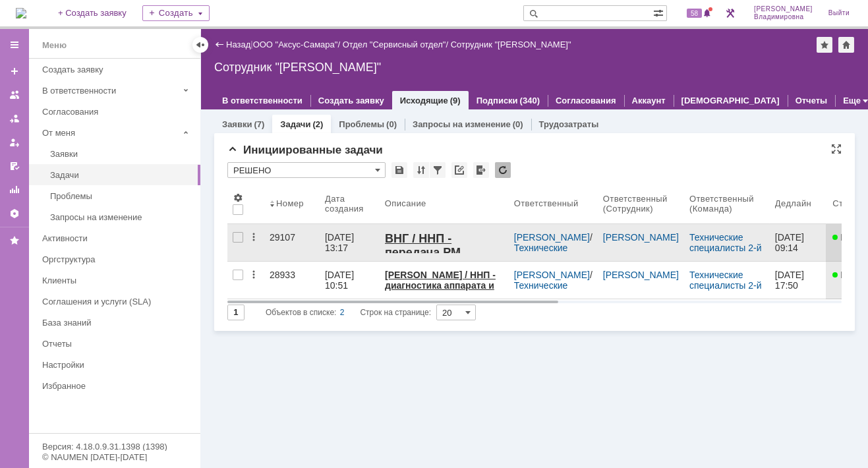
click at [285, 233] on div "29107" at bounding box center [292, 237] width 45 height 11
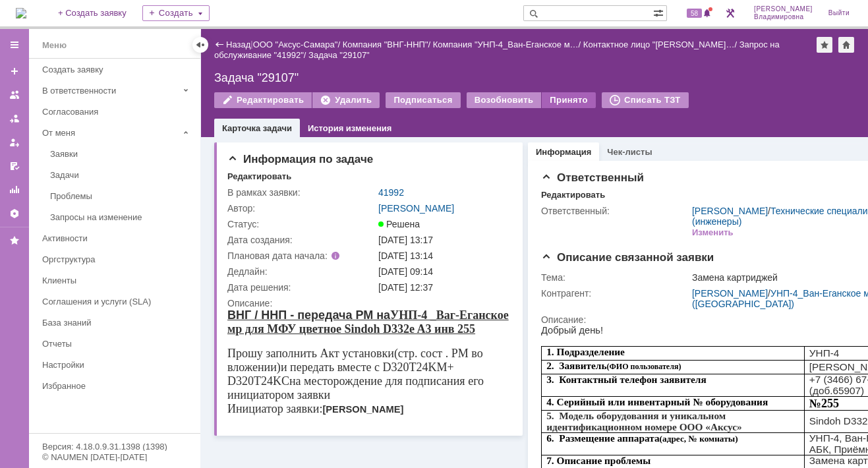
click at [542, 98] on div "Принято" at bounding box center [569, 100] width 54 height 16
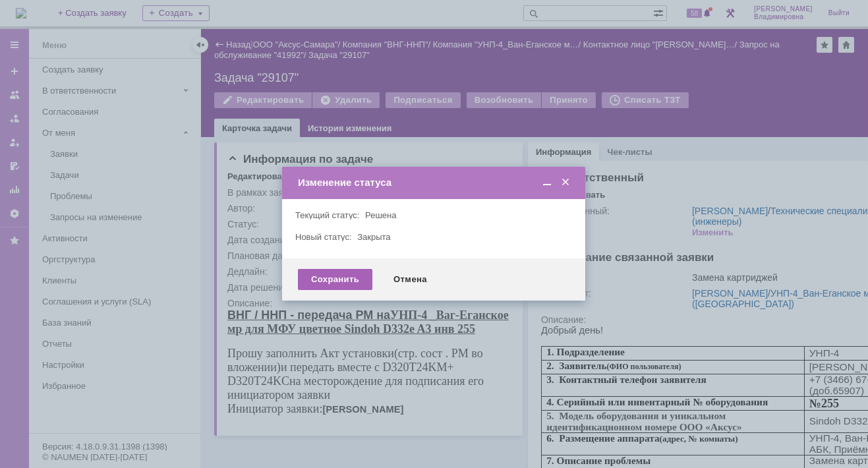
click at [324, 279] on div "Сохранить" at bounding box center [335, 279] width 75 height 21
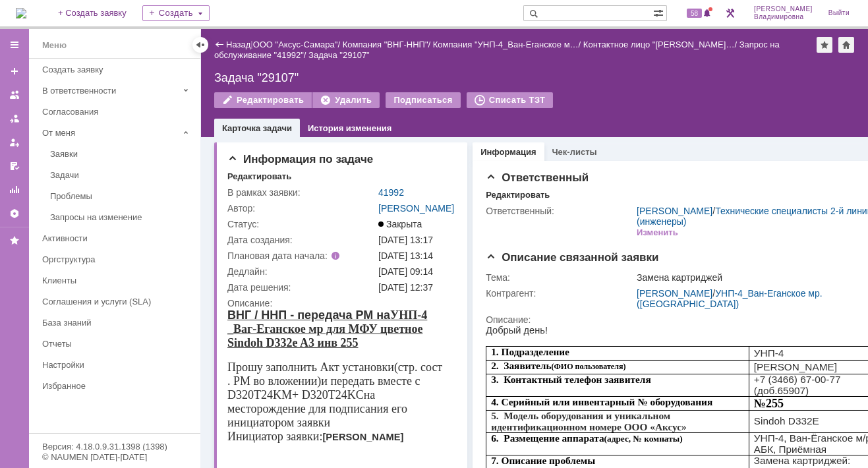
click at [237, 44] on link "Назад" at bounding box center [238, 45] width 24 height 10
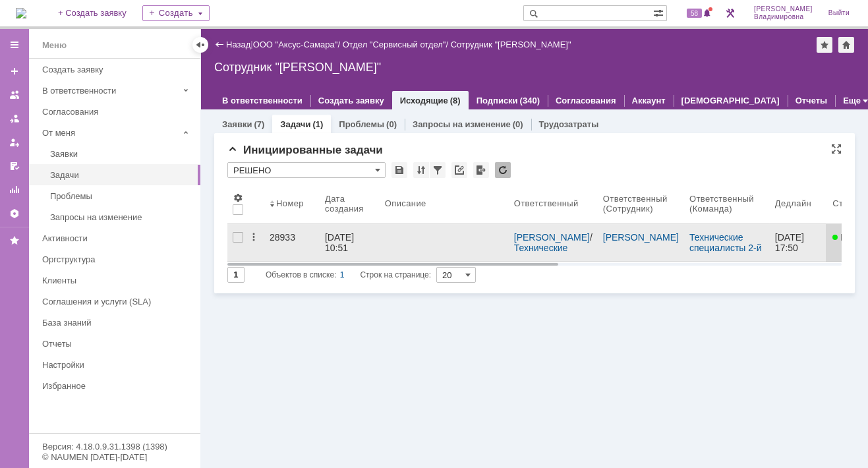
click at [289, 232] on div "28933" at bounding box center [292, 237] width 45 height 11
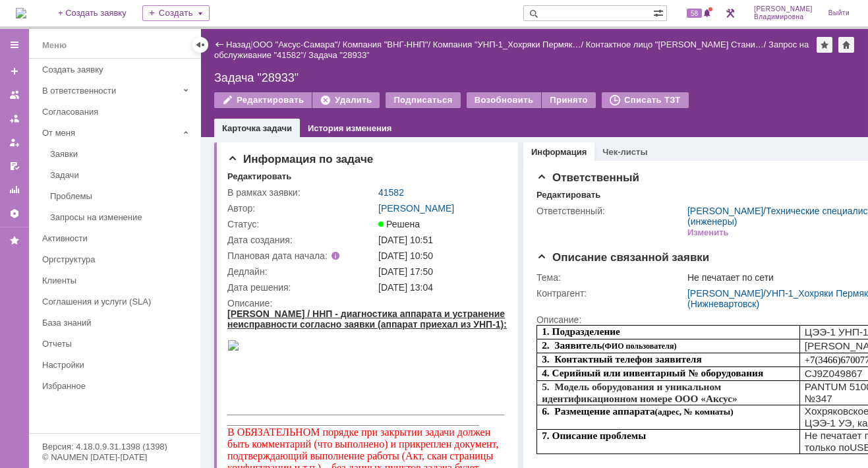
click at [225, 44] on div "Назад" at bounding box center [232, 45] width 36 height 10
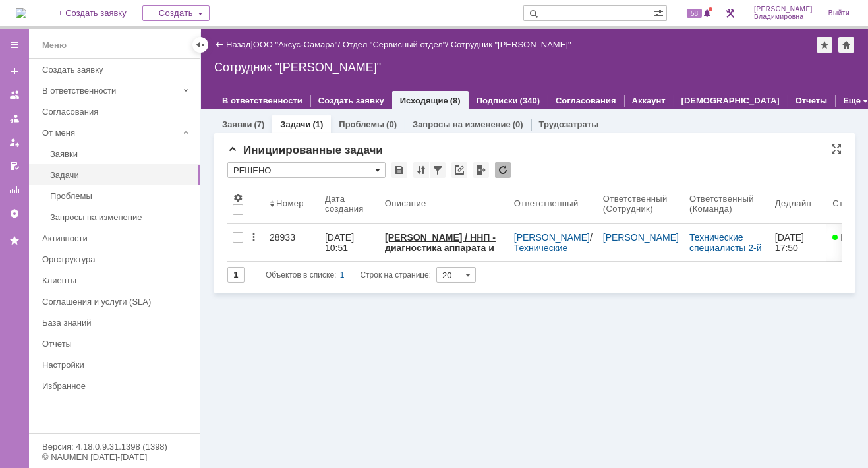
click at [380, 168] on span at bounding box center [377, 170] width 5 height 11
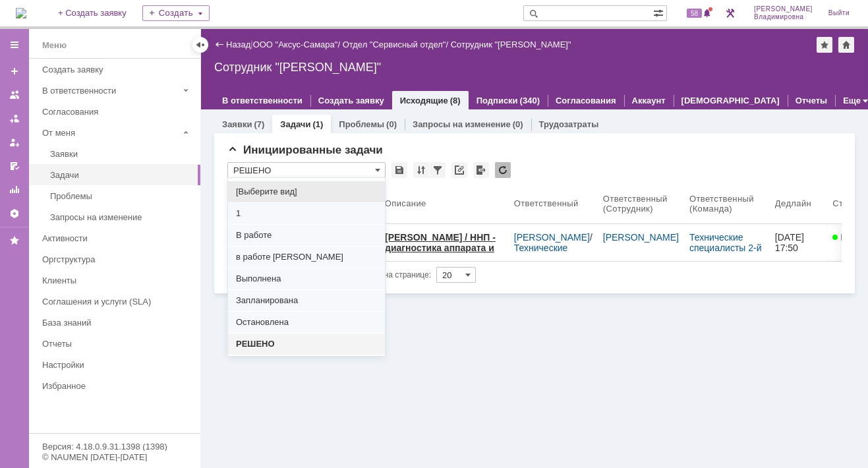
click at [262, 295] on span "Запланирована" at bounding box center [306, 300] width 141 height 11
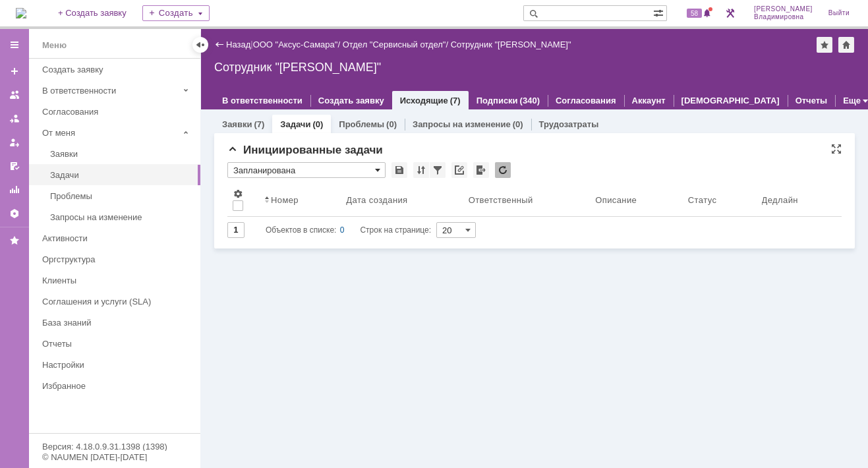
click at [377, 168] on span at bounding box center [377, 170] width 5 height 11
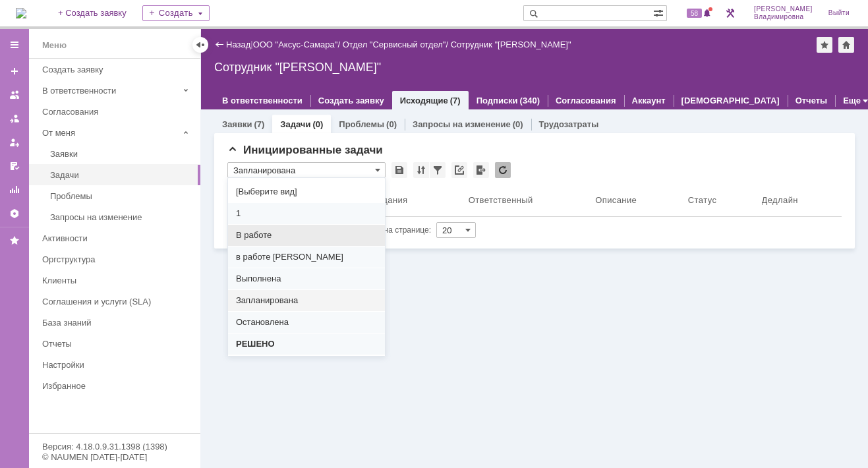
click at [253, 227] on div "В работе" at bounding box center [306, 235] width 157 height 21
type input "В работе"
type input "100"
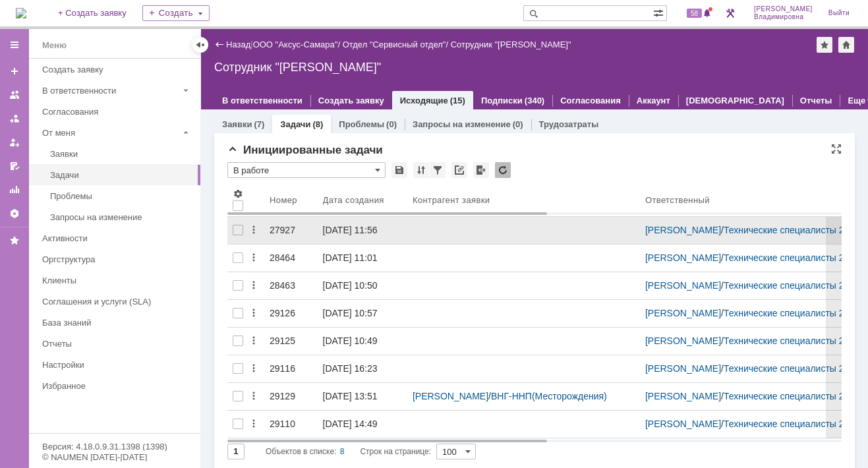
type input "В работе"
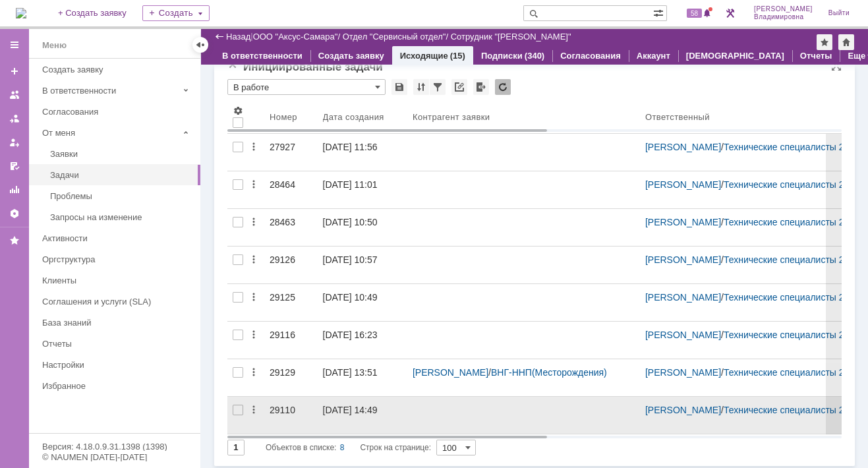
click at [280, 411] on div "29110" at bounding box center [291, 410] width 43 height 11
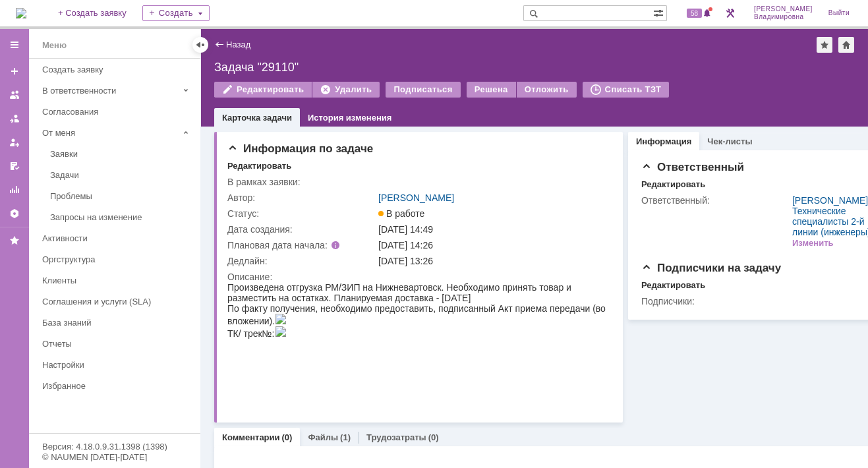
click at [228, 43] on link "Назад" at bounding box center [238, 45] width 24 height 10
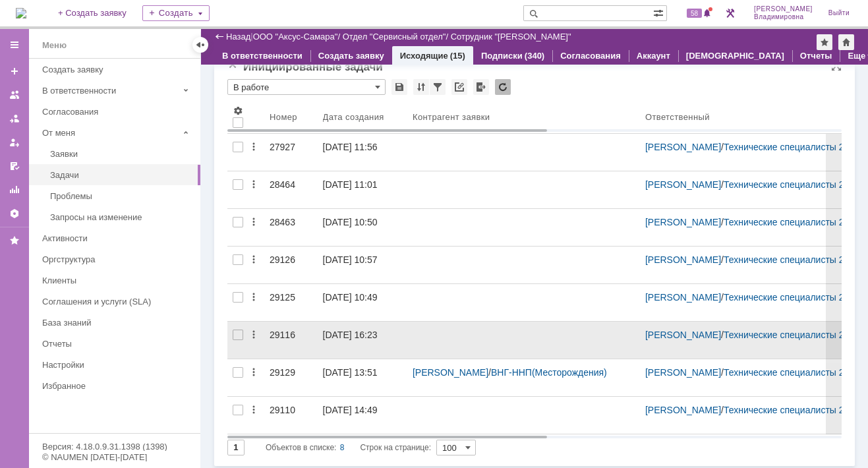
click at [339, 336] on div "25.09.2025 16:23" at bounding box center [350, 335] width 55 height 11
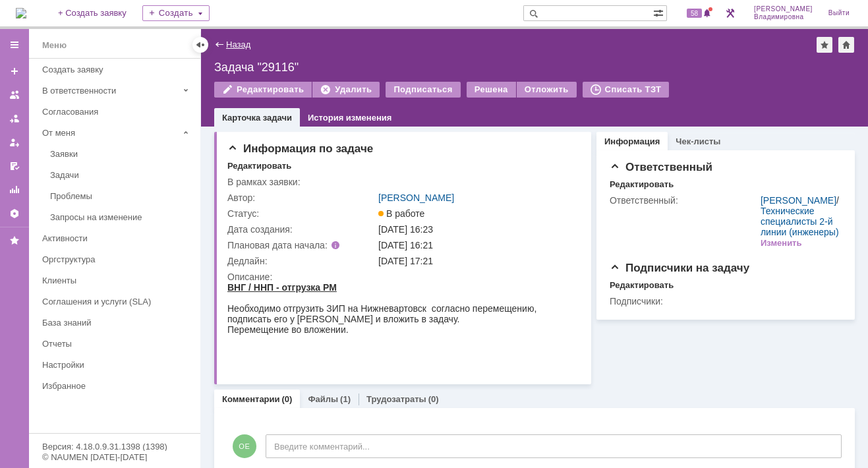
click at [230, 41] on link "Назад" at bounding box center [238, 45] width 24 height 10
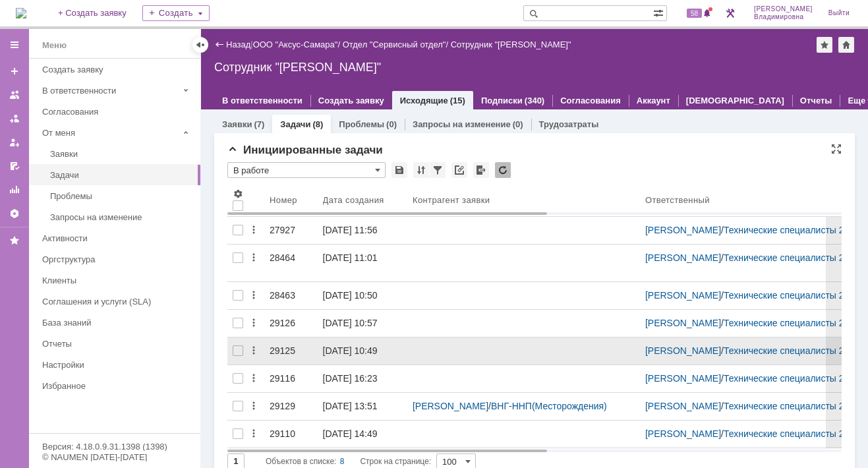
click at [289, 356] on div "29125" at bounding box center [291, 351] width 43 height 11
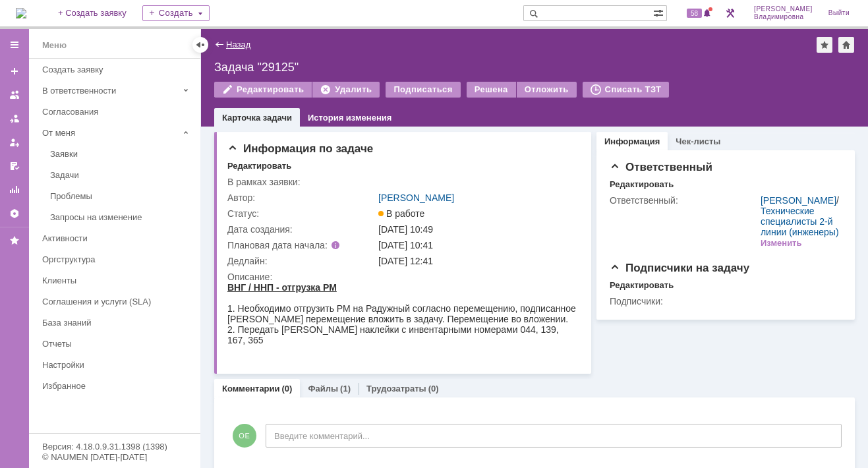
click at [242, 42] on link "Назад" at bounding box center [238, 45] width 24 height 10
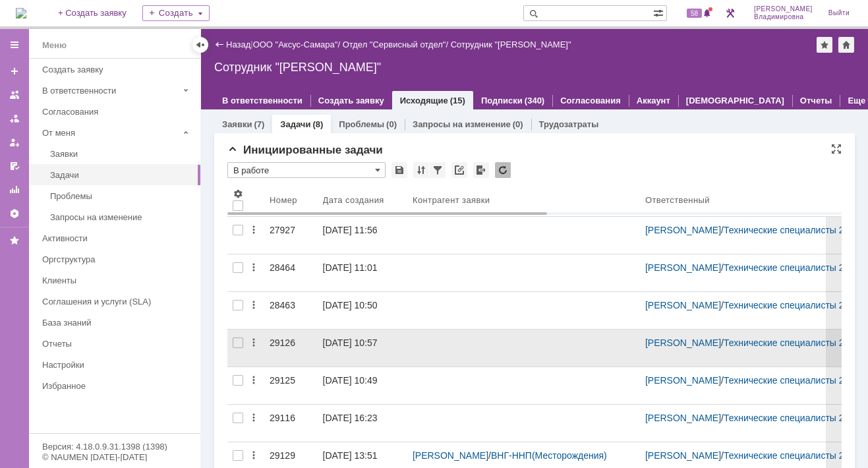
click at [279, 339] on div "29126" at bounding box center [291, 343] width 43 height 11
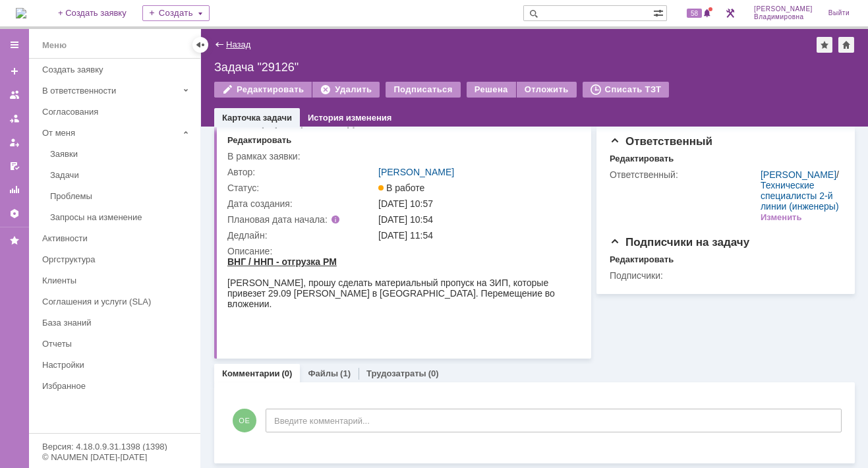
click at [241, 41] on link "Назад" at bounding box center [238, 45] width 24 height 10
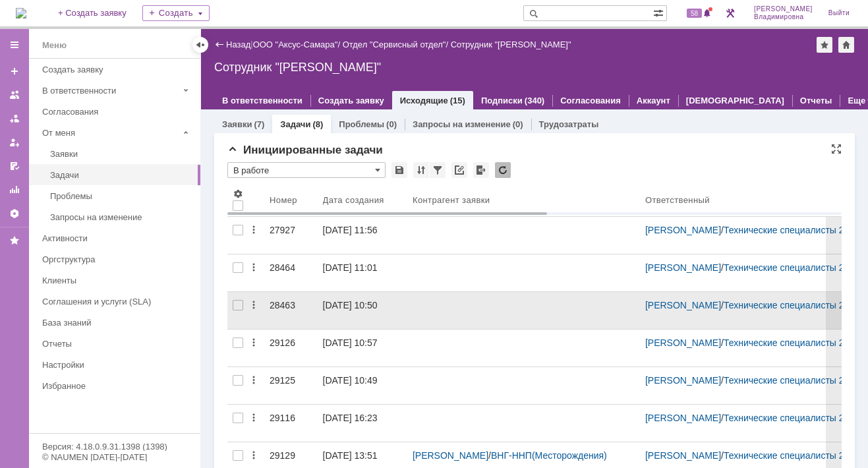
click at [275, 303] on div "28463" at bounding box center [291, 305] width 43 height 11
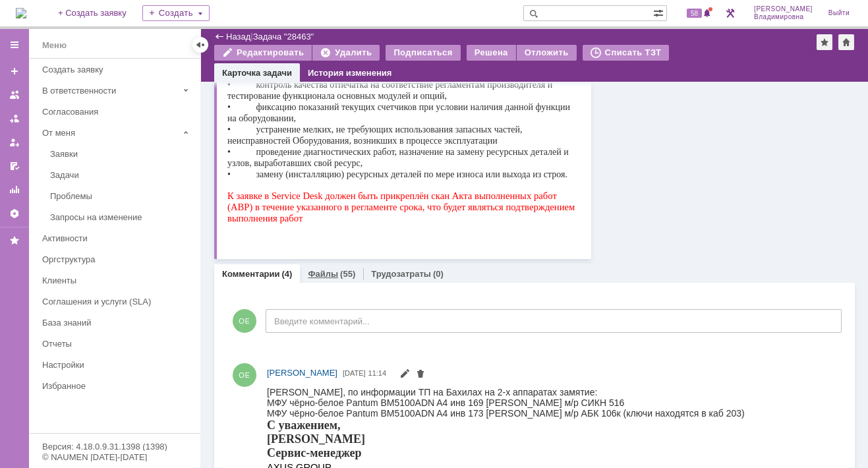
click at [320, 269] on link "Файлы" at bounding box center [323, 274] width 30 height 10
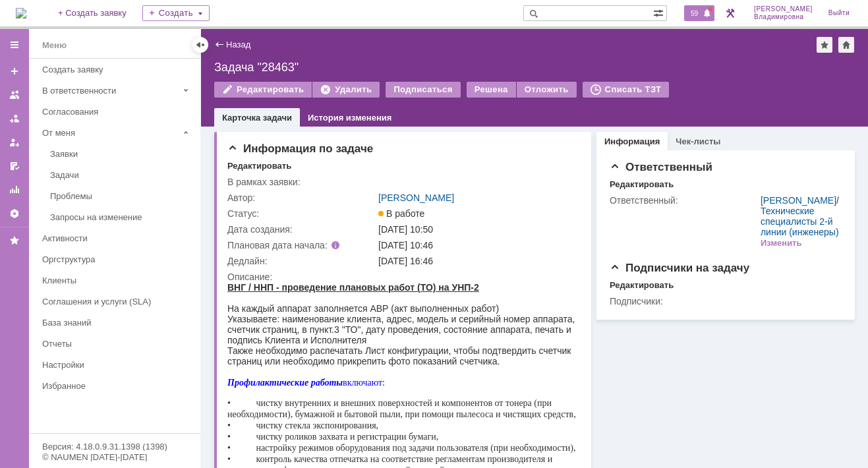
click at [701, 13] on span "59" at bounding box center [694, 13] width 15 height 9
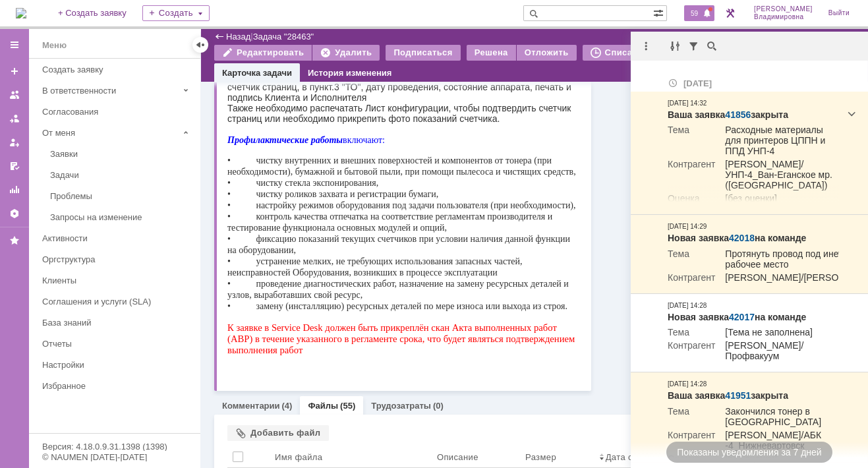
click at [702, 13] on span "59" at bounding box center [694, 13] width 15 height 9
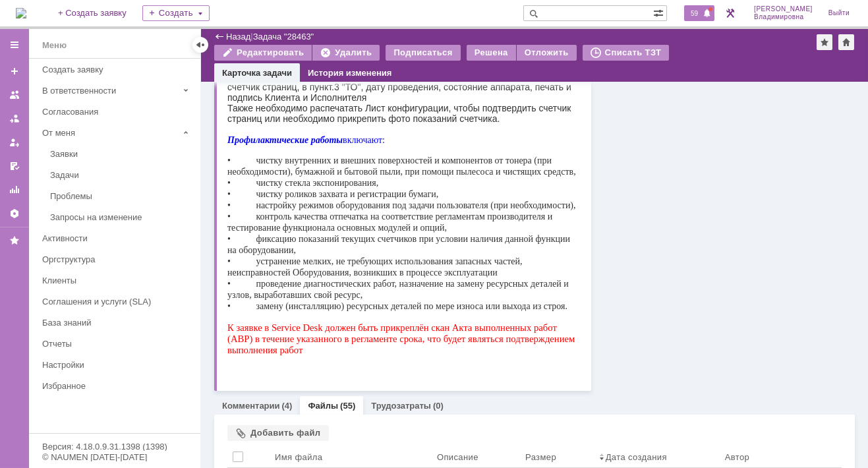
click at [702, 12] on span "59" at bounding box center [694, 13] width 15 height 9
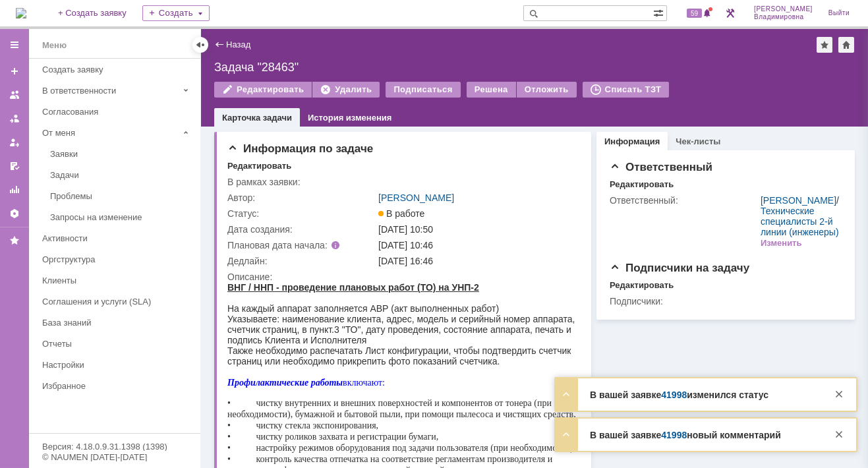
click at [673, 435] on link "41998" at bounding box center [674, 435] width 26 height 11
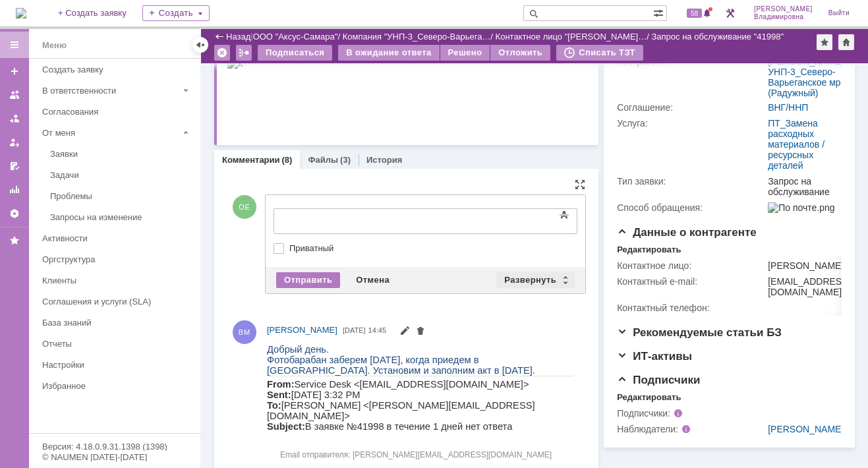
click at [527, 277] on div "Развернуть" at bounding box center [536, 280] width 78 height 16
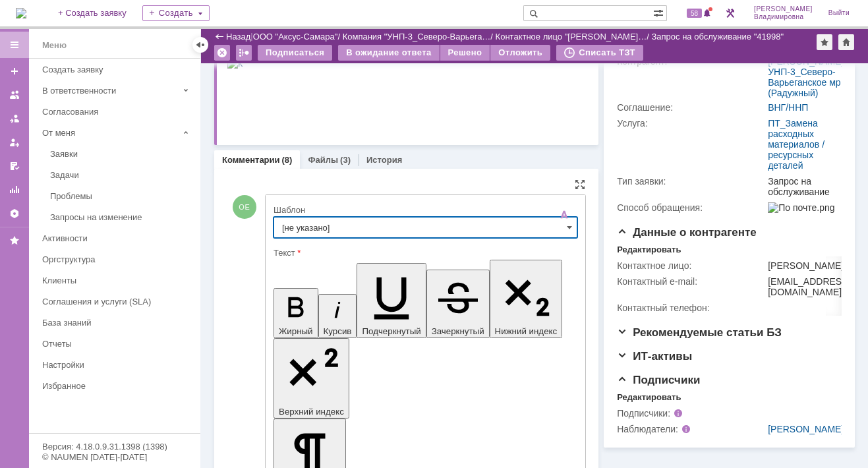
click at [311, 221] on input "[не указано]" at bounding box center [426, 227] width 304 height 21
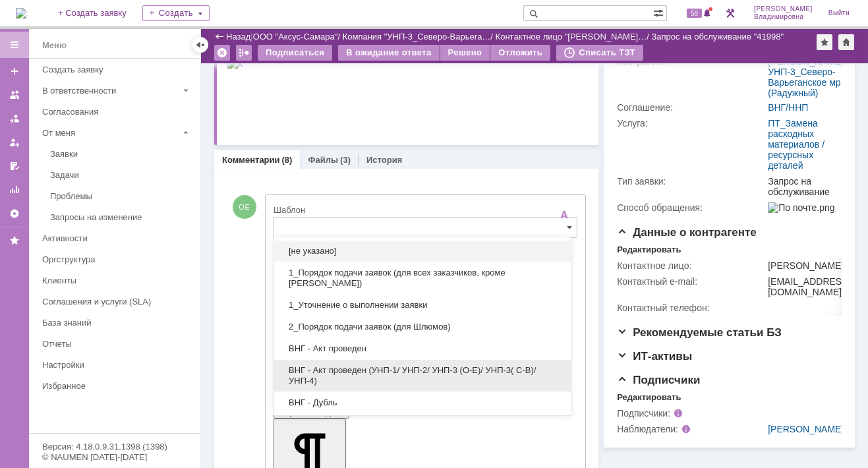
click at [343, 363] on div "ВНГ - Акт проведен (УНП-1/ УНП-2/ УНП-3 (О-Е)/ УНП-3( С-В)/УНП-4)" at bounding box center [422, 376] width 297 height 32
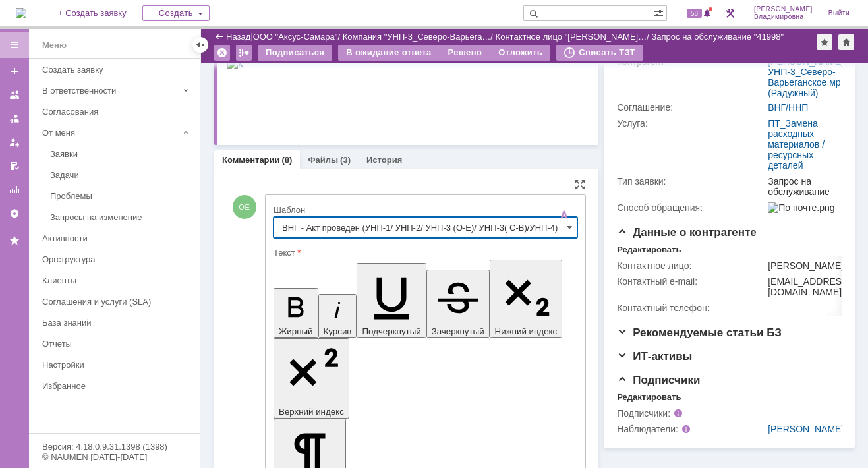
type input "ВНГ - Акт проведен (УНП-1/ УНП-2/ УНП-3 (О-Е)/ УНП-3( С-В)/УНП-4)"
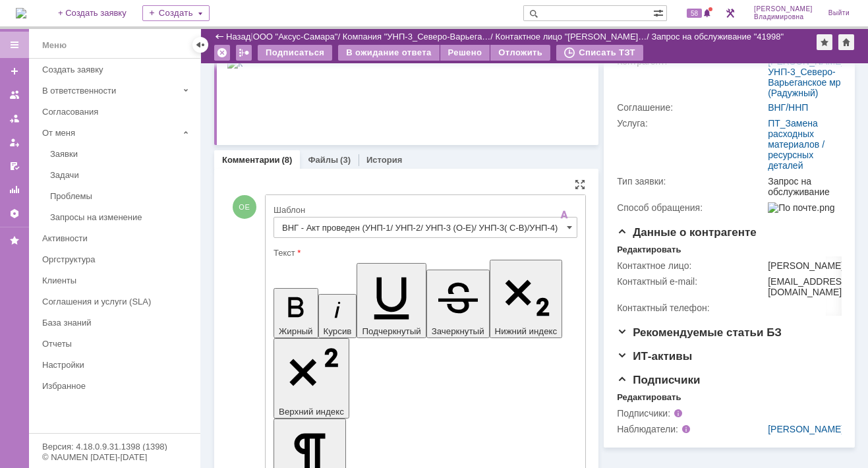
drag, startPoint x: 500, startPoint y: 2978, endPoint x: 508, endPoint y: 2990, distance: 14.8
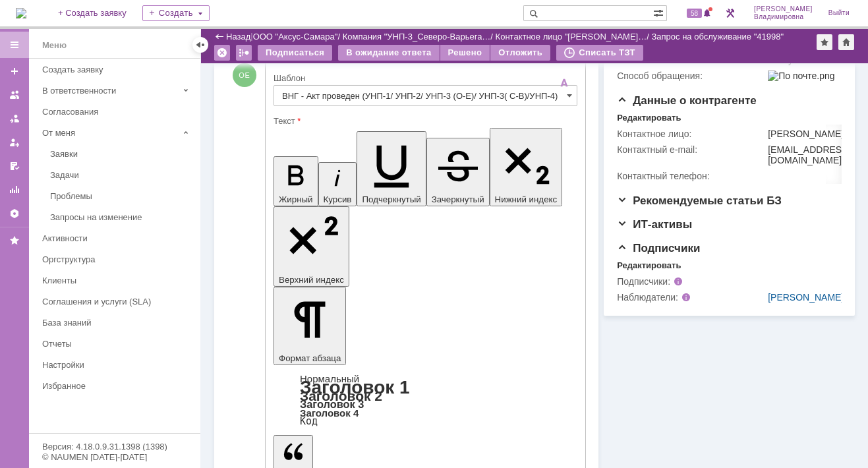
scroll to position [462, 0]
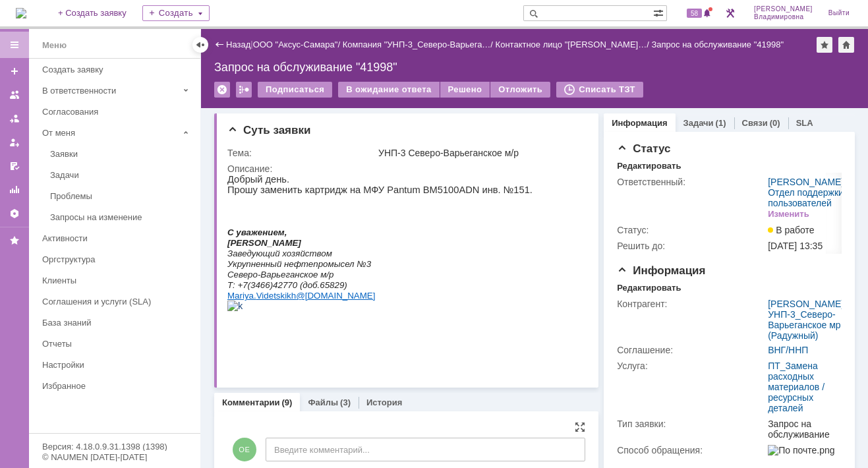
scroll to position [0, 0]
click at [369, 84] on div "В ожидание ответа" at bounding box center [388, 90] width 101 height 16
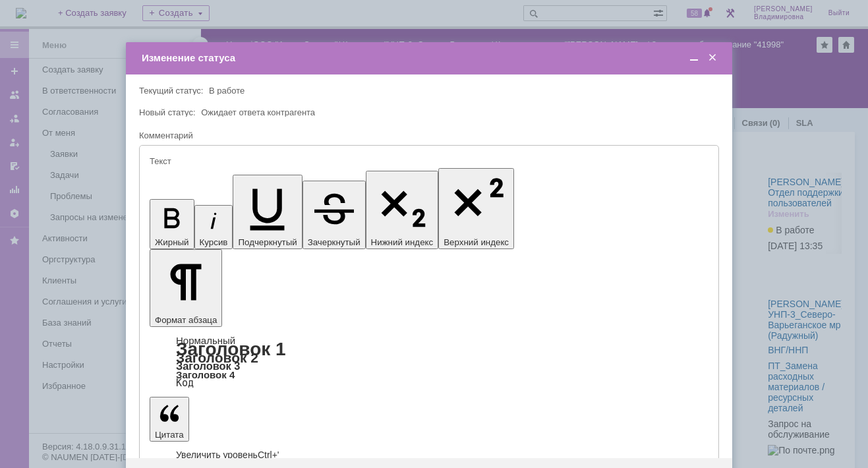
type input "[не указано]"
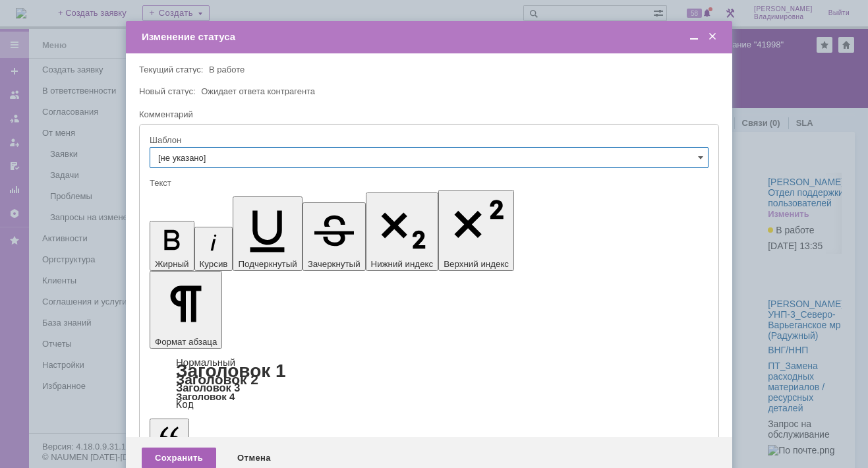
click at [177, 448] on div "Сохранить" at bounding box center [179, 458] width 75 height 21
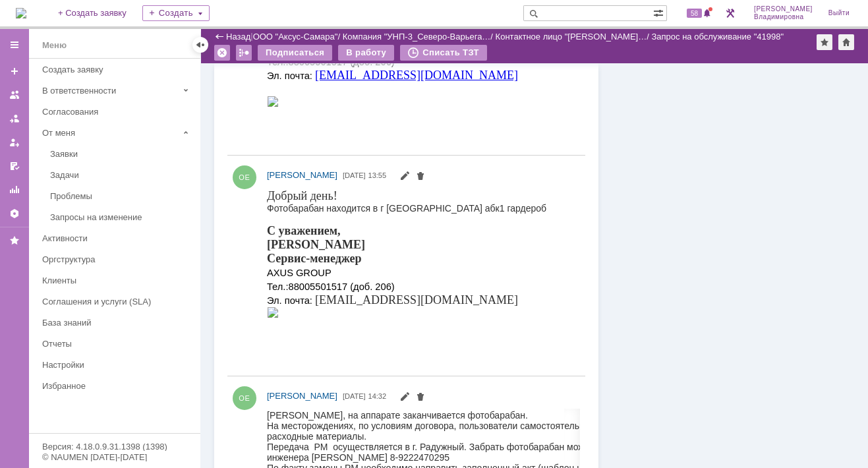
scroll to position [528, 0]
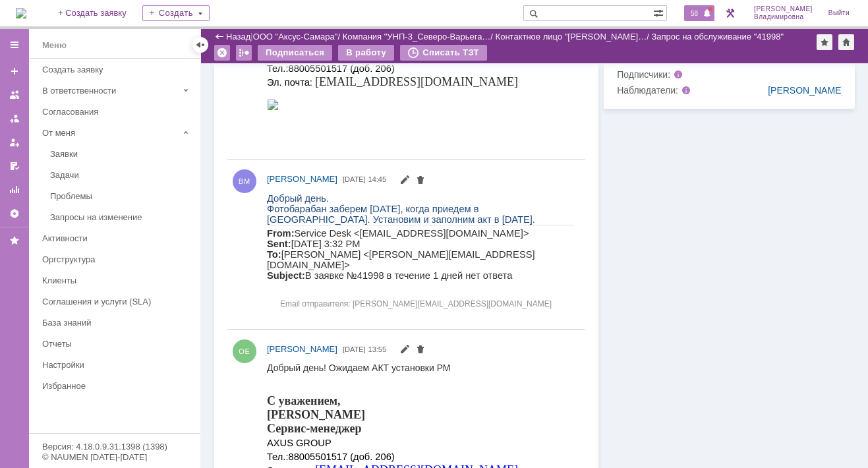
click at [702, 15] on span "58" at bounding box center [694, 13] width 15 height 9
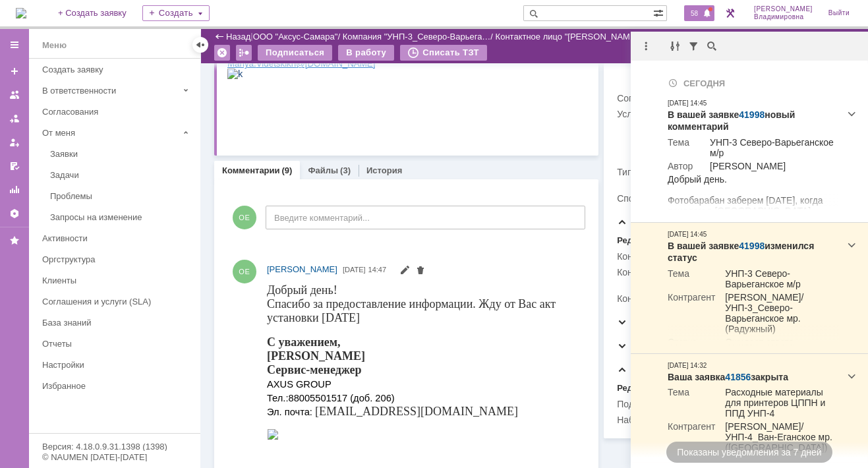
scroll to position [0, 0]
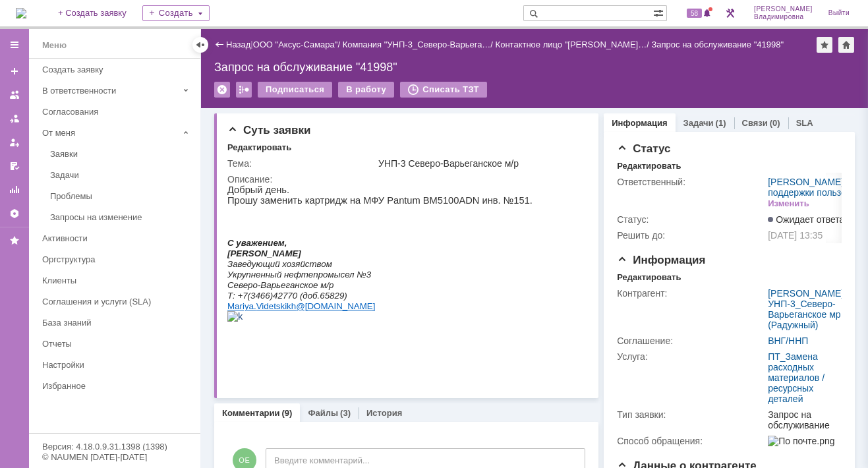
click at [26, 13] on img at bounding box center [21, 13] width 11 height 11
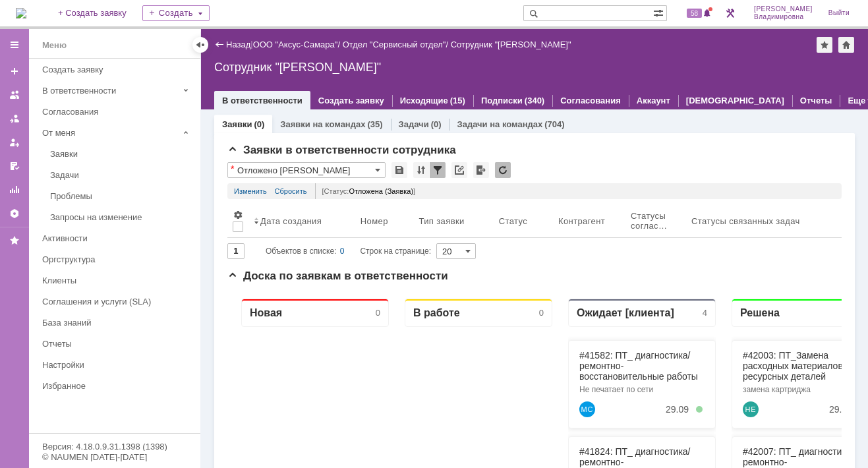
click at [566, 11] on input "text" at bounding box center [589, 13] width 130 height 16
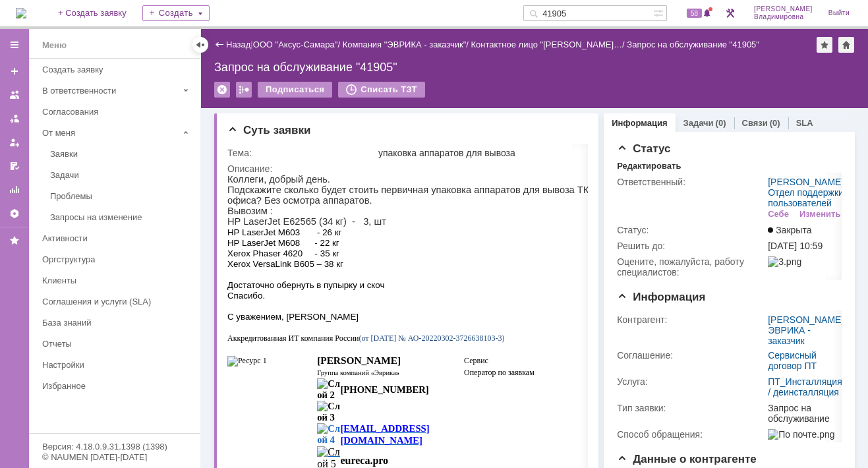
drag, startPoint x: 594, startPoint y: 9, endPoint x: 547, endPoint y: 10, distance: 47.5
click at [547, 10] on div "41905" at bounding box center [589, 13] width 130 height 16
type input "29064"
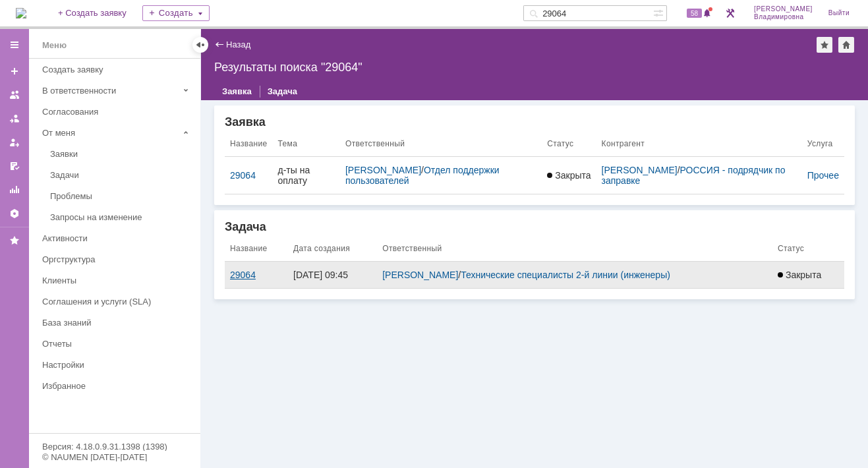
click at [247, 270] on div "29064" at bounding box center [256, 275] width 53 height 11
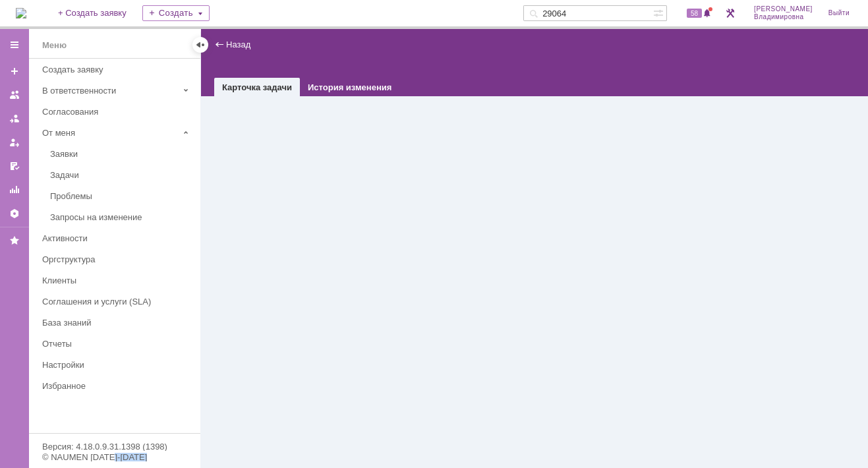
click at [247, 269] on div "Назад | task$46800341 Карточка задачи История изменения" at bounding box center [534, 248] width 667 height 439
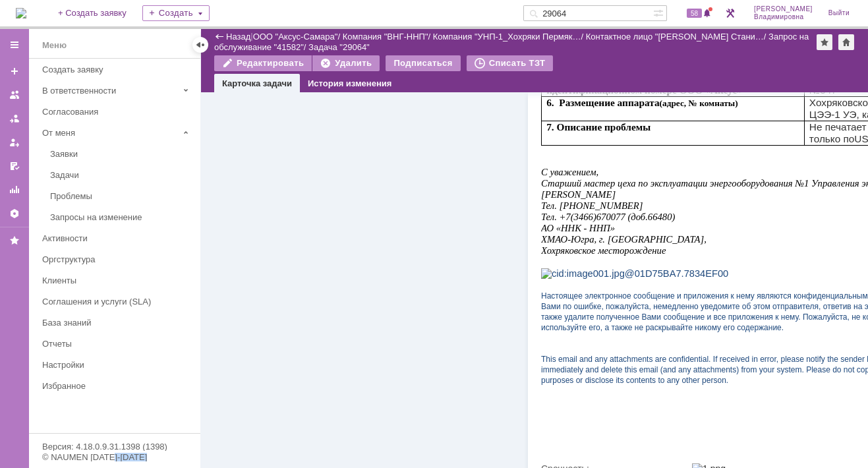
scroll to position [554, 0]
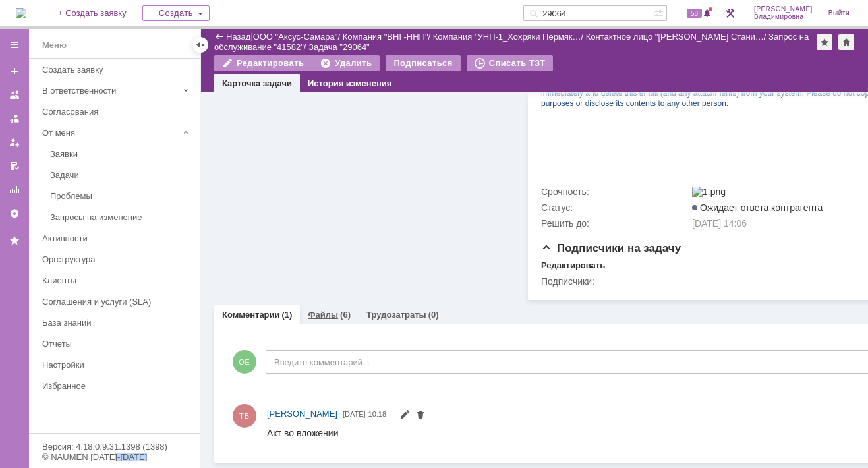
click at [321, 310] on link "Файлы" at bounding box center [323, 315] width 30 height 10
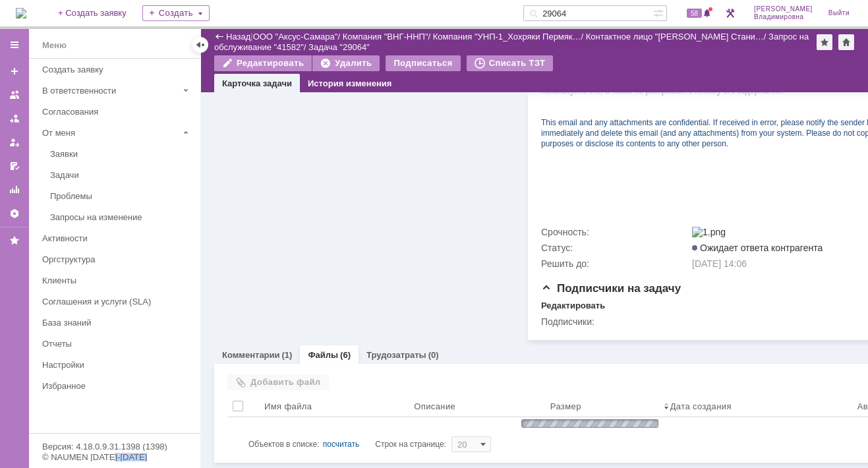
scroll to position [554, 0]
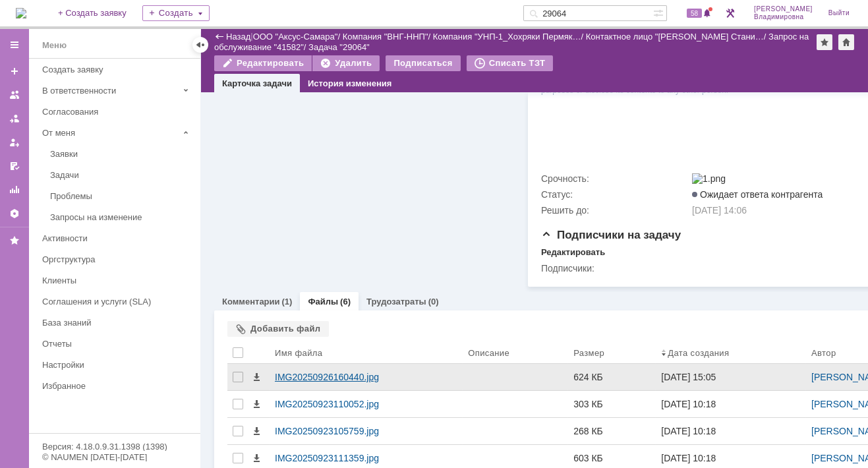
click at [290, 379] on div "IMG20250926160440.jpg" at bounding box center [366, 377] width 183 height 11
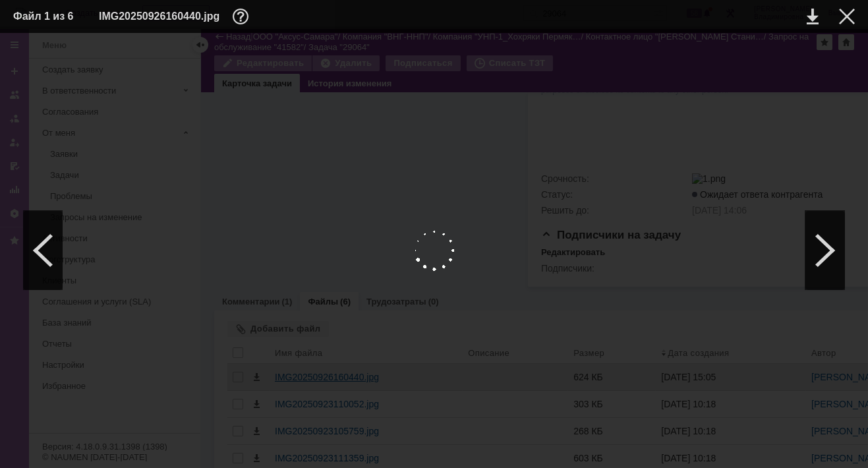
click at [290, 379] on div at bounding box center [434, 250] width 842 height 409
click at [811, 13] on link at bounding box center [813, 17] width 12 height 16
click at [817, 241] on div at bounding box center [826, 250] width 40 height 79
click at [812, 259] on div at bounding box center [826, 250] width 40 height 79
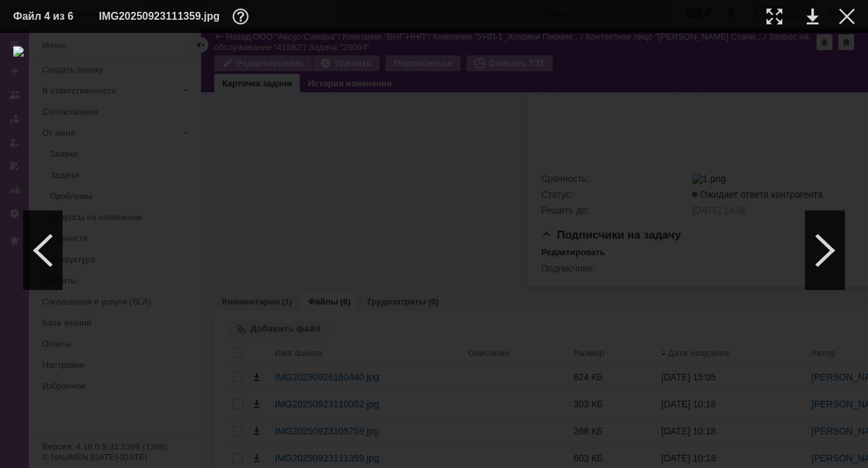
click at [846, 7] on td at bounding box center [837, 17] width 36 height 20
click at [845, 7] on td at bounding box center [837, 17] width 36 height 20
click at [843, 13] on div at bounding box center [847, 17] width 16 height 16
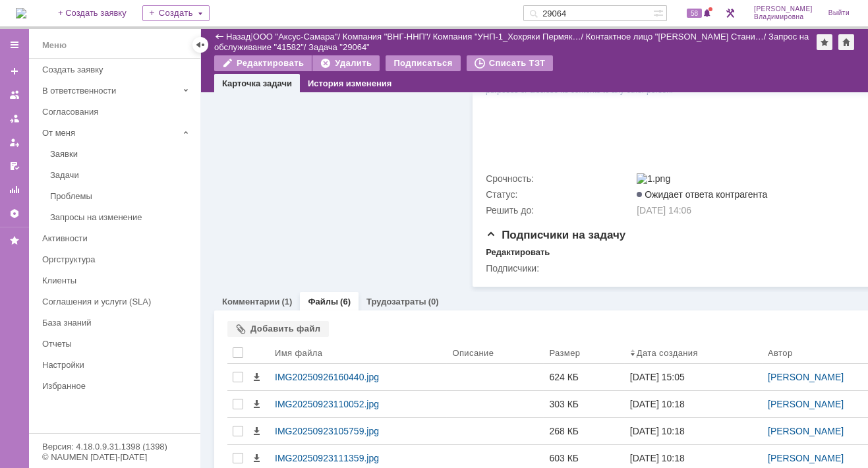
scroll to position [224, 0]
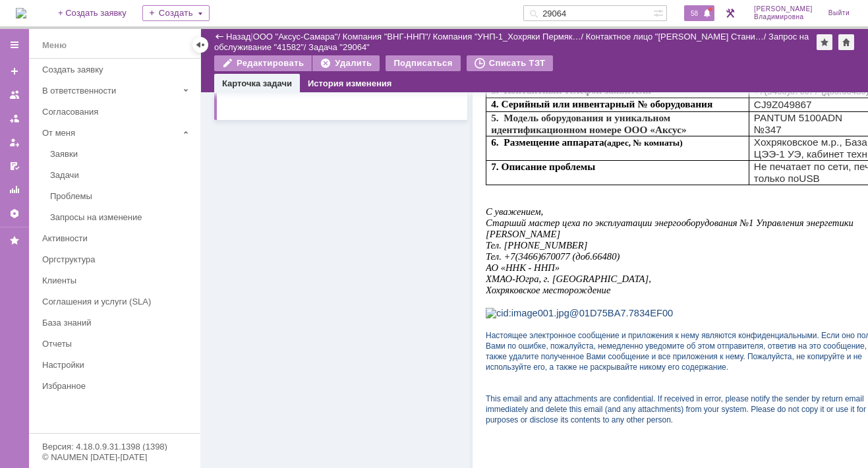
click at [702, 13] on span "58" at bounding box center [694, 13] width 15 height 9
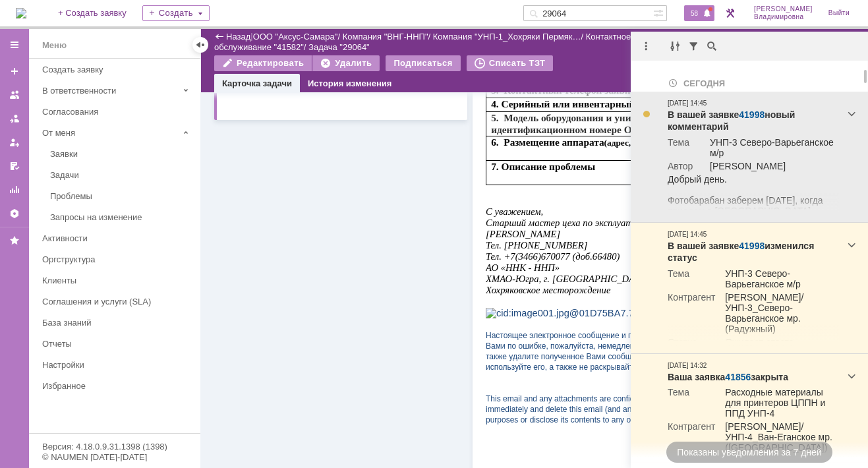
click at [755, 115] on link "41998" at bounding box center [752, 114] width 26 height 11
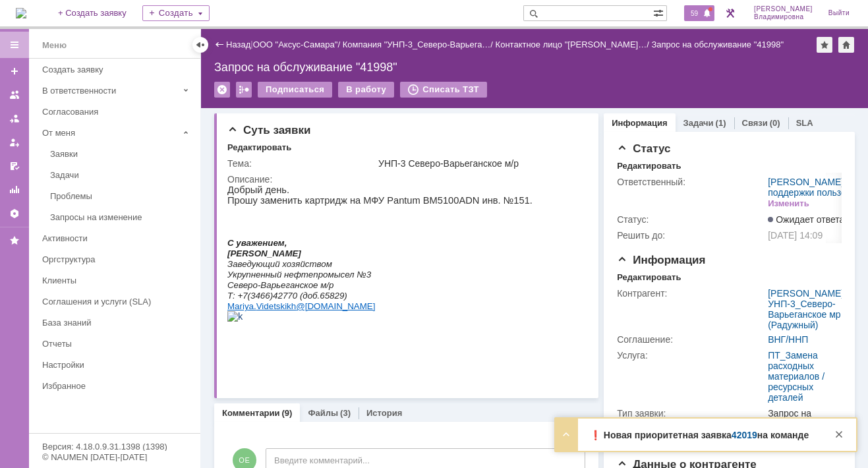
click at [702, 16] on span "59" at bounding box center [694, 13] width 15 height 9
